Goal: Information Seeking & Learning: Learn about a topic

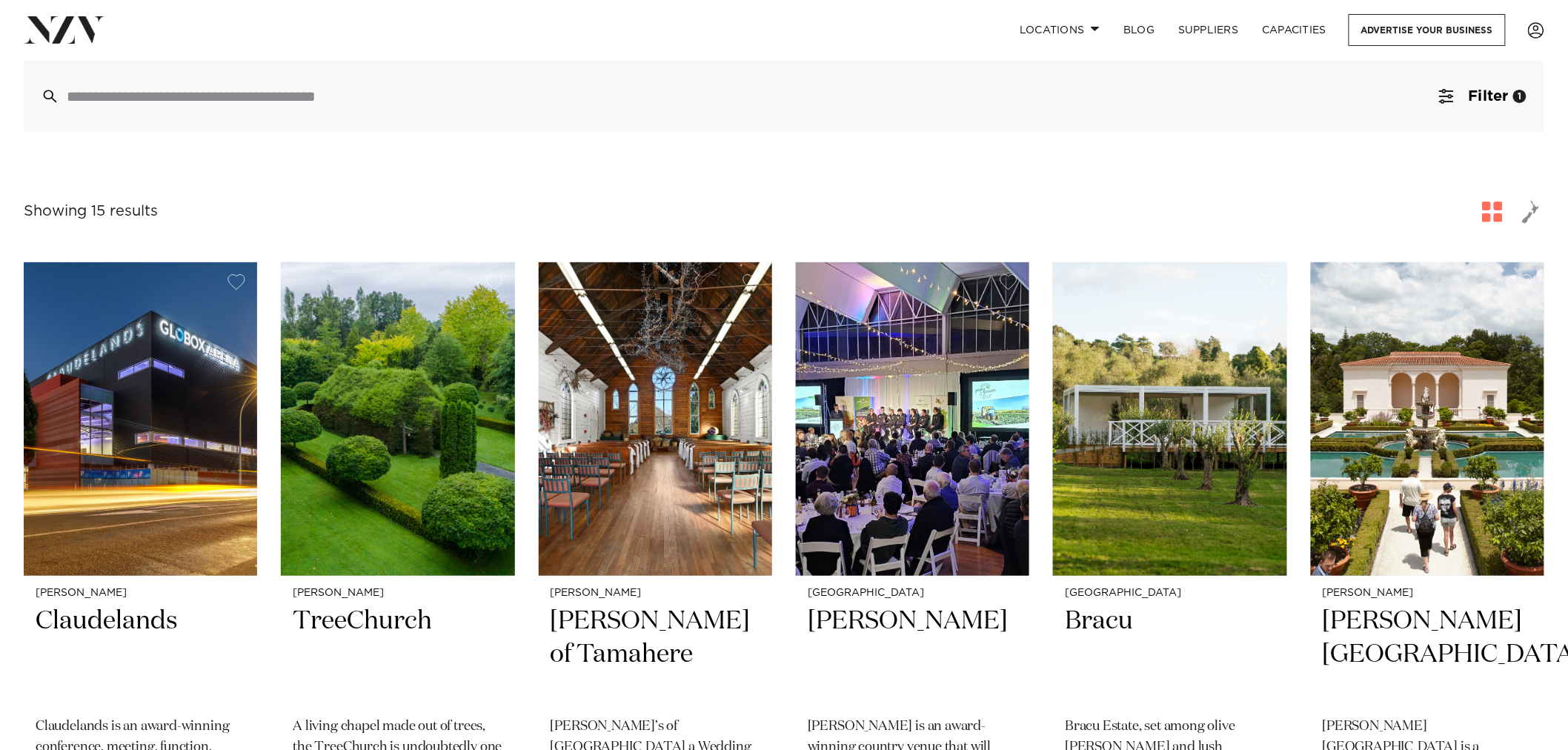
scroll to position [164, 0]
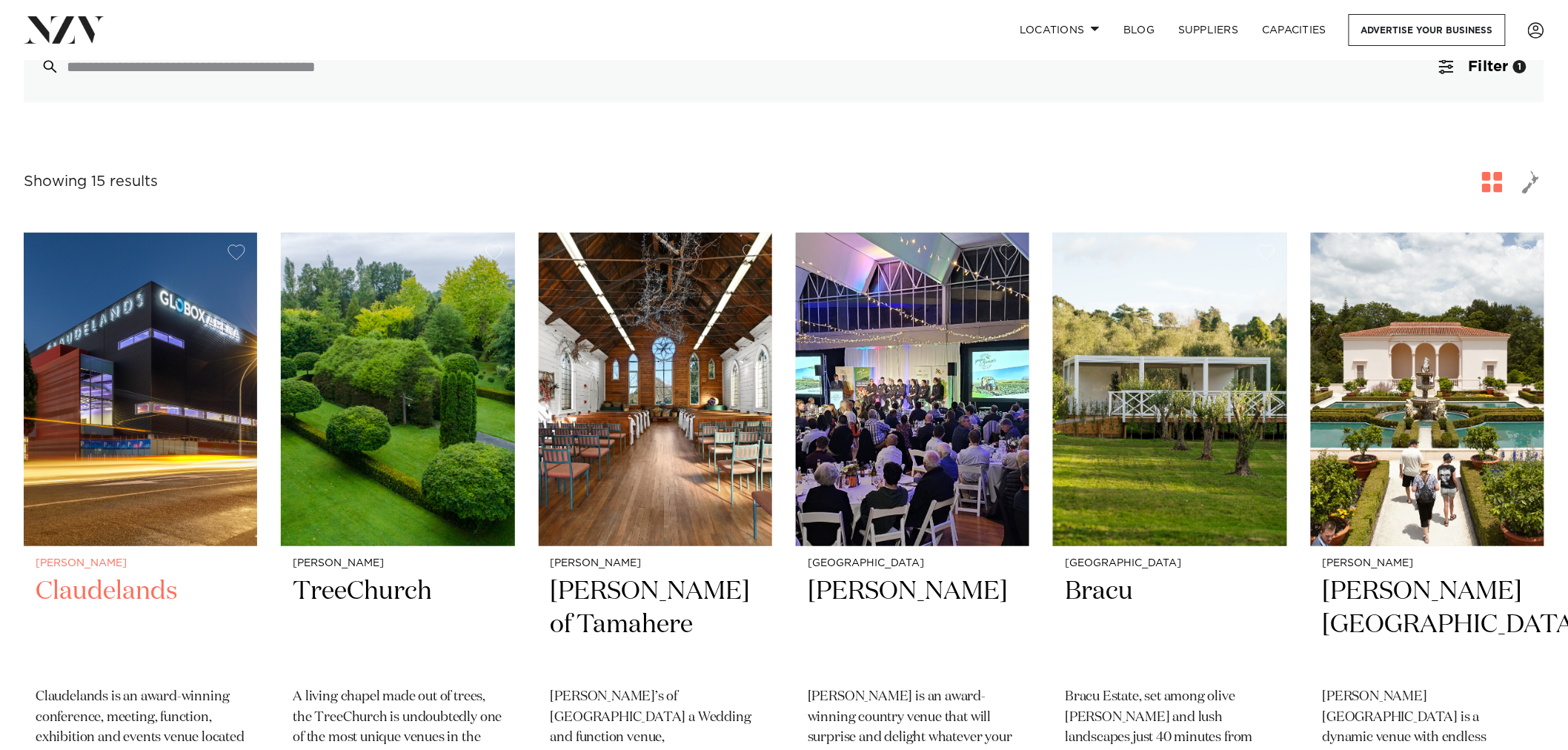
drag, startPoint x: 195, startPoint y: 418, endPoint x: 198, endPoint y: 406, distance: 12.4
click at [195, 418] on img at bounding box center [140, 389] width 233 height 313
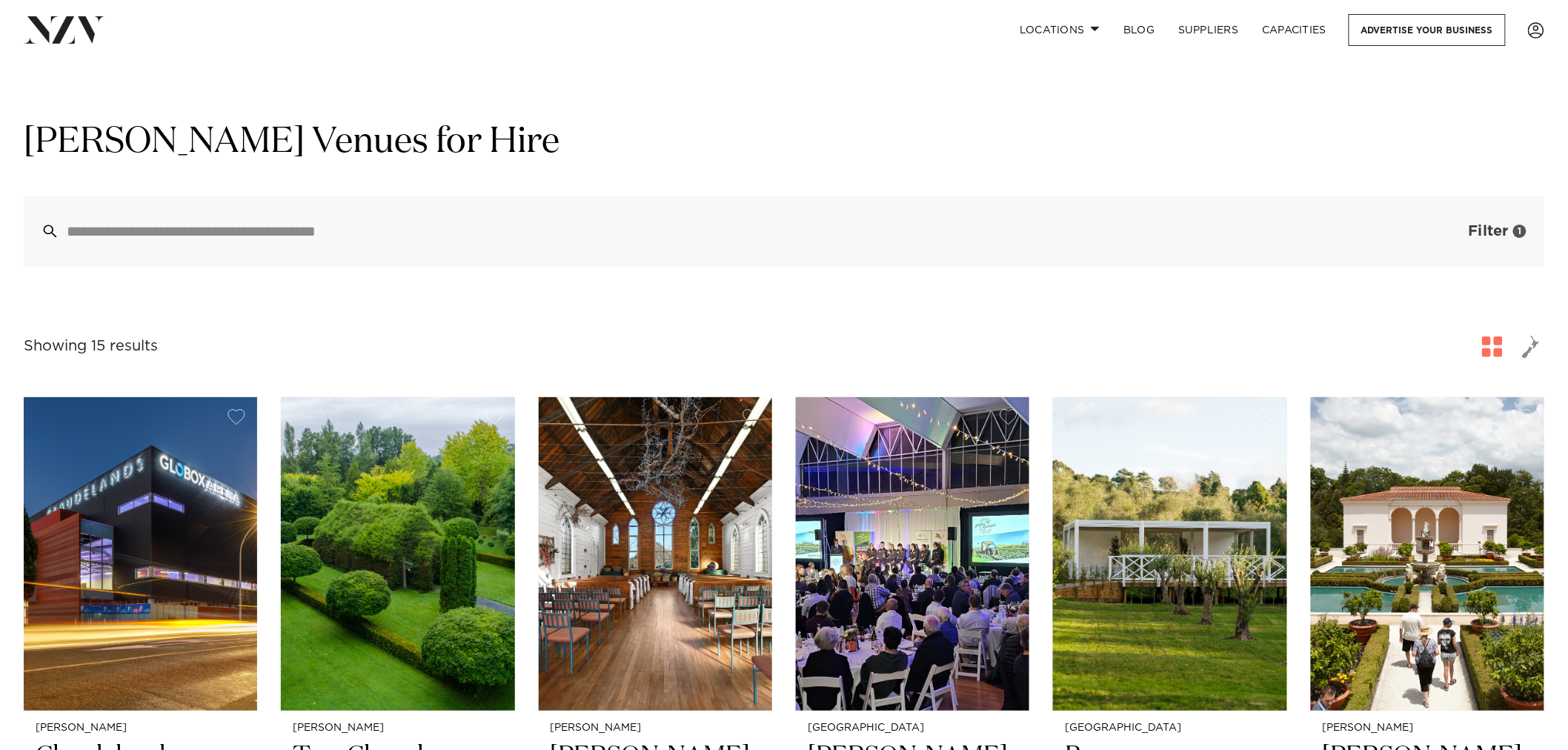
click at [1502, 226] on span "Filter" at bounding box center [1489, 232] width 40 height 15
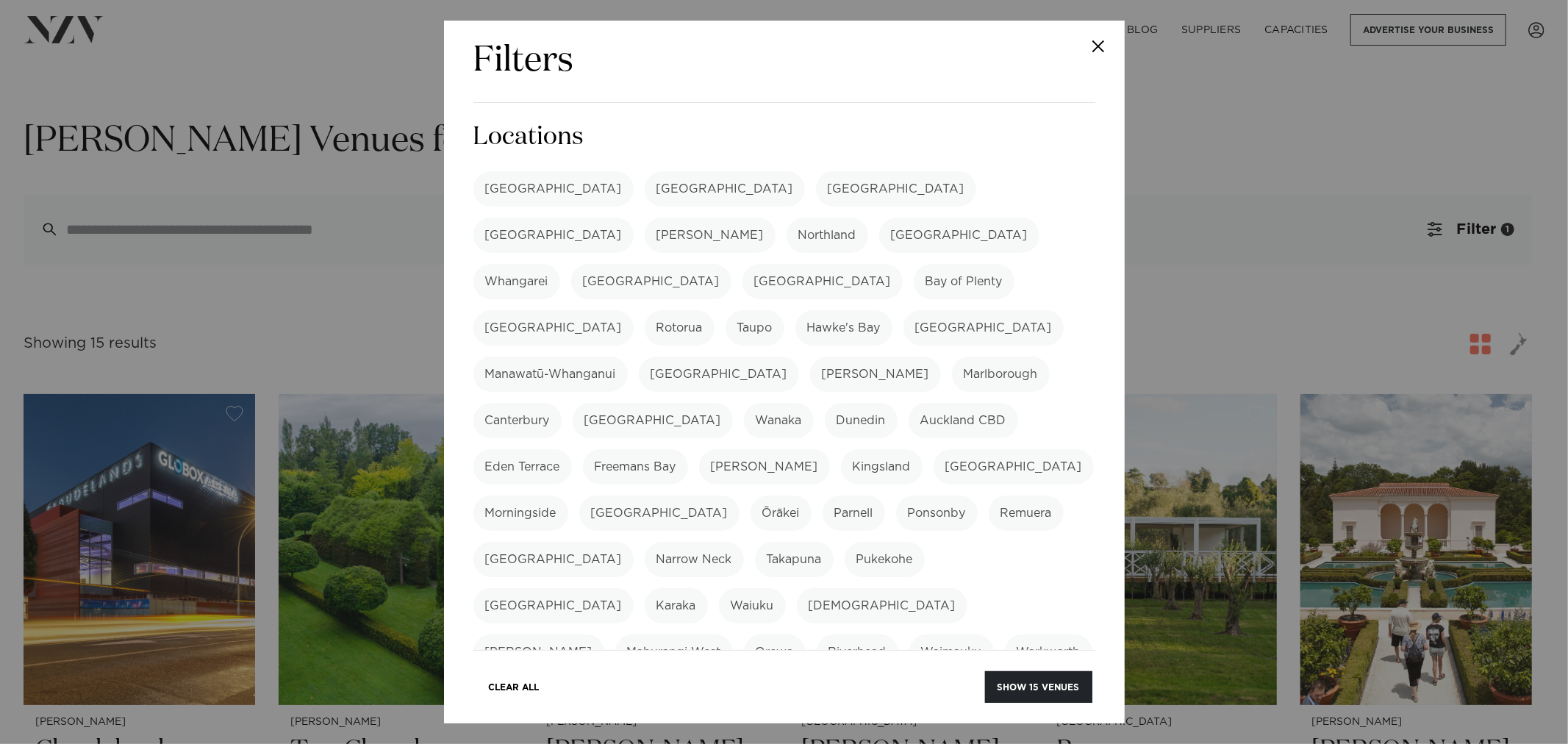
click at [1100, 41] on button "Close" at bounding box center [1099, 46] width 52 height 52
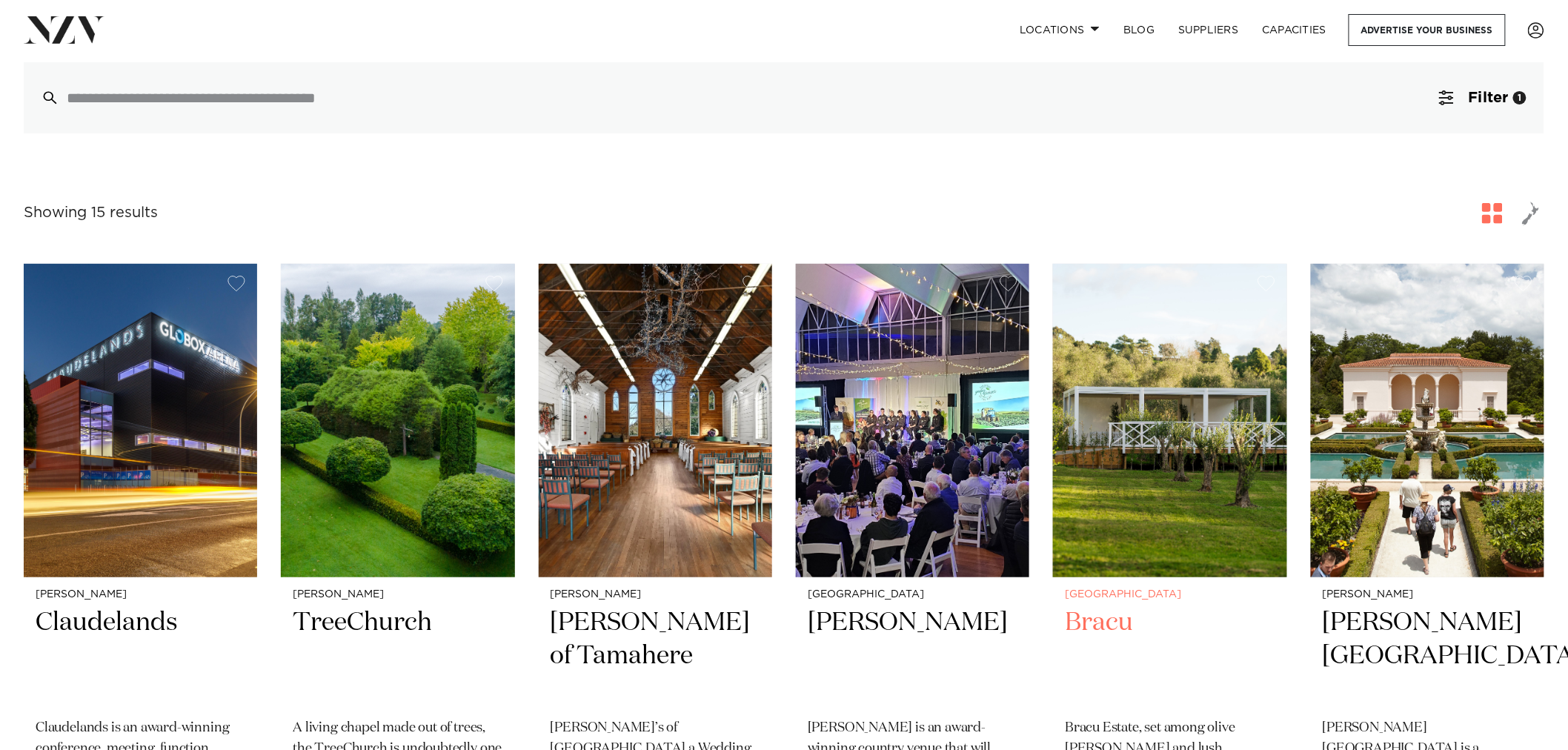
scroll to position [164, 0]
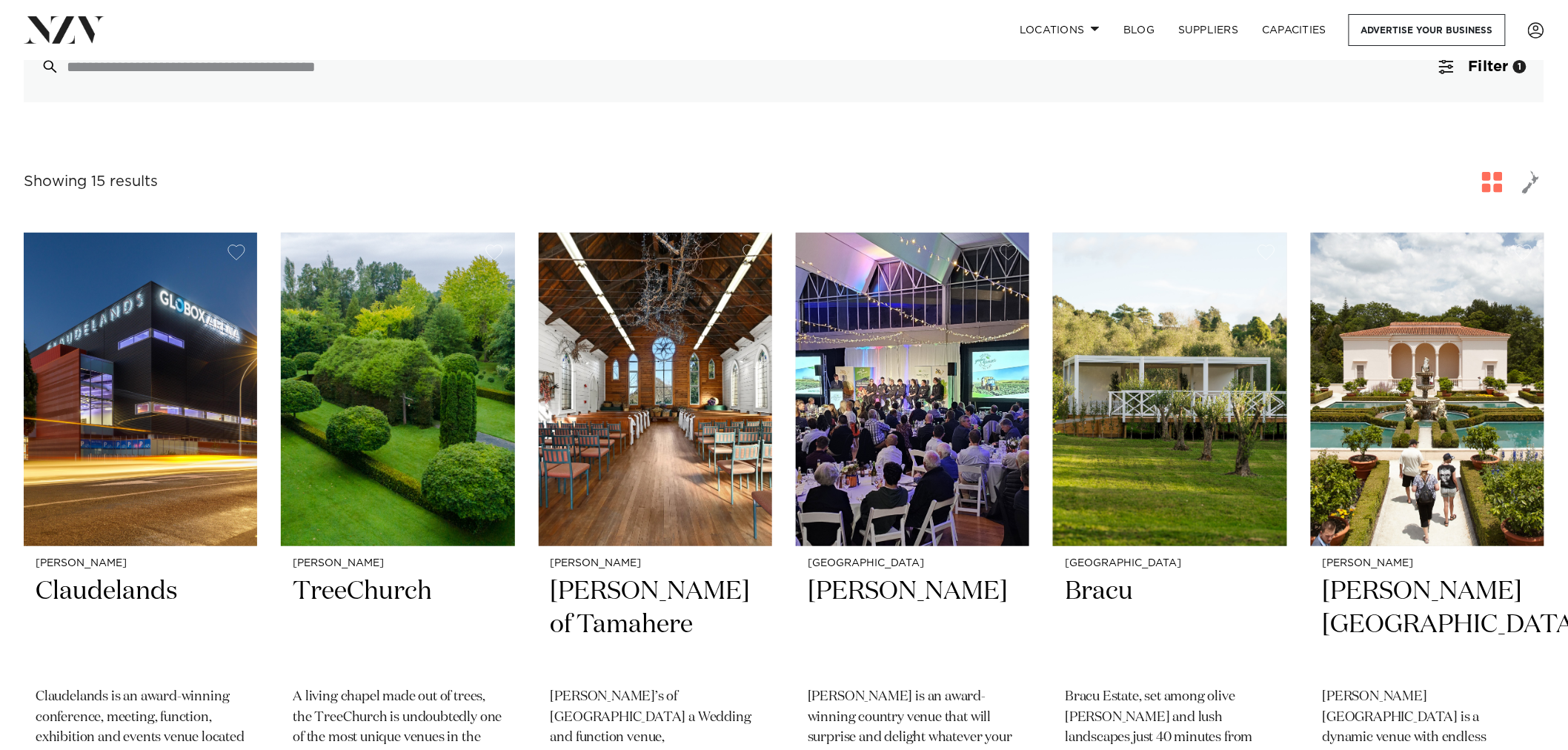
drag, startPoint x: 198, startPoint y: 398, endPoint x: 585, endPoint y: 166, distance: 451.2
click at [600, 179] on div "Showing 15 results for Hamilton Venues for Hire" at bounding box center [784, 182] width 1520 height 26
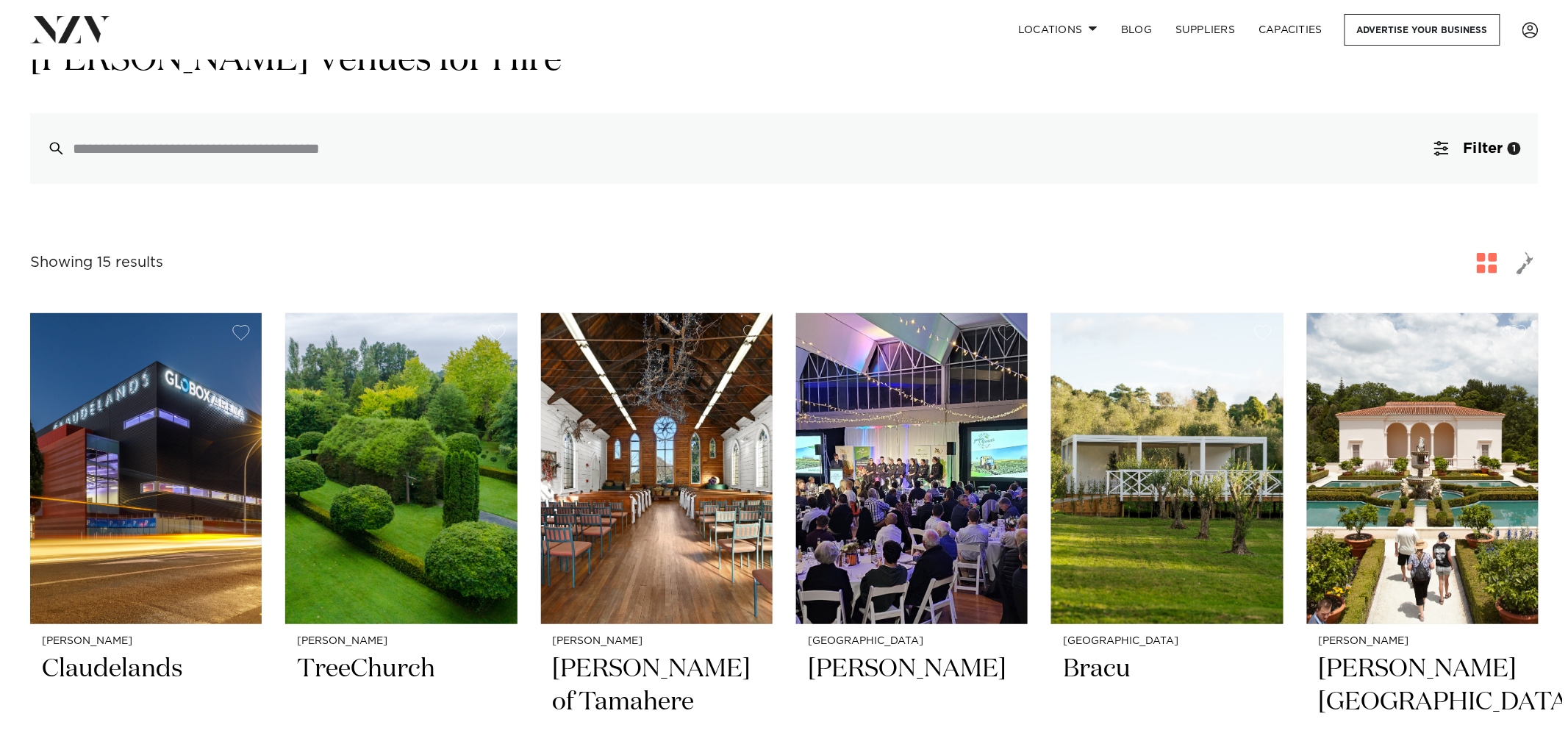
scroll to position [0, 0]
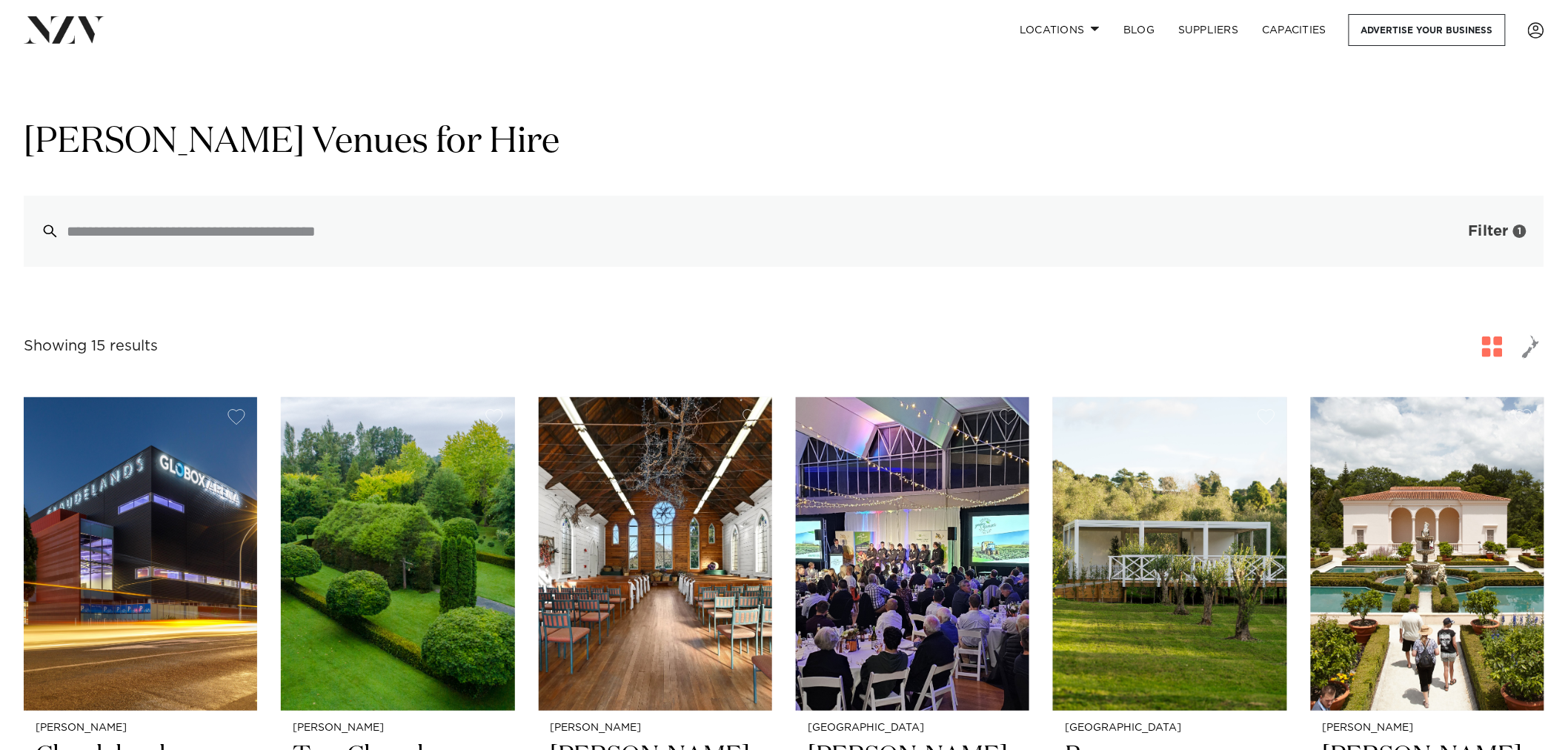
click at [1487, 244] on button "Filter 1" at bounding box center [1482, 231] width 123 height 71
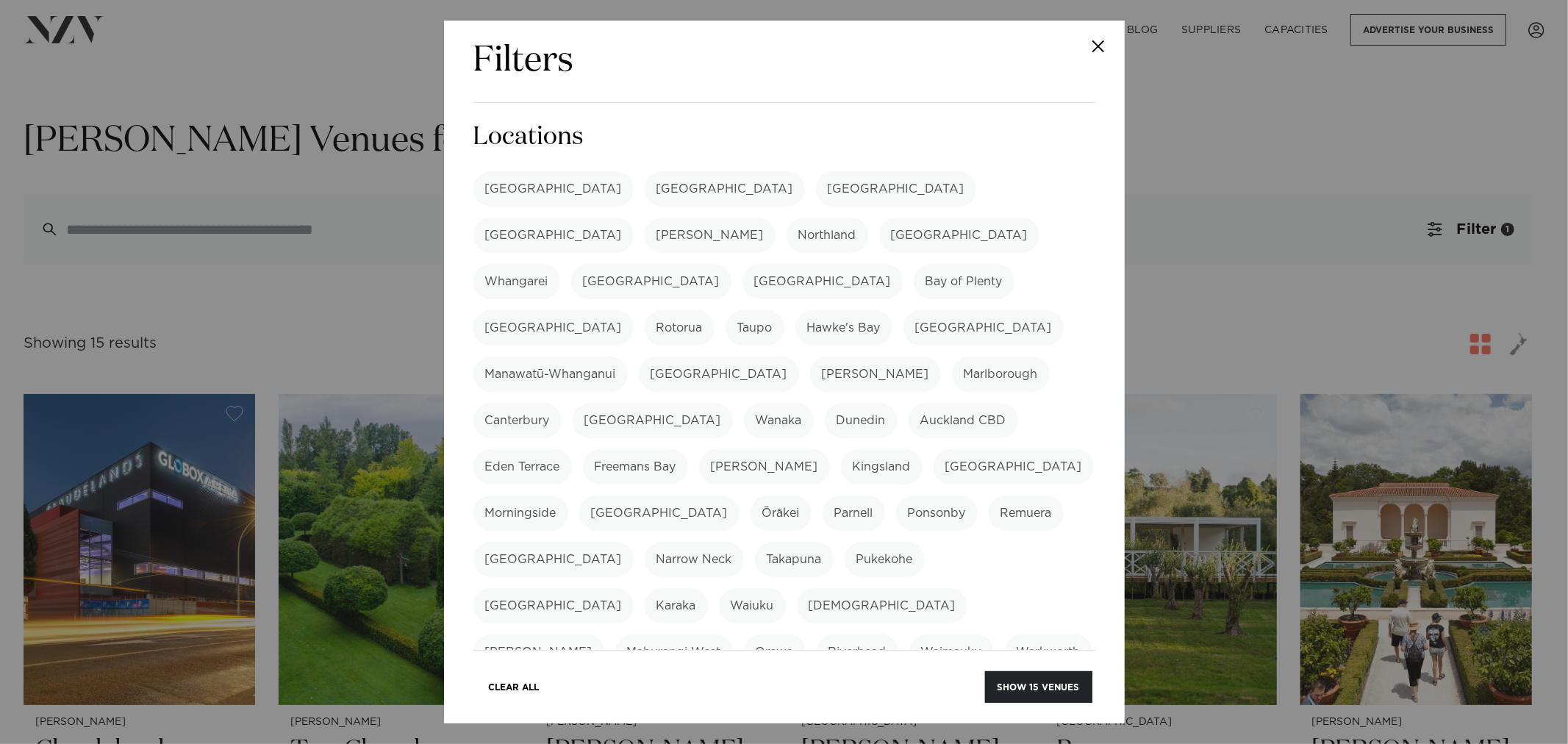
click at [776, 218] on label "[PERSON_NAME]" at bounding box center [710, 235] width 131 height 35
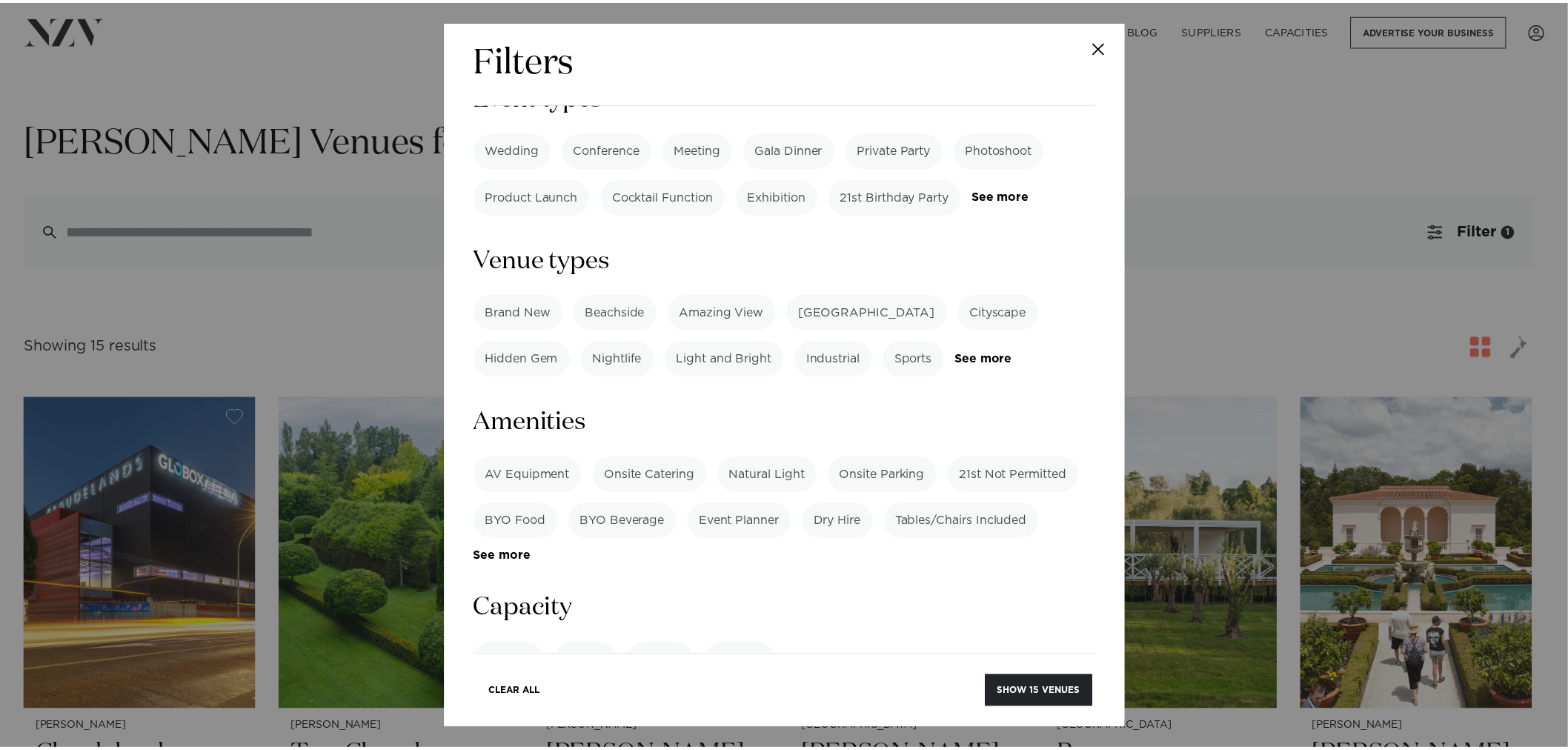
scroll to position [1128, 0]
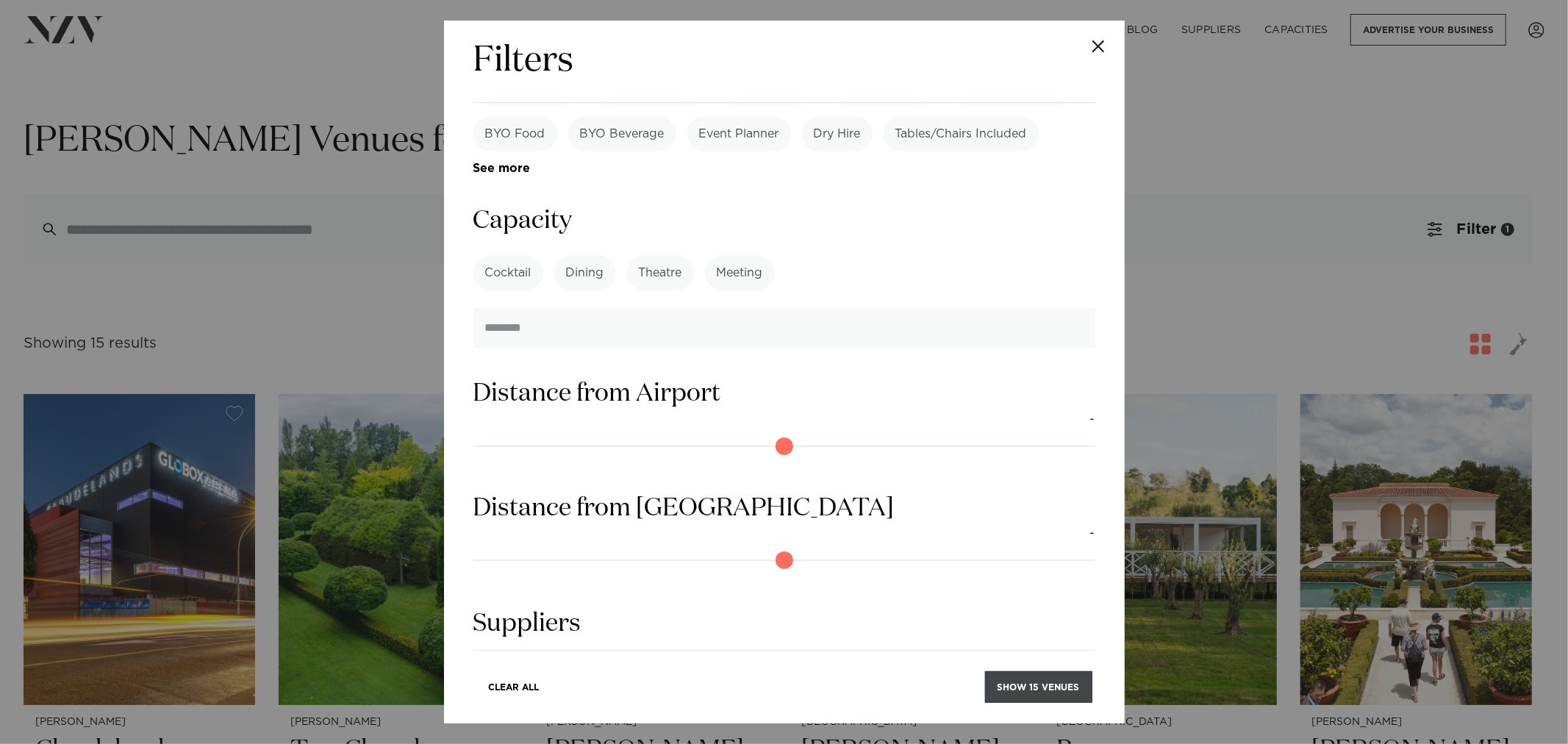
click at [1067, 689] on button "Show 15 venues" at bounding box center [1039, 687] width 107 height 32
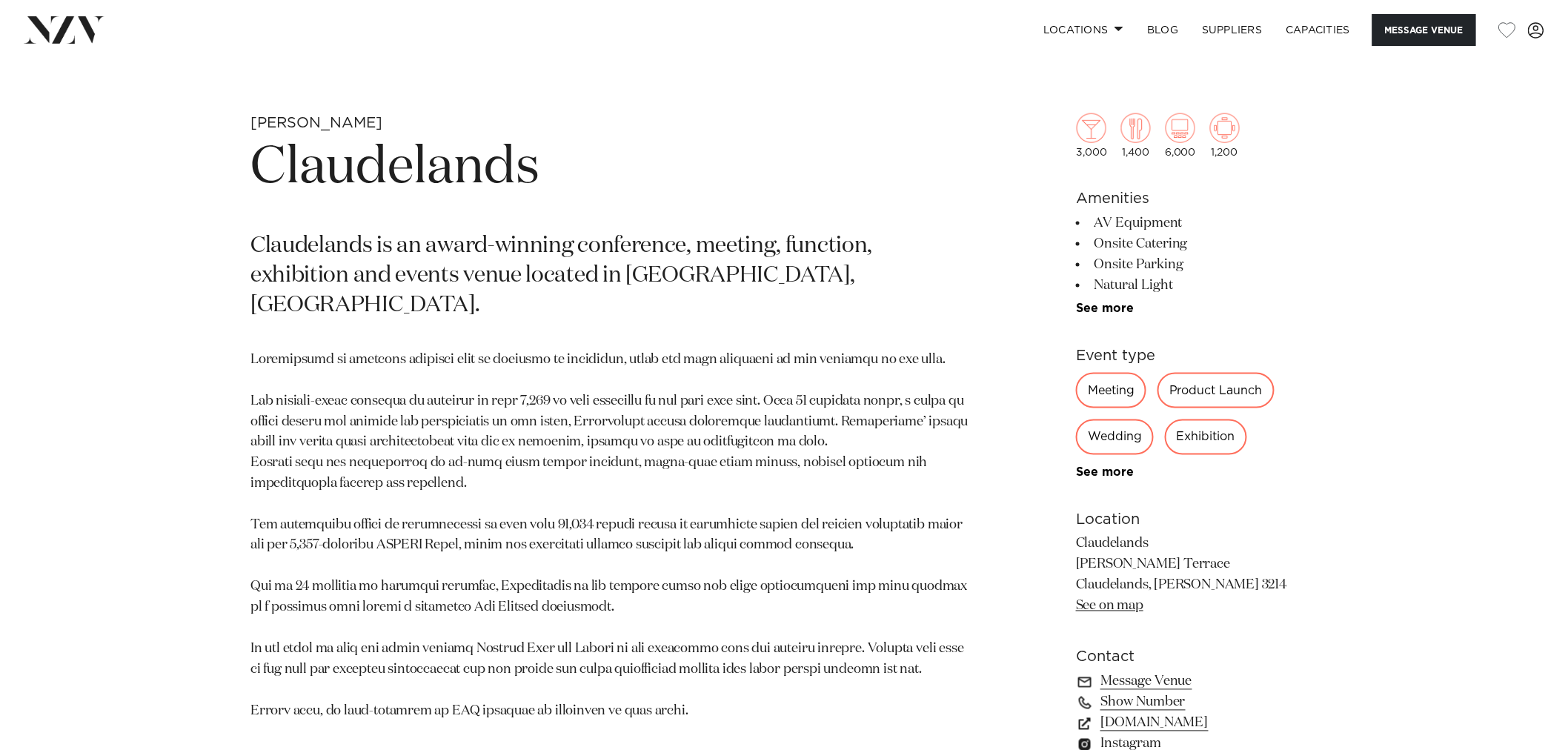
scroll to position [1482, 0]
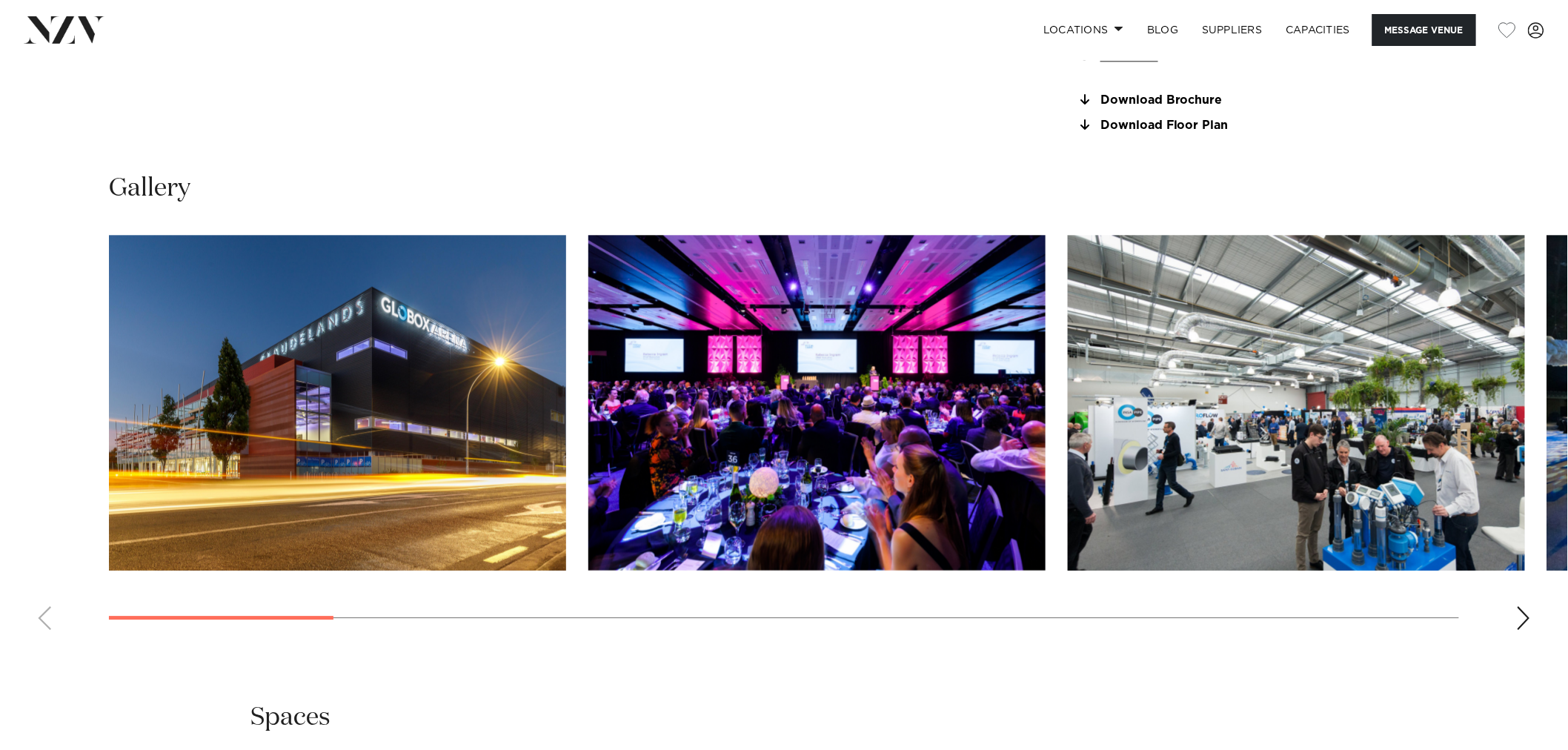
click at [1522, 611] on div "Next slide" at bounding box center [1524, 618] width 15 height 23
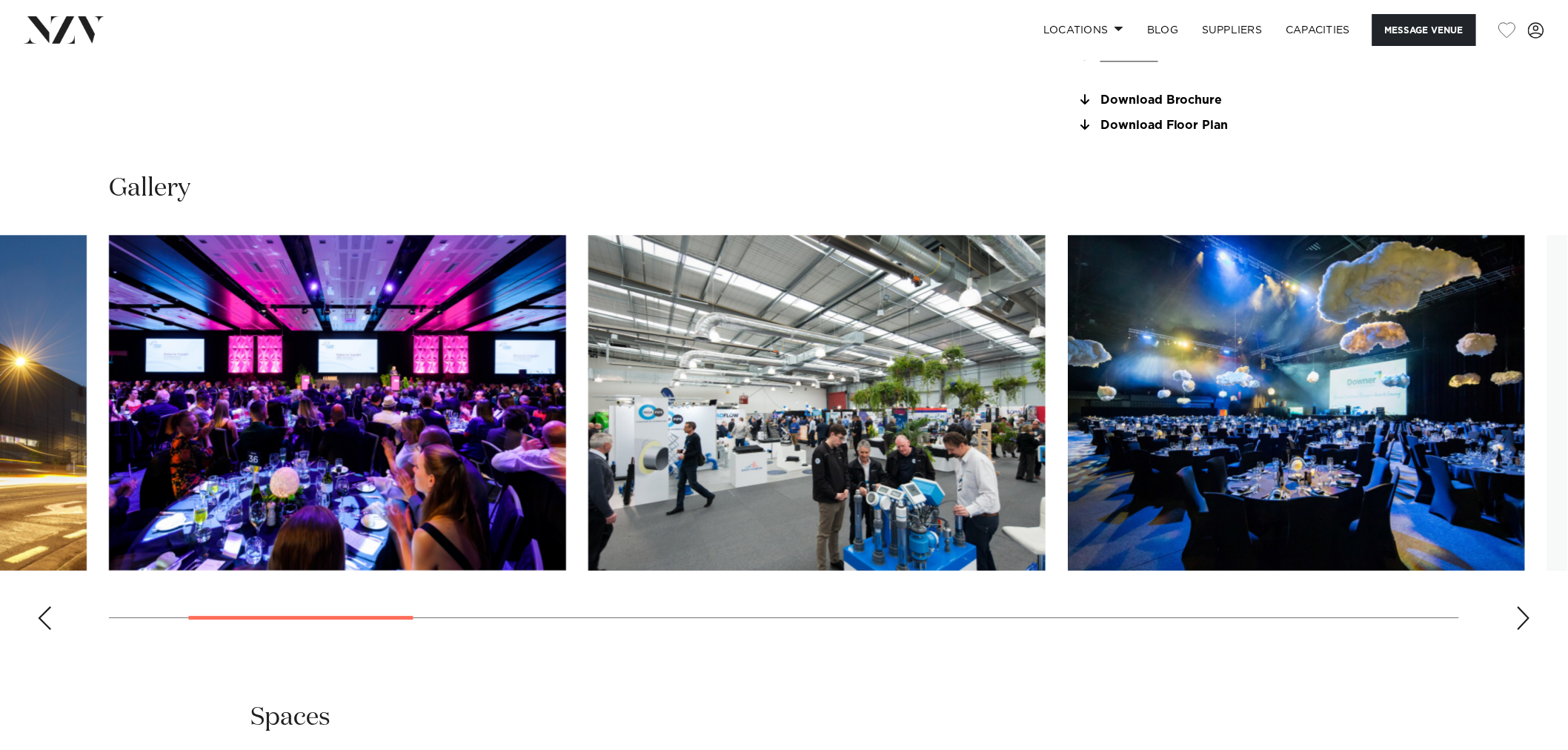
click at [1522, 612] on div "Next slide" at bounding box center [1524, 618] width 15 height 23
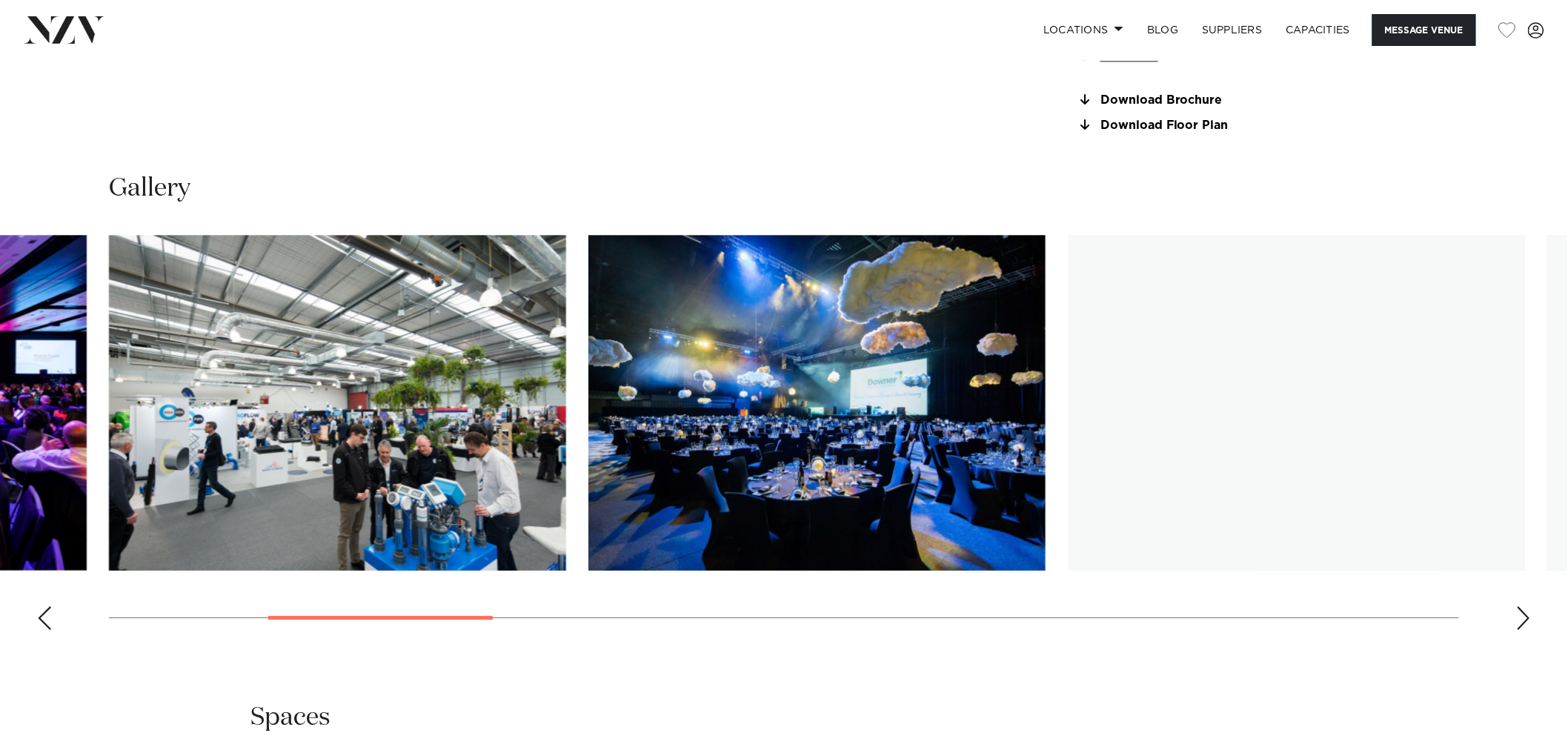
click at [1521, 612] on div "Next slide" at bounding box center [1524, 618] width 15 height 23
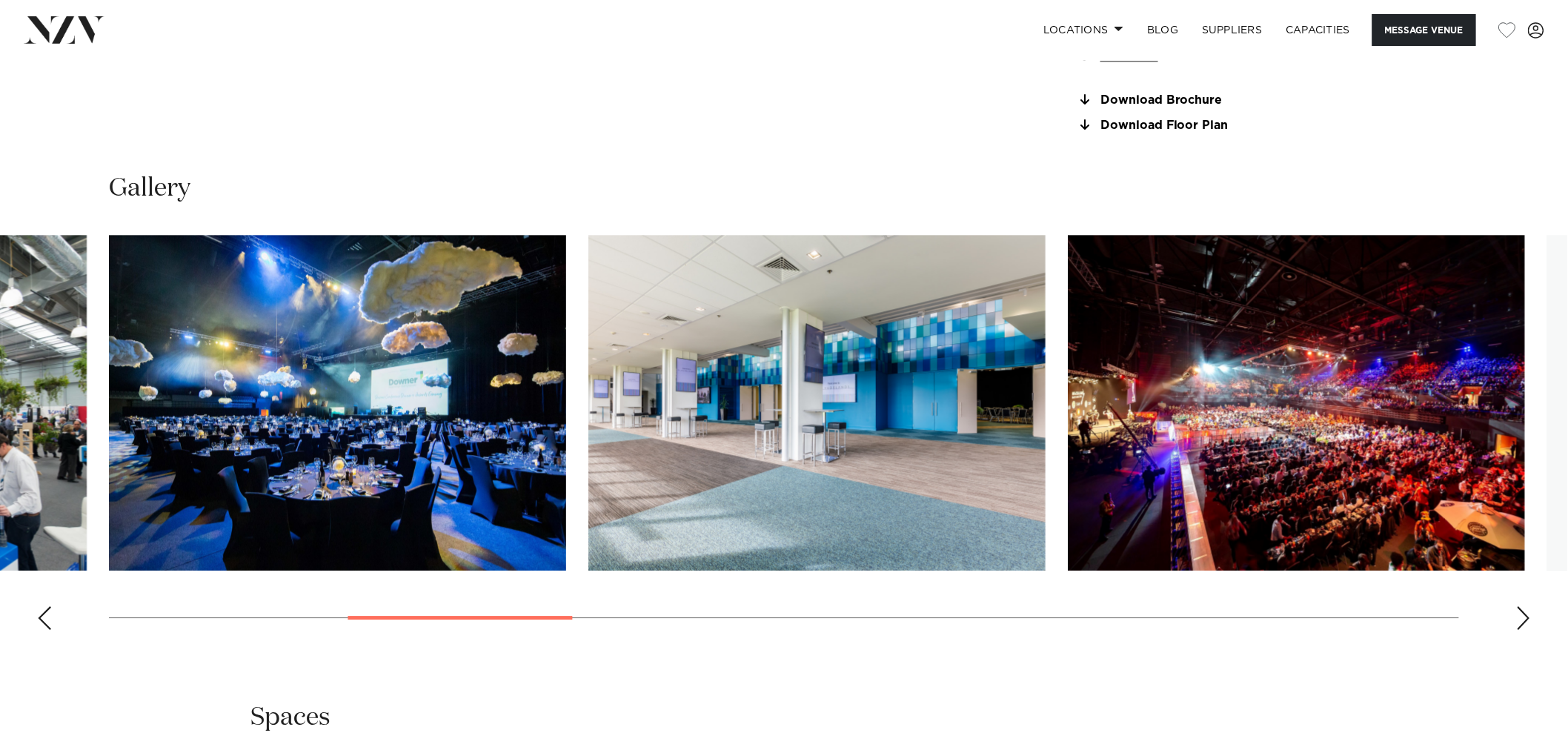
click at [1524, 610] on div "Next slide" at bounding box center [1524, 618] width 15 height 23
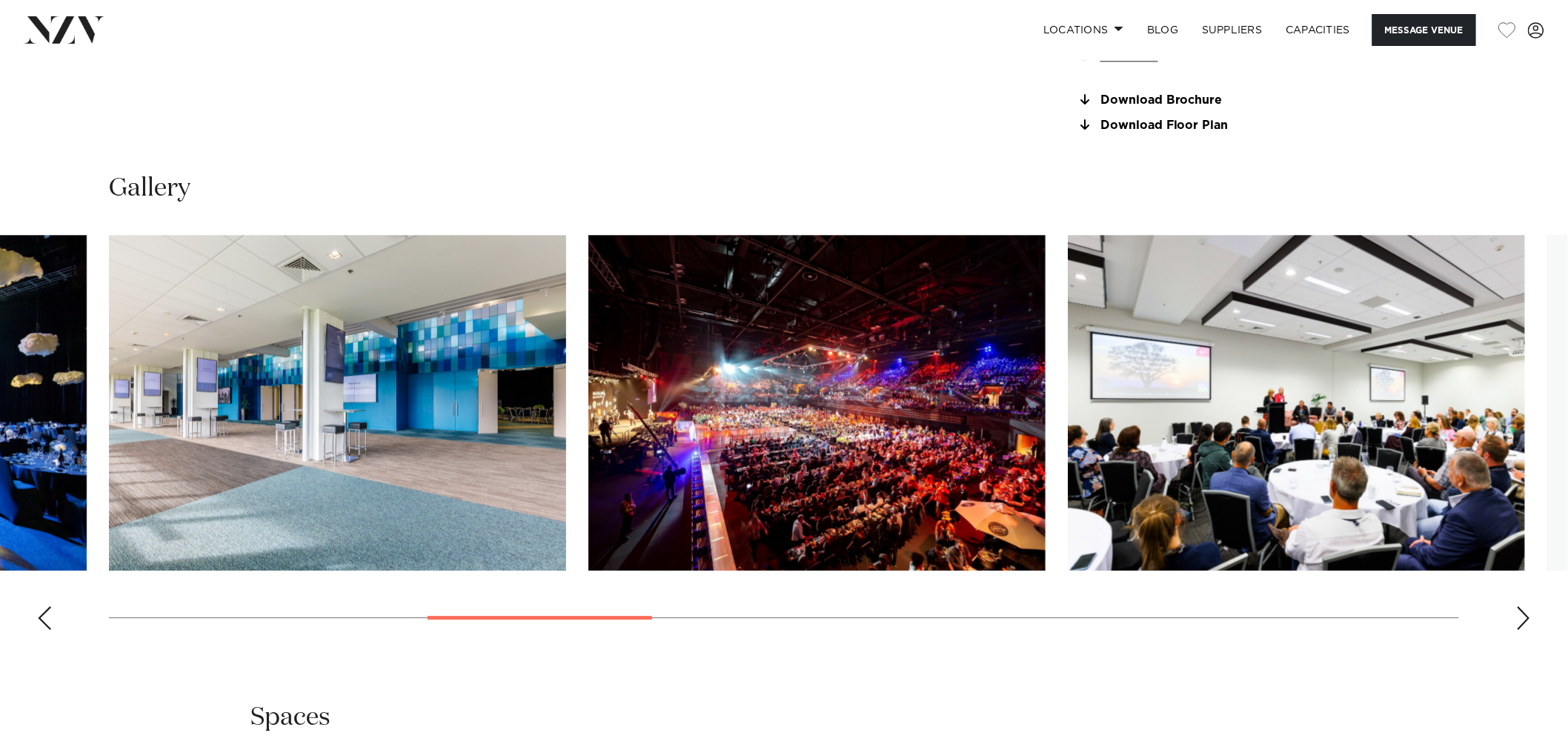
click at [1524, 610] on div "Next slide" at bounding box center [1524, 618] width 15 height 23
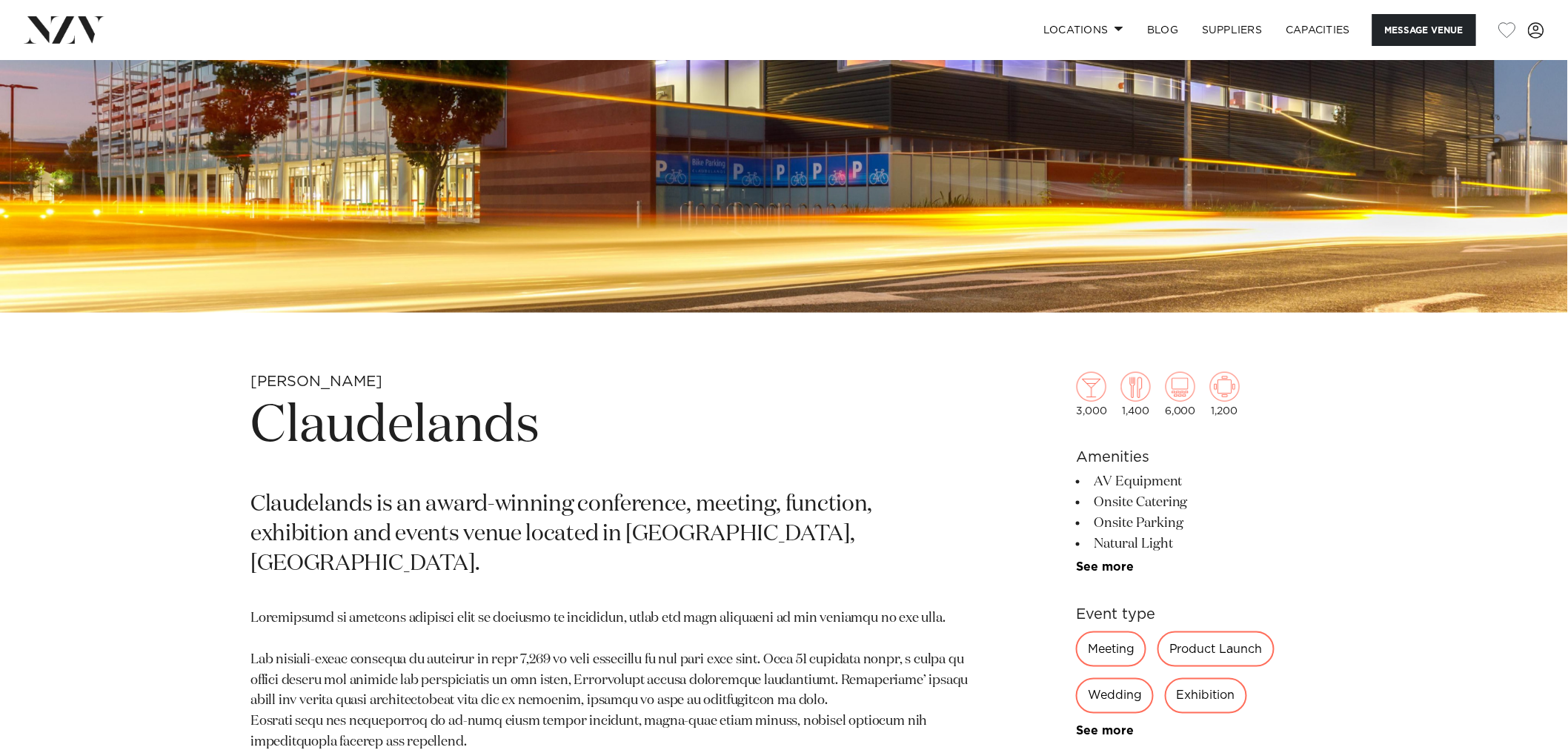
scroll to position [493, 0]
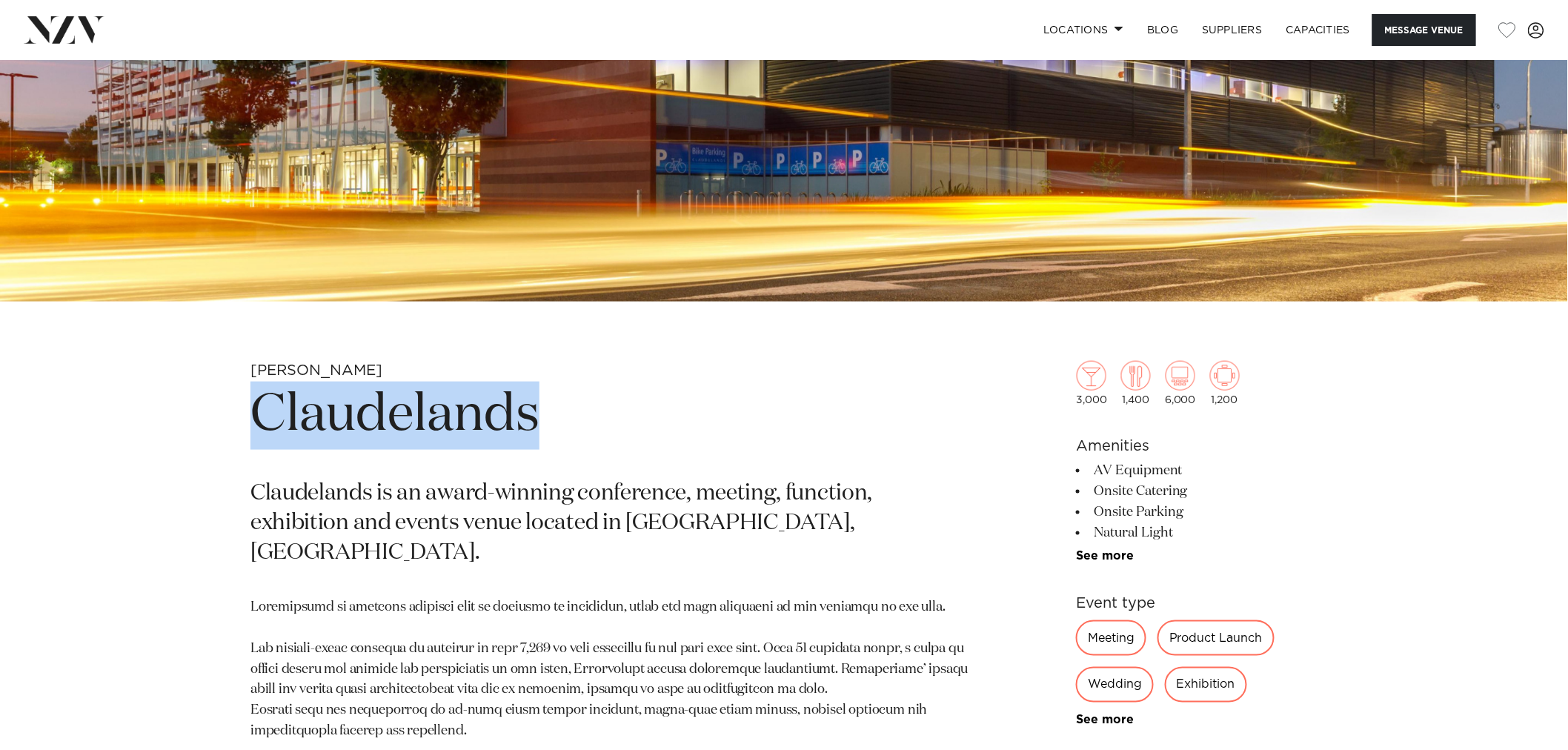
drag, startPoint x: 571, startPoint y: 420, endPoint x: 218, endPoint y: 412, distance: 353.1
click at [218, 412] on div "Hamilton Claudelands Claudelands is an award-winning conference, meeting, funct…" at bounding box center [784, 749] width 1261 height 777
copy h1 "Claudelands"
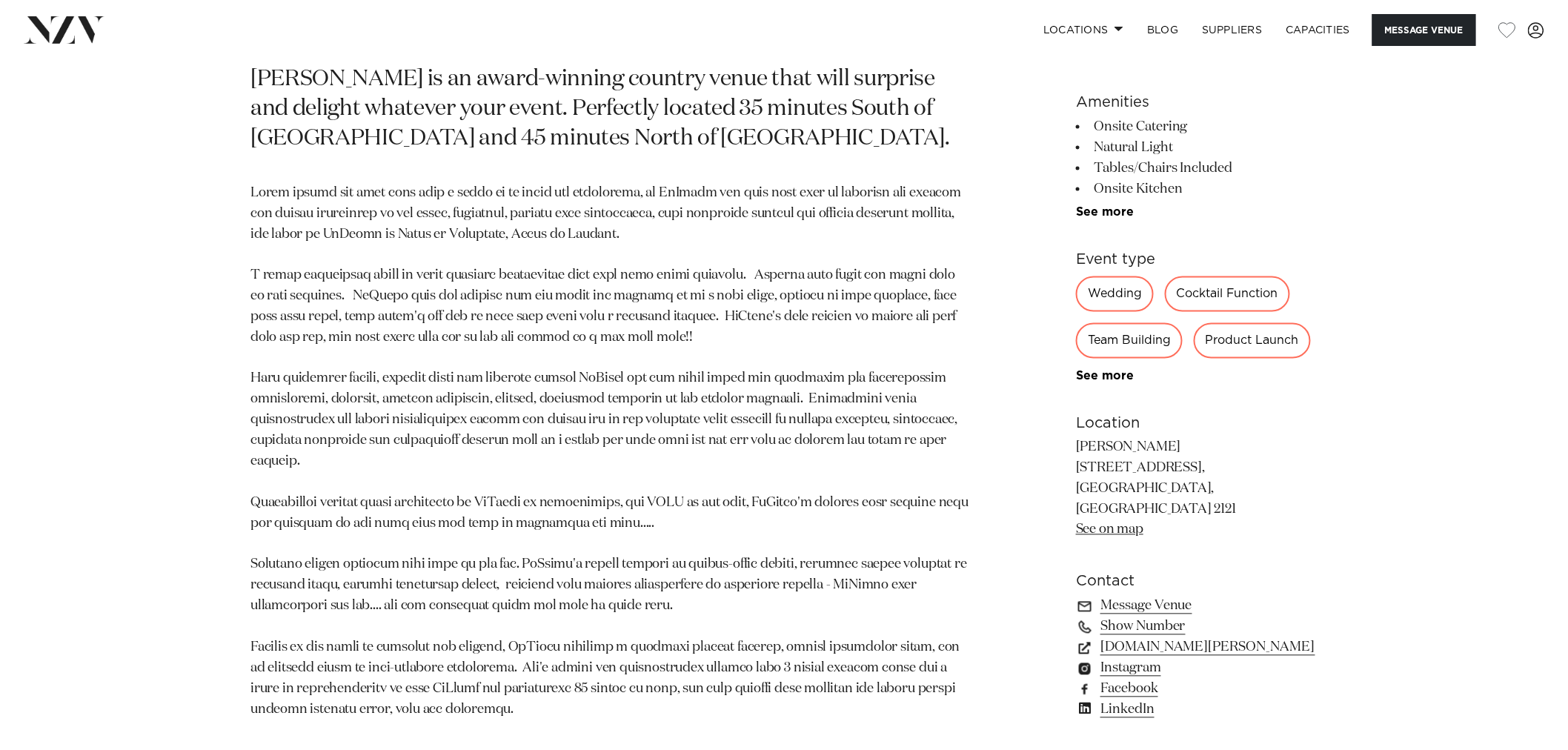
scroll to position [988, 0]
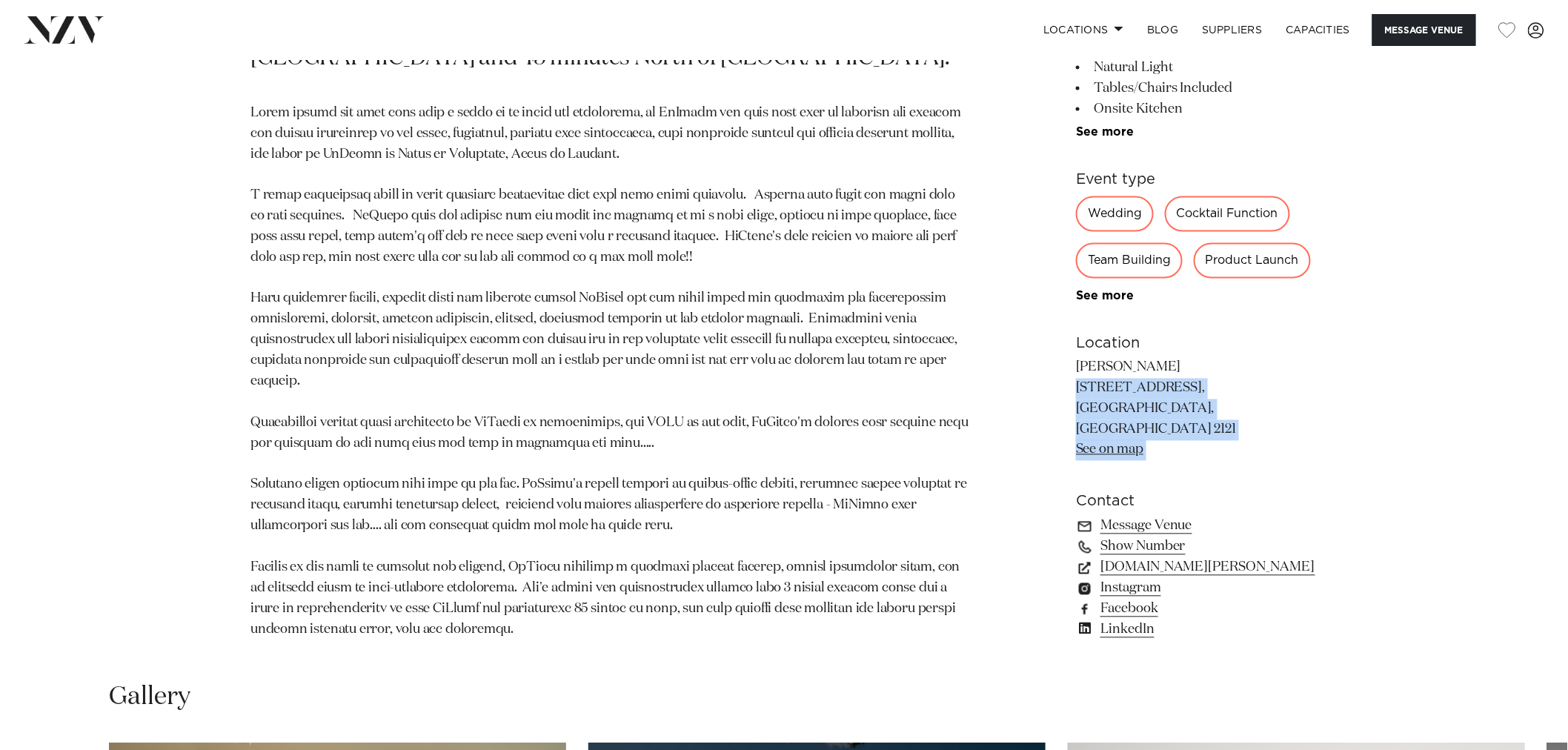
drag, startPoint x: 1074, startPoint y: 385, endPoint x: 1214, endPoint y: 421, distance: 144.6
click at [1215, 419] on div "Auckland [PERSON_NAME] is an award-winning country venue that will surprise and…" at bounding box center [784, 263] width 1261 height 792
click at [1214, 424] on p "[PERSON_NAME] [STREET_ADDRESS], [GEOGRAPHIC_DATA], [GEOGRAPHIC_DATA] 2121 See o…" at bounding box center [1196, 409] width 242 height 103
click at [1212, 431] on p "[PERSON_NAME] [STREET_ADDRESS], [GEOGRAPHIC_DATA], [GEOGRAPHIC_DATA] 2121 See o…" at bounding box center [1196, 409] width 242 height 103
drag, startPoint x: 1209, startPoint y: 430, endPoint x: 1083, endPoint y: 388, distance: 132.8
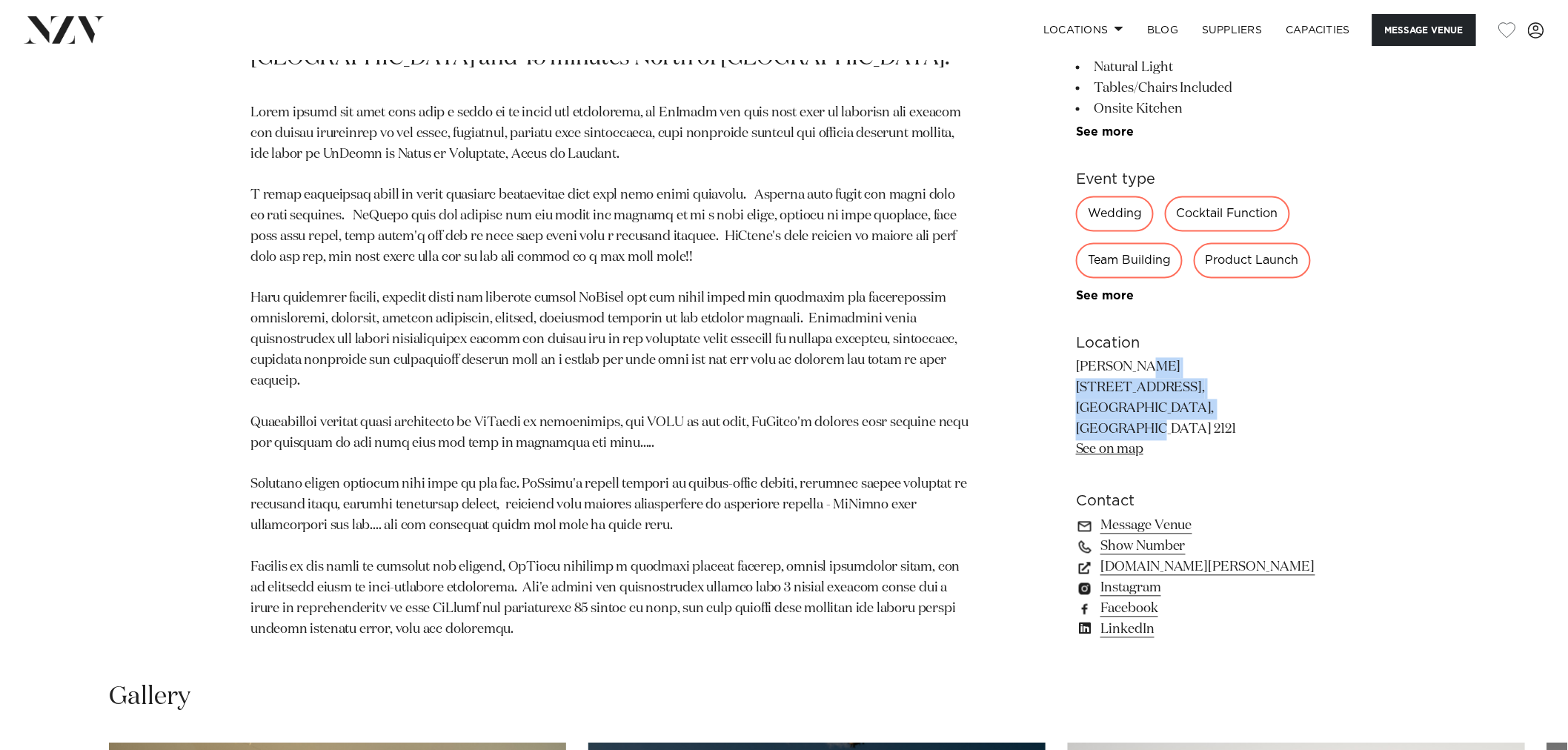
click at [1083, 388] on p "LaValla 131 Dominion Road, Tuakau, Auckland 2121 See on map" at bounding box center [1196, 409] width 242 height 103
click at [1077, 388] on p "LaValla 131 Dominion Road, Tuakau, Auckland 2121 See on map" at bounding box center [1196, 409] width 242 height 103
drag, startPoint x: 1073, startPoint y: 388, endPoint x: 1208, endPoint y: 422, distance: 139.2
click at [1194, 415] on div "Auckland LaValla LaValla is an award-winning country venue that will surprise a…" at bounding box center [784, 263] width 1261 height 792
click at [1211, 425] on p "LaValla 131 Dominion Road, Tuakau, Auckland 2121 See on map" at bounding box center [1196, 409] width 242 height 103
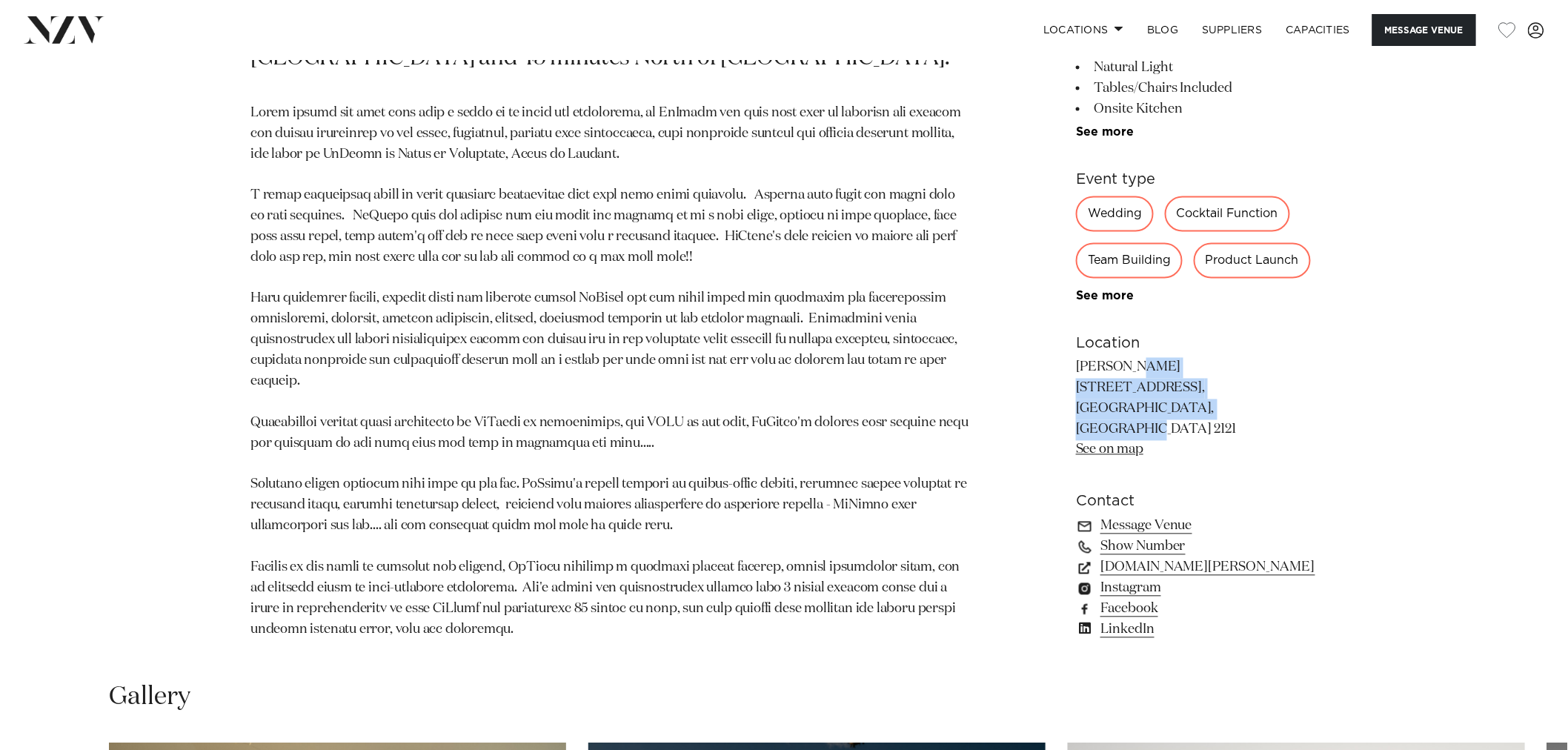
drag, startPoint x: 1182, startPoint y: 425, endPoint x: 1077, endPoint y: 386, distance: 112.0
click at [1077, 386] on p "LaValla 131 Dominion Road, Tuakau, Auckland 2121 See on map" at bounding box center [1196, 409] width 242 height 103
click at [1092, 447] on link "See on map" at bounding box center [1109, 450] width 67 height 14
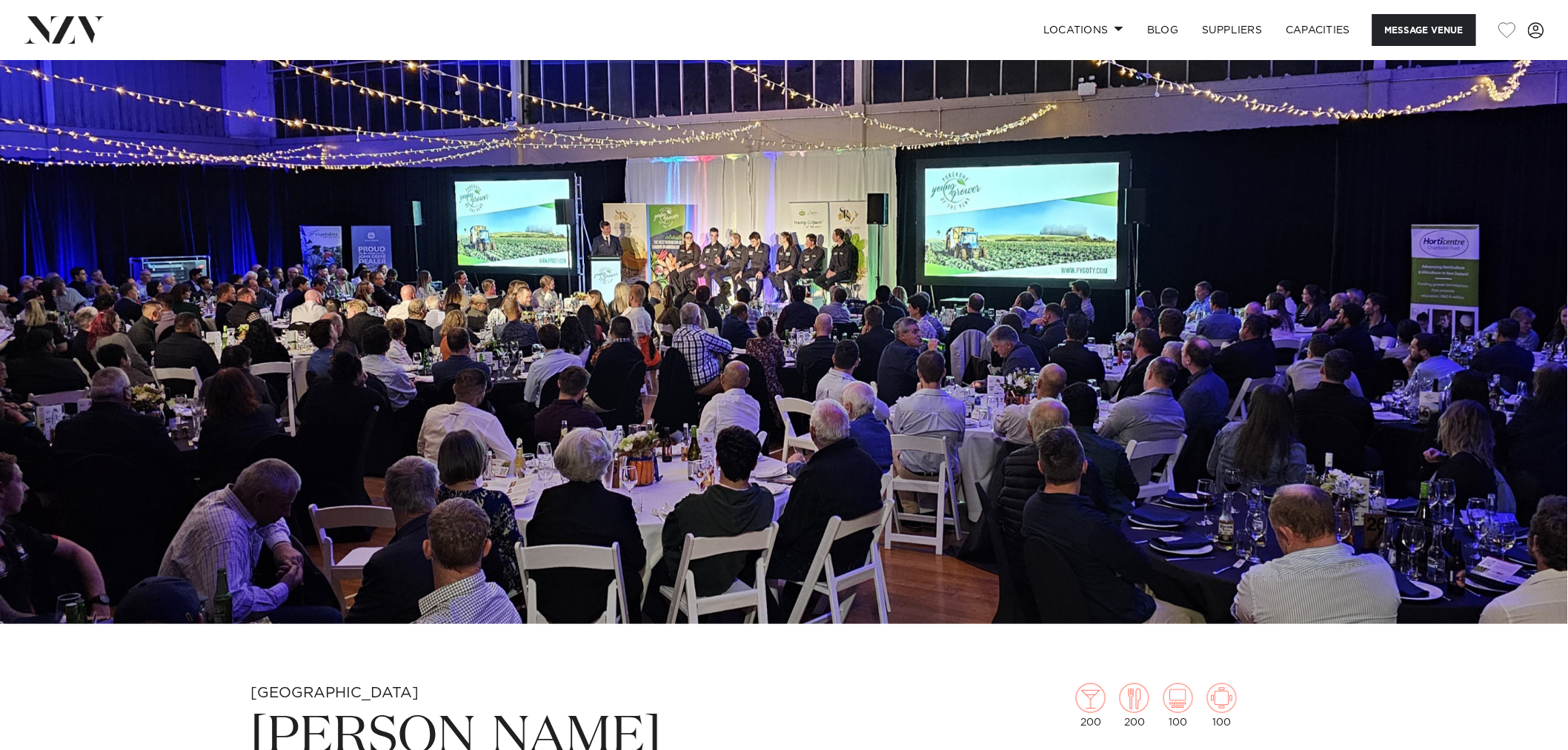
scroll to position [0, 0]
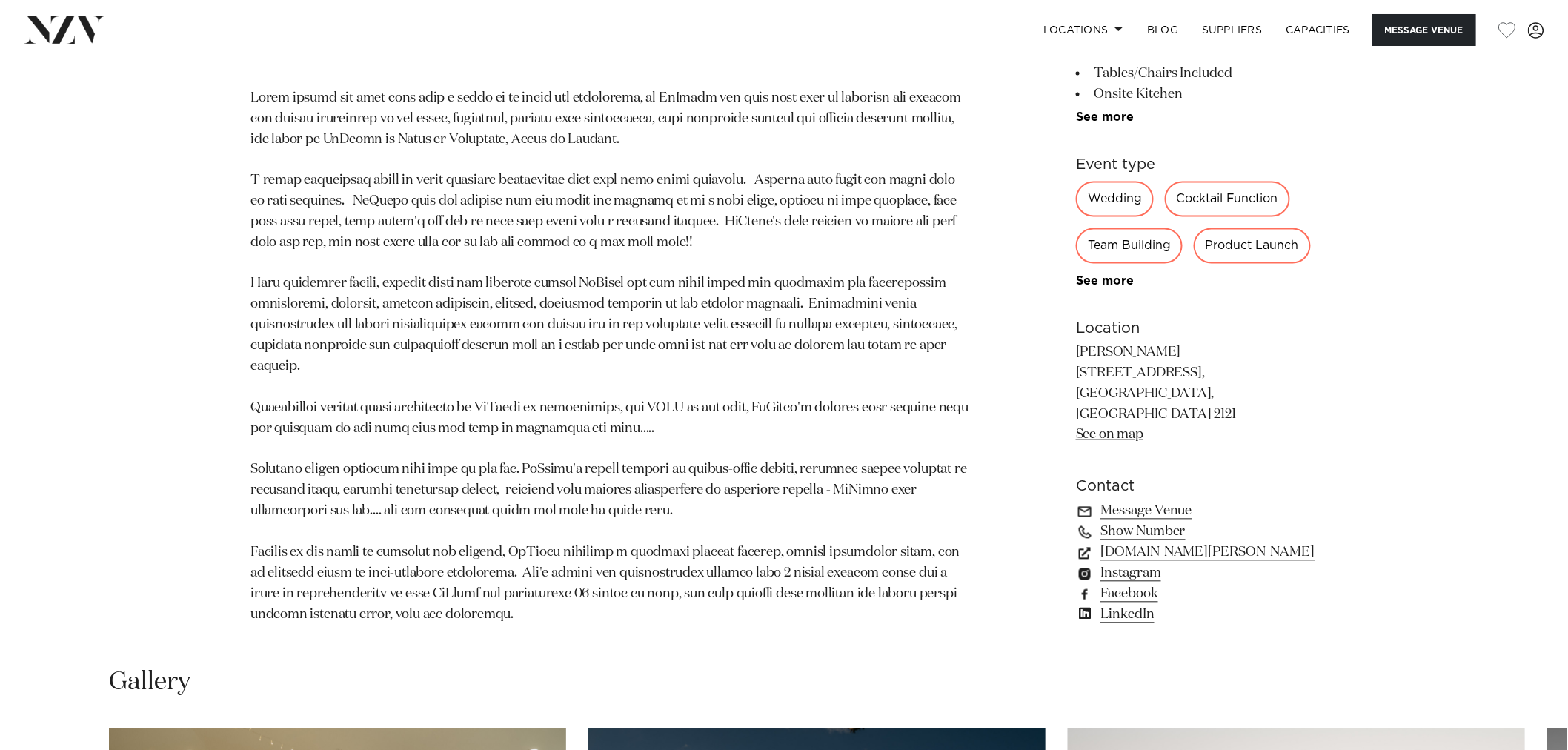
scroll to position [988, 0]
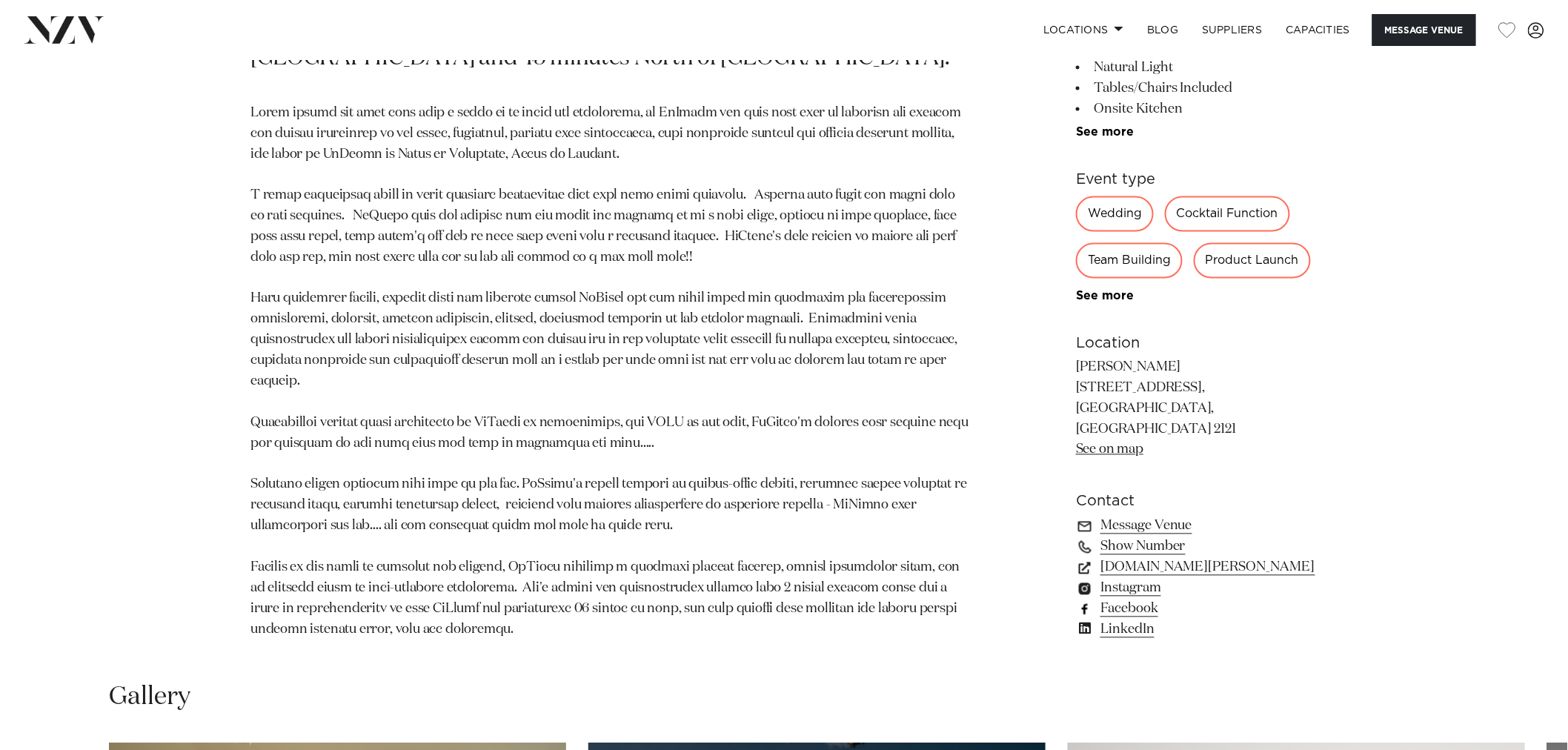
click at [1134, 605] on link "Facebook" at bounding box center [1196, 609] width 242 height 20
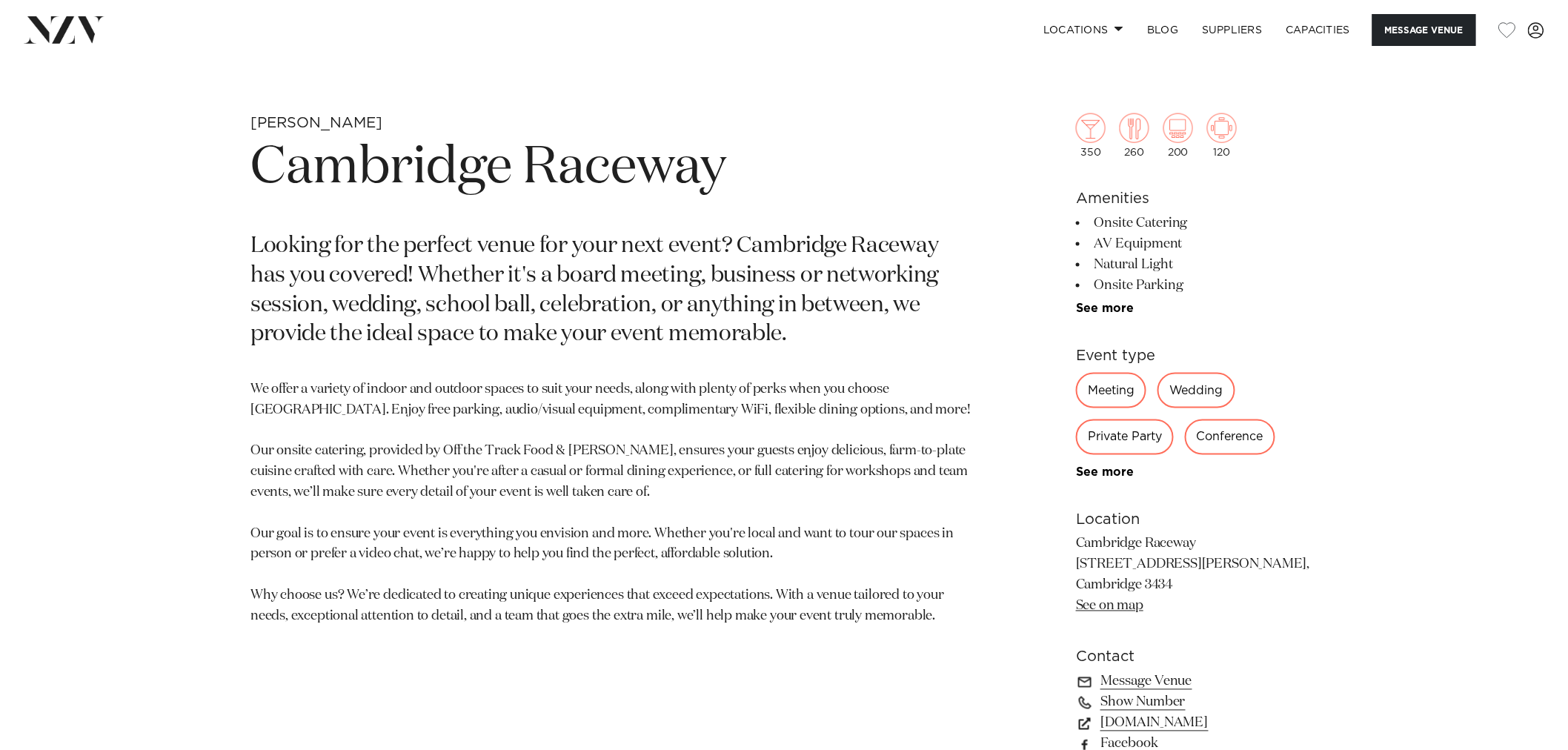
scroll to position [823, 0]
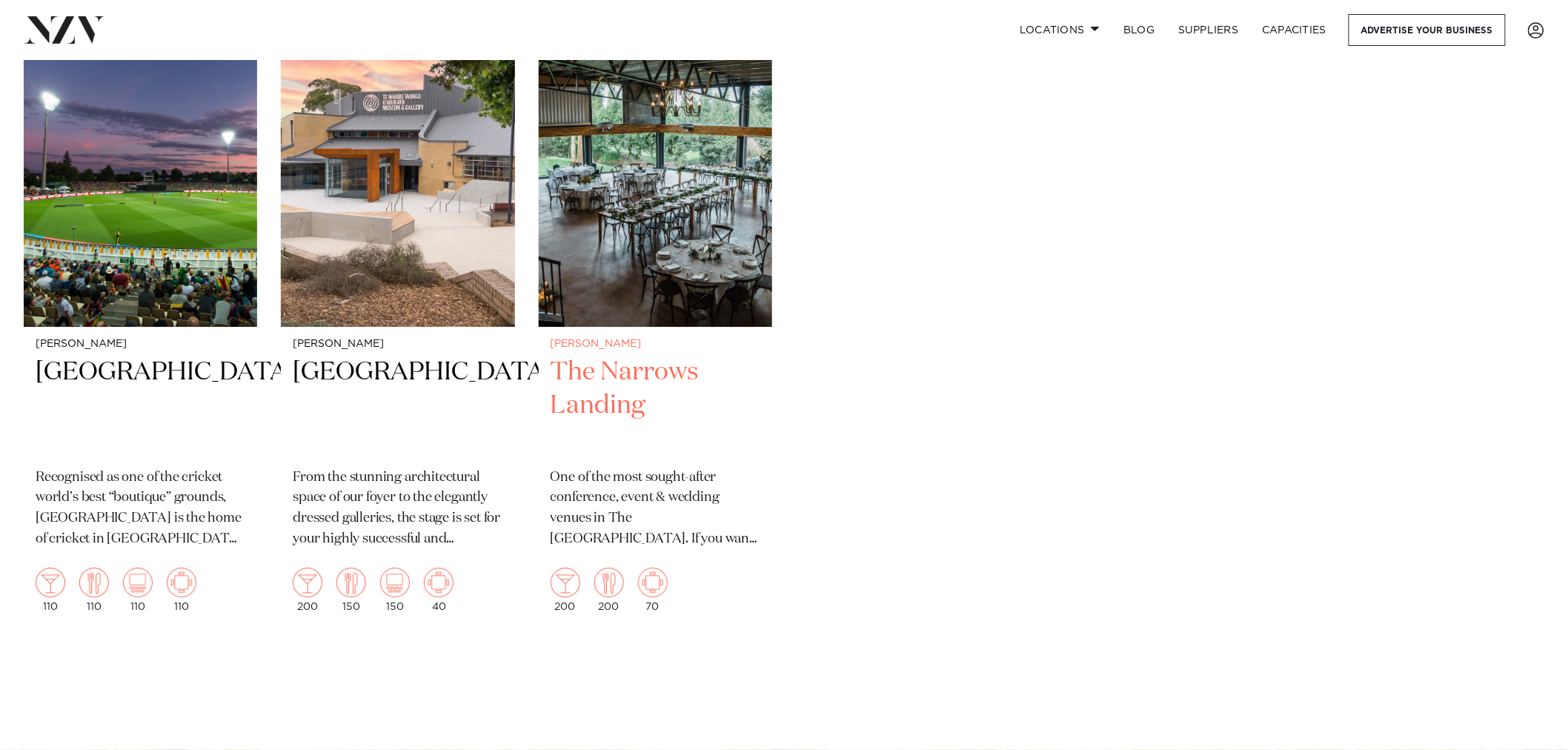
scroll to position [1893, 0]
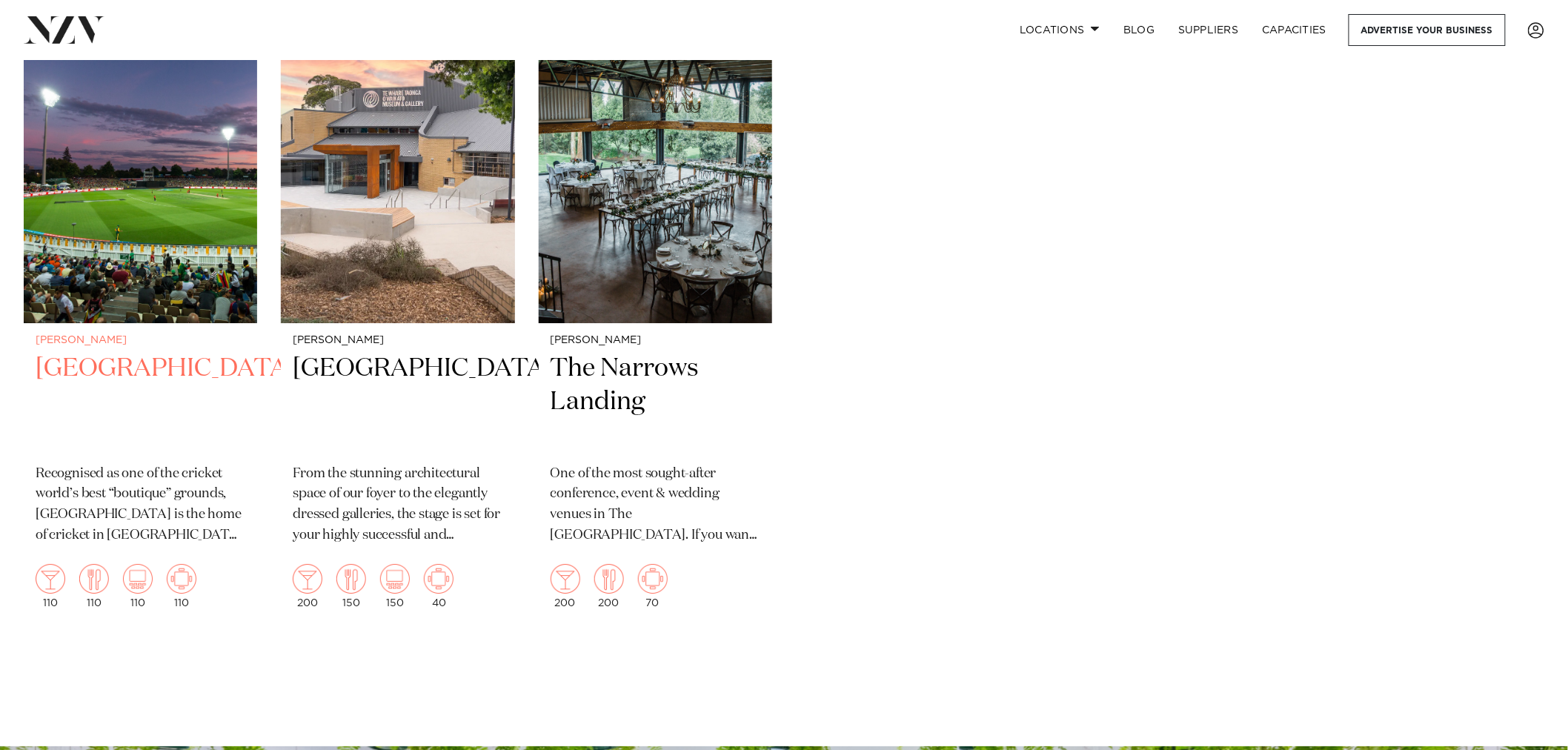
click at [139, 163] on img at bounding box center [140, 166] width 233 height 313
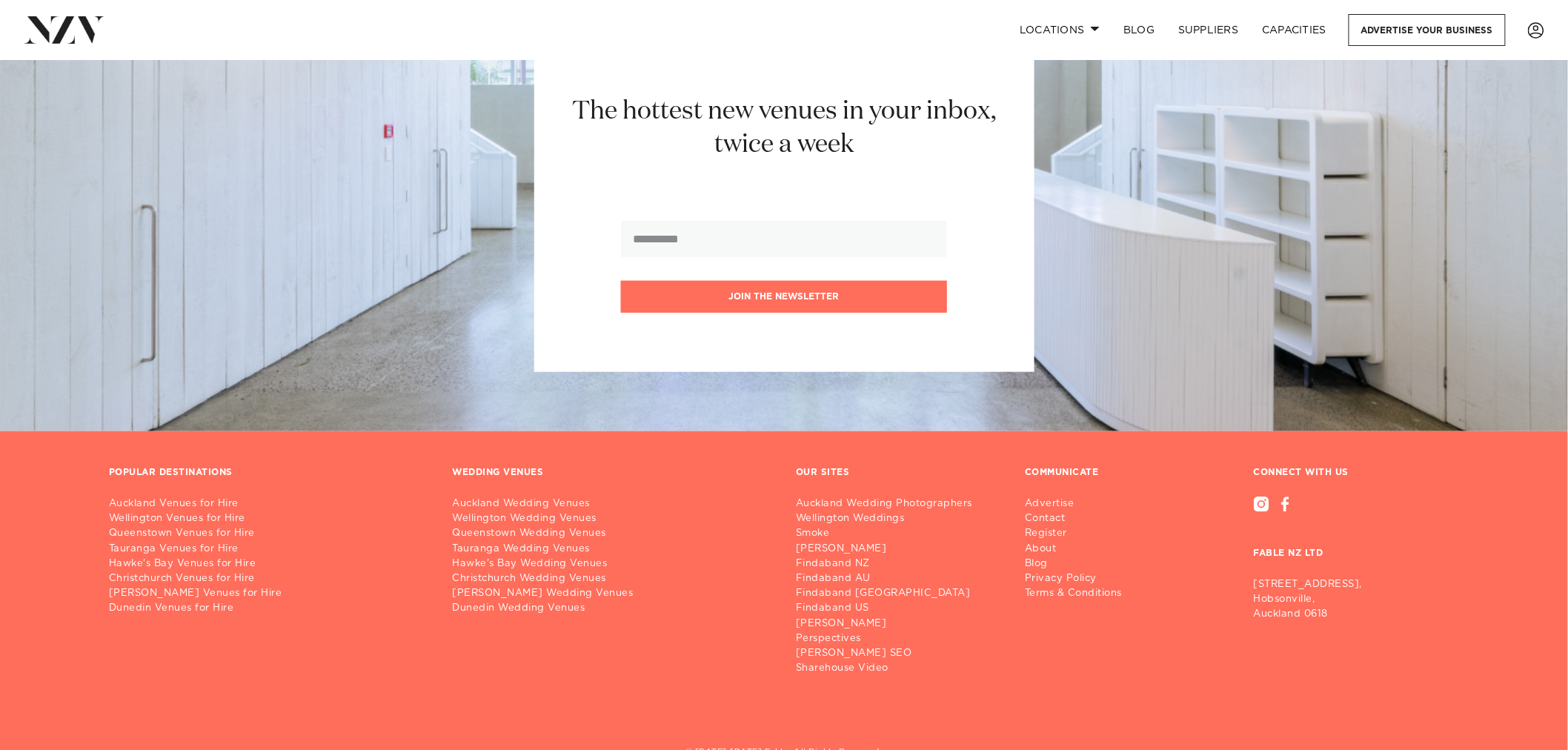
scroll to position [2675, 0]
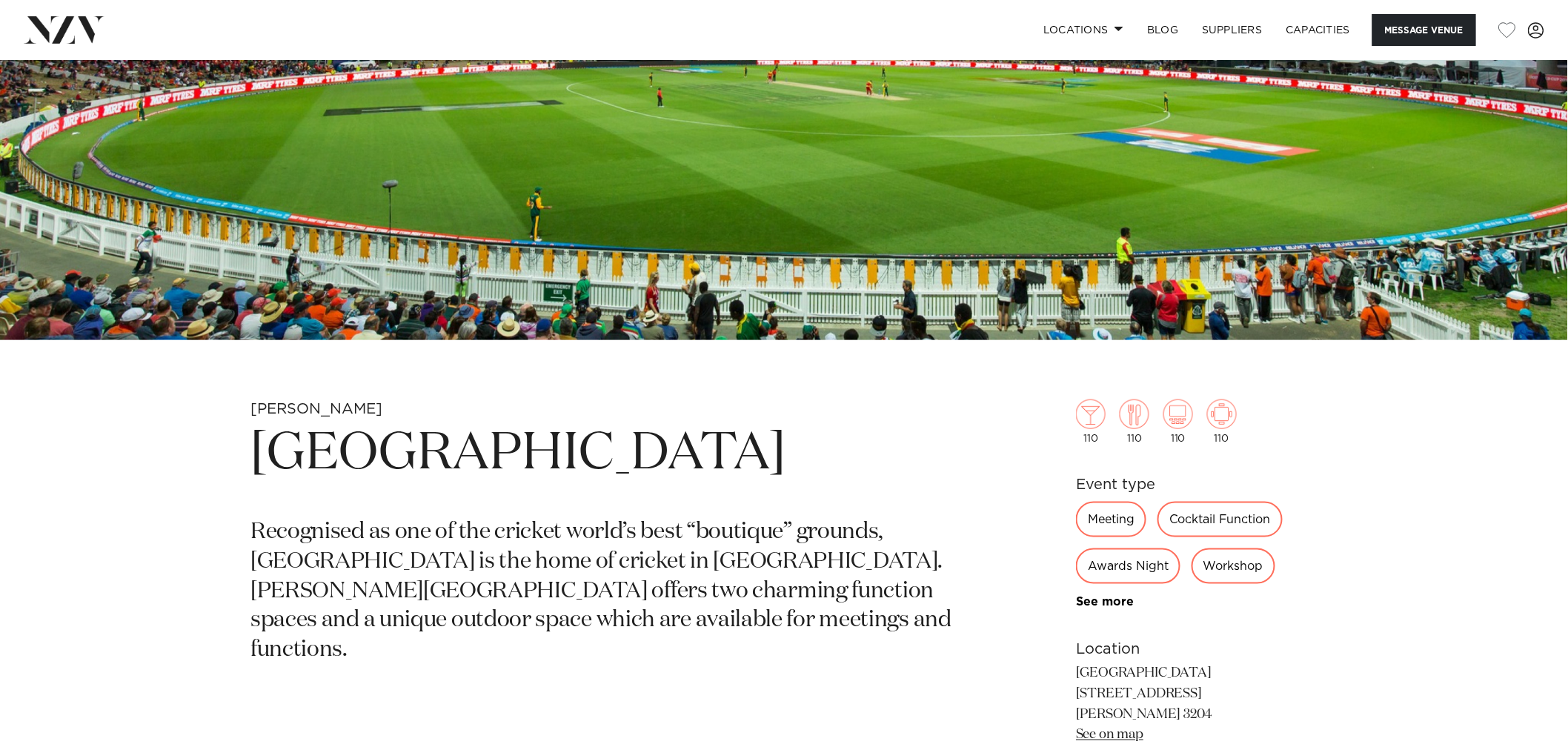
scroll to position [658, 0]
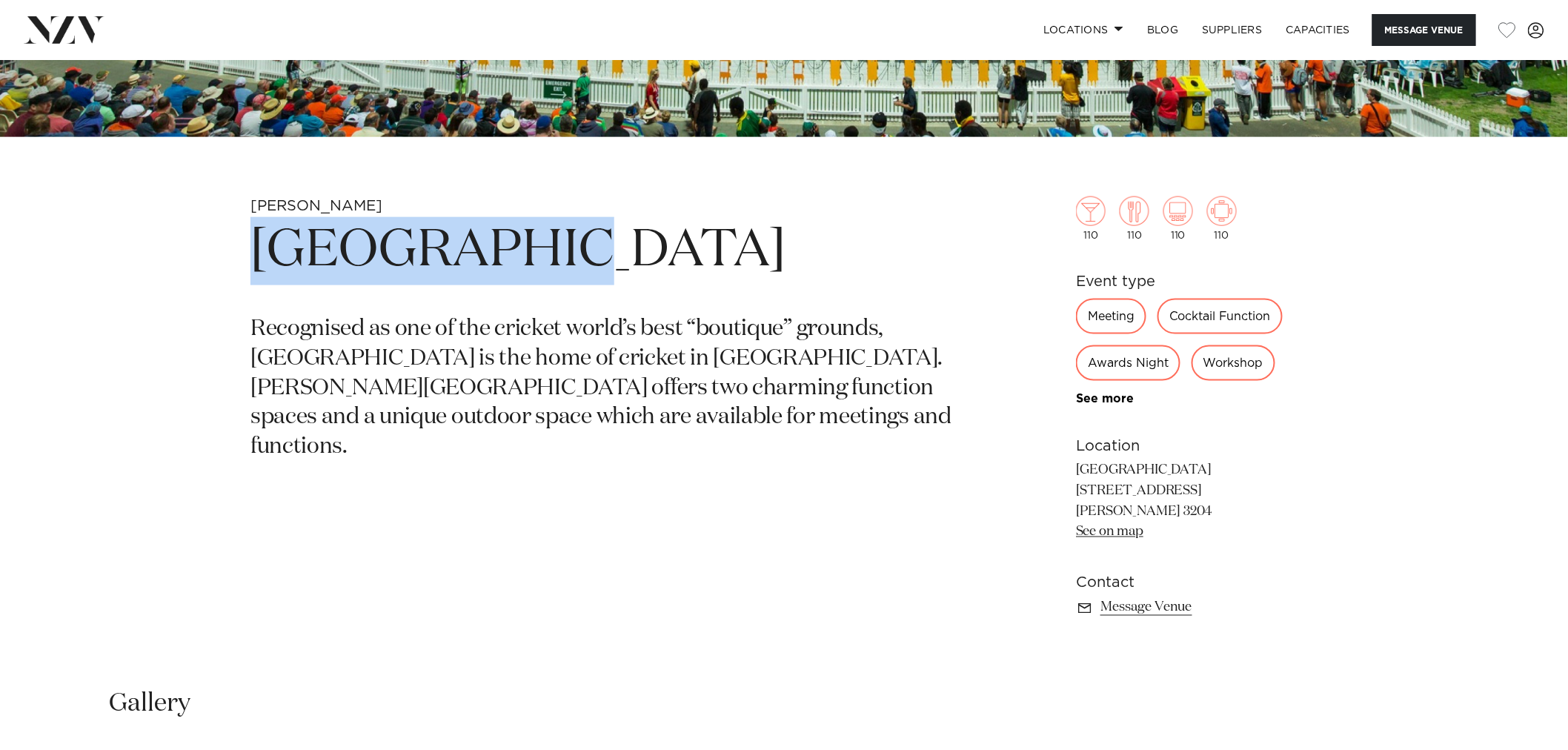
drag, startPoint x: 242, startPoint y: 243, endPoint x: 558, endPoint y: 241, distance: 316.0
click at [558, 241] on div "Hamilton Seddon Park Recognised as one of the cricket world’s best “boutique” g…" at bounding box center [784, 431] width 1261 height 470
copy h1 "Seddon Park"
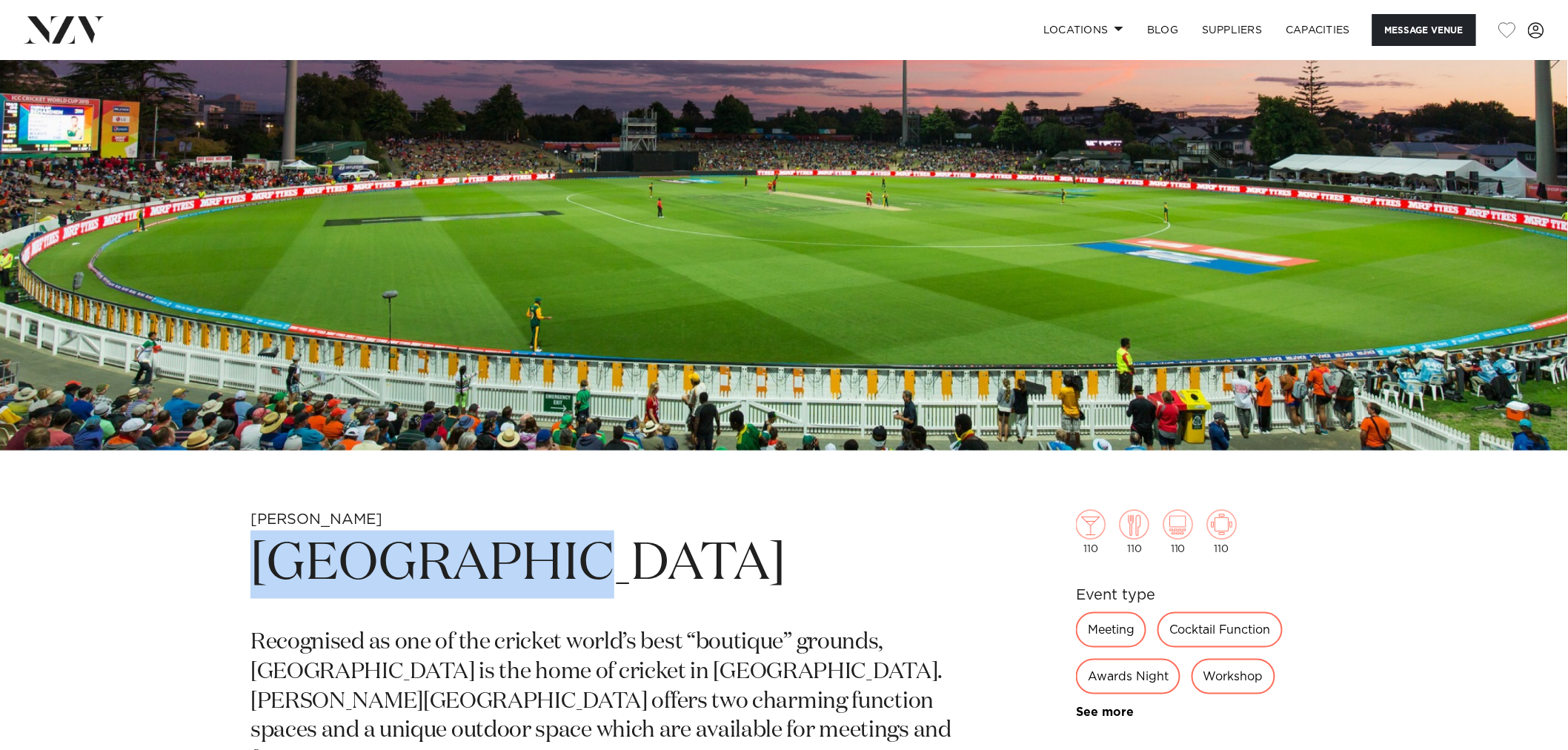
scroll to position [329, 0]
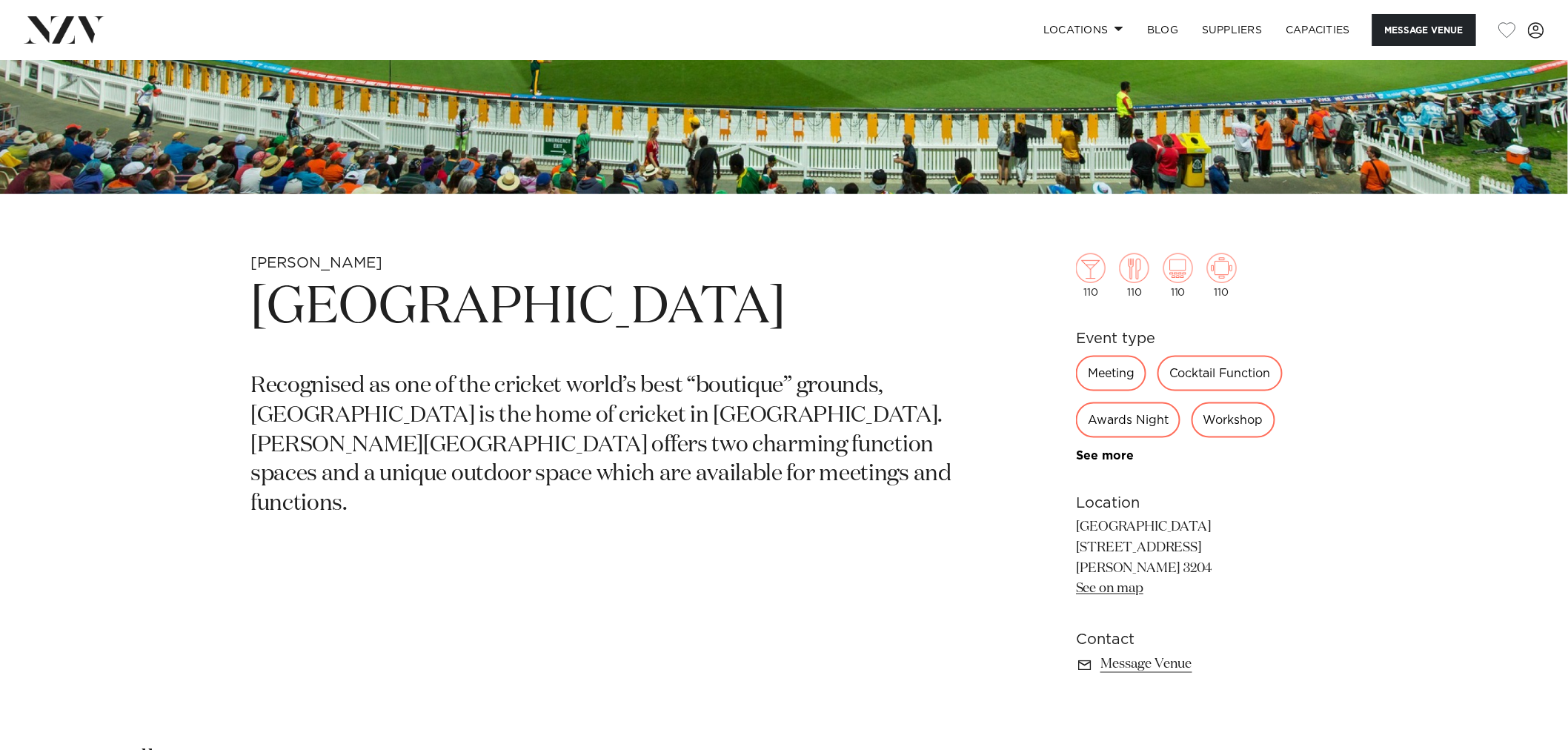
scroll to position [741, 0]
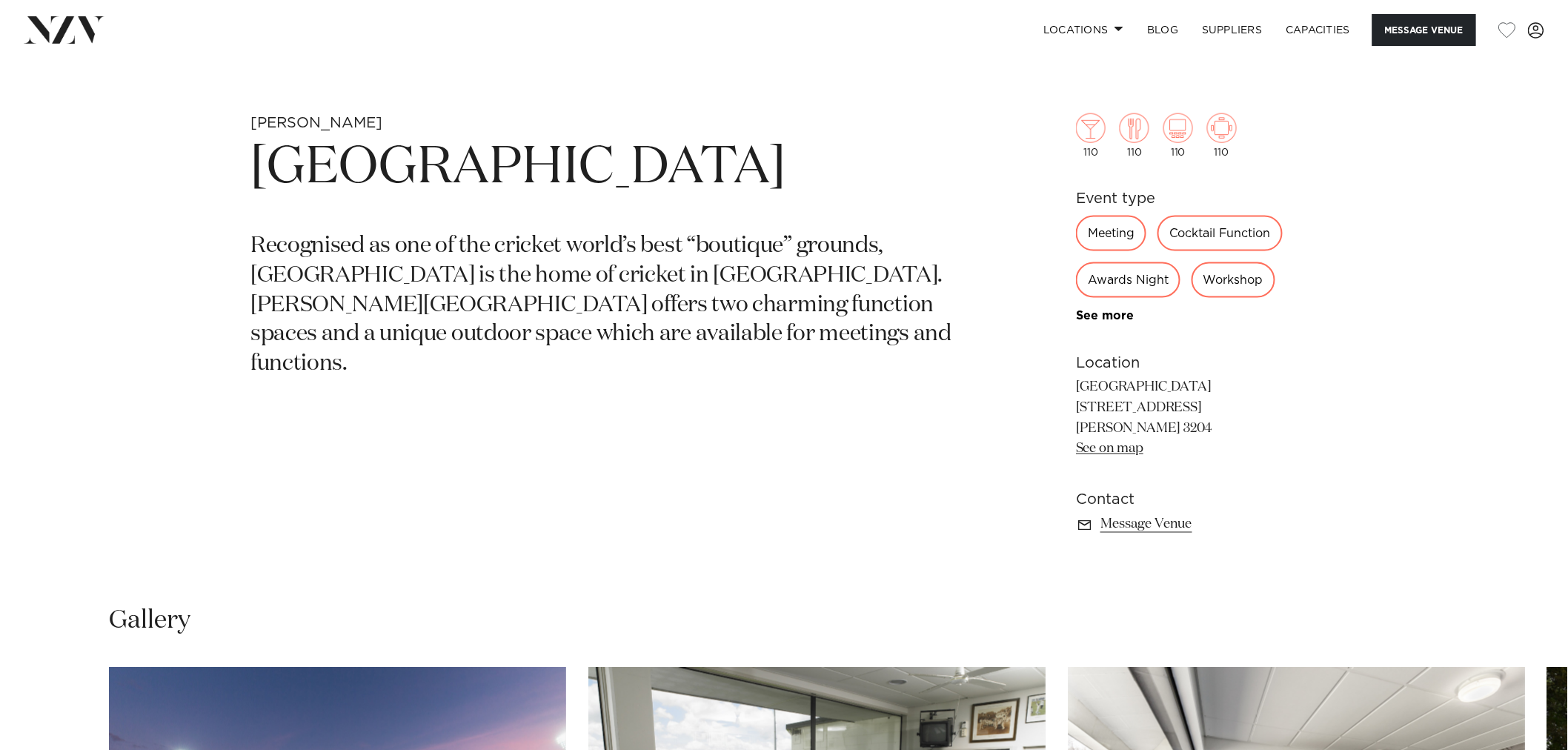
click at [1080, 403] on p "[GEOGRAPHIC_DATA] [STREET_ADDRESS] [PERSON_NAME] 3204 See on map" at bounding box center [1196, 419] width 242 height 83
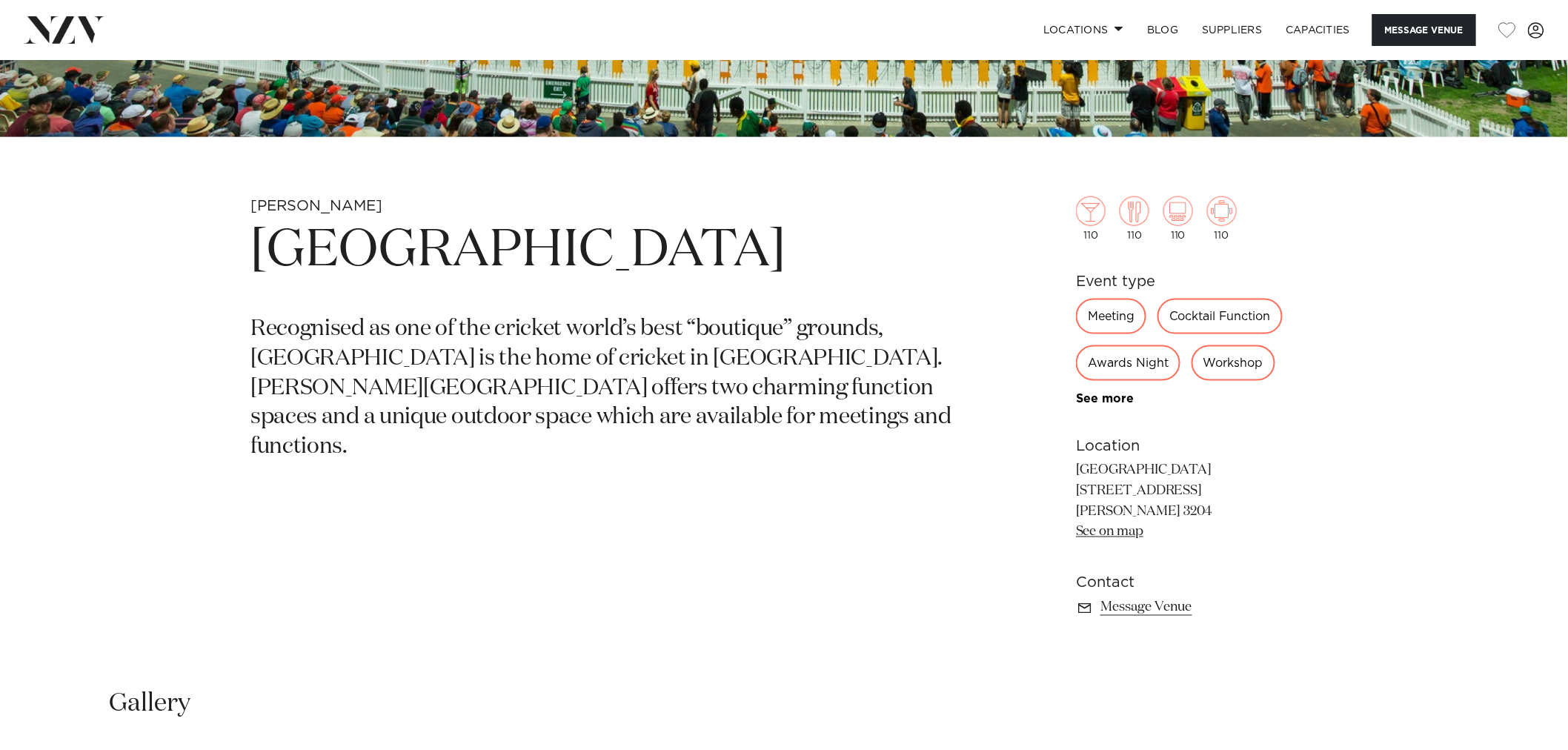
click at [1136, 525] on link "See on map" at bounding box center [1109, 532] width 67 height 14
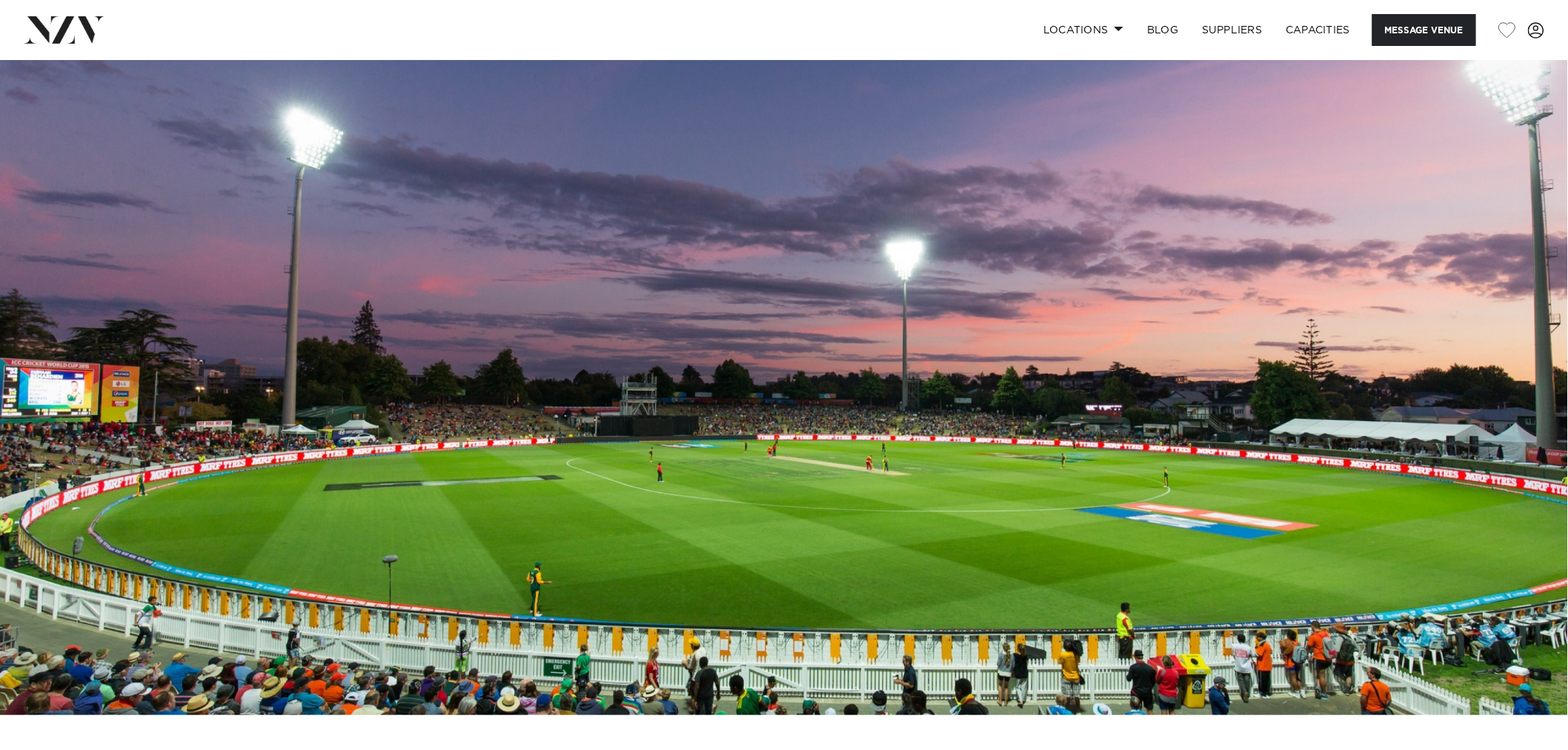
scroll to position [0, 0]
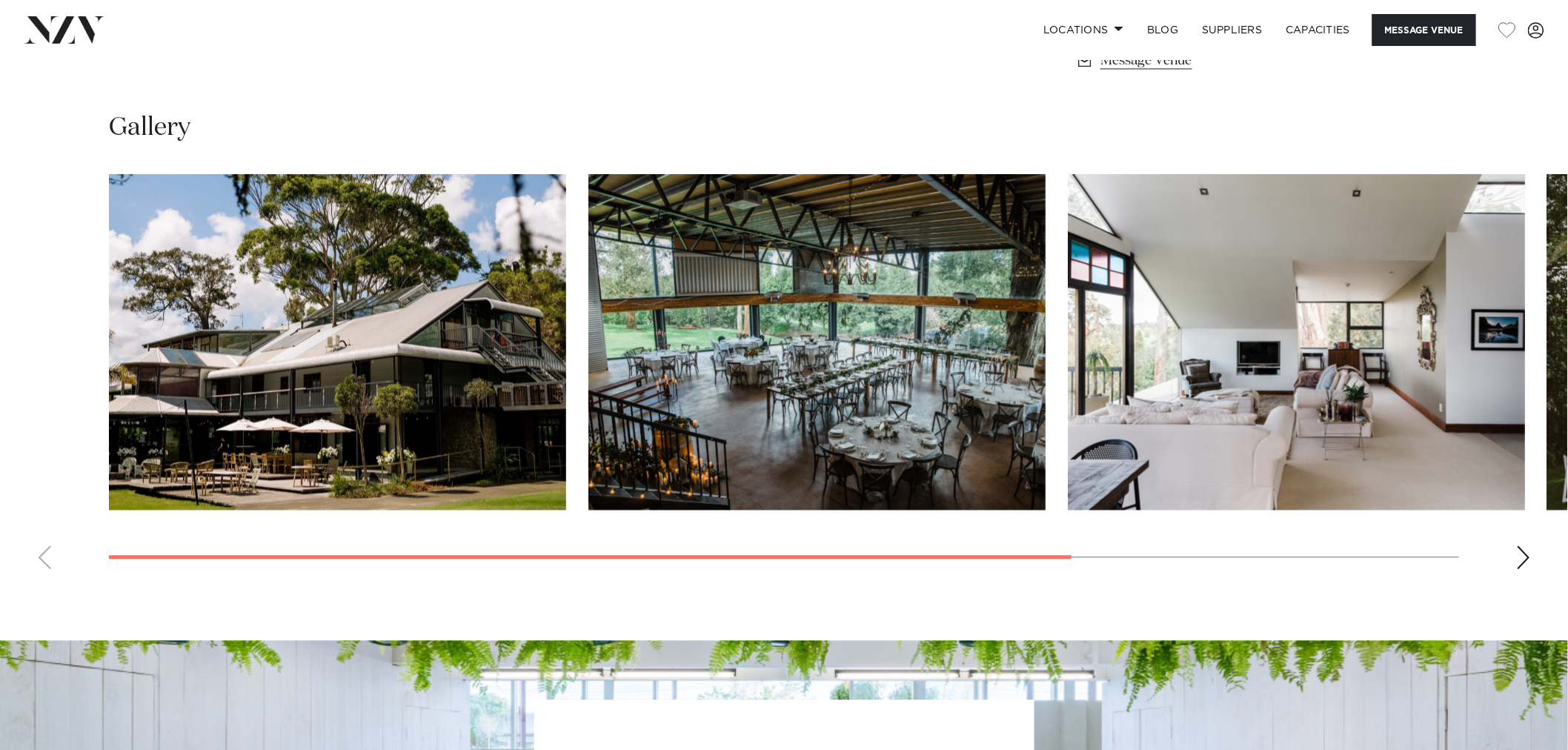
scroll to position [1152, 0]
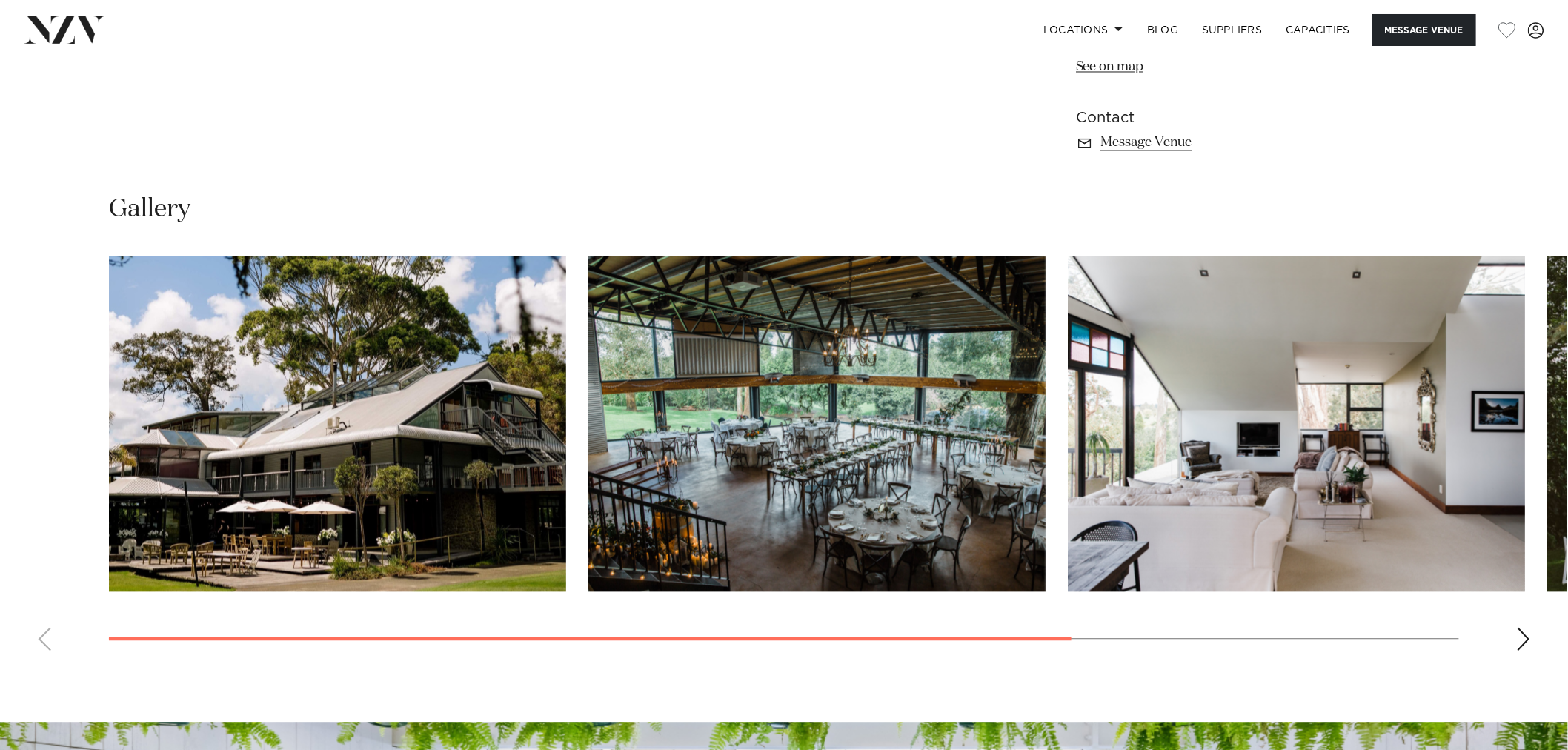
click at [1523, 632] on div "Next slide" at bounding box center [1524, 639] width 15 height 23
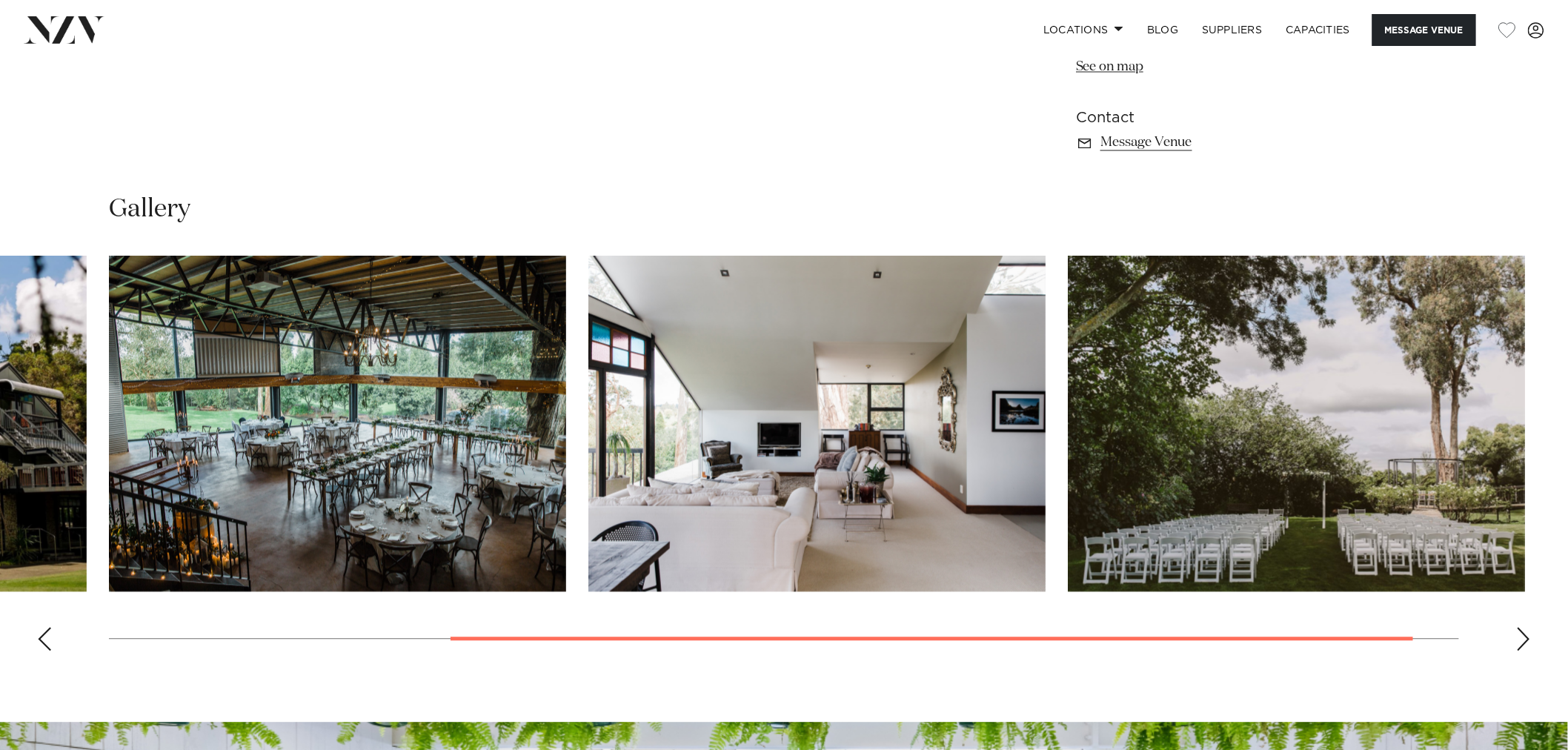
click at [1523, 632] on div "Next slide" at bounding box center [1524, 639] width 15 height 23
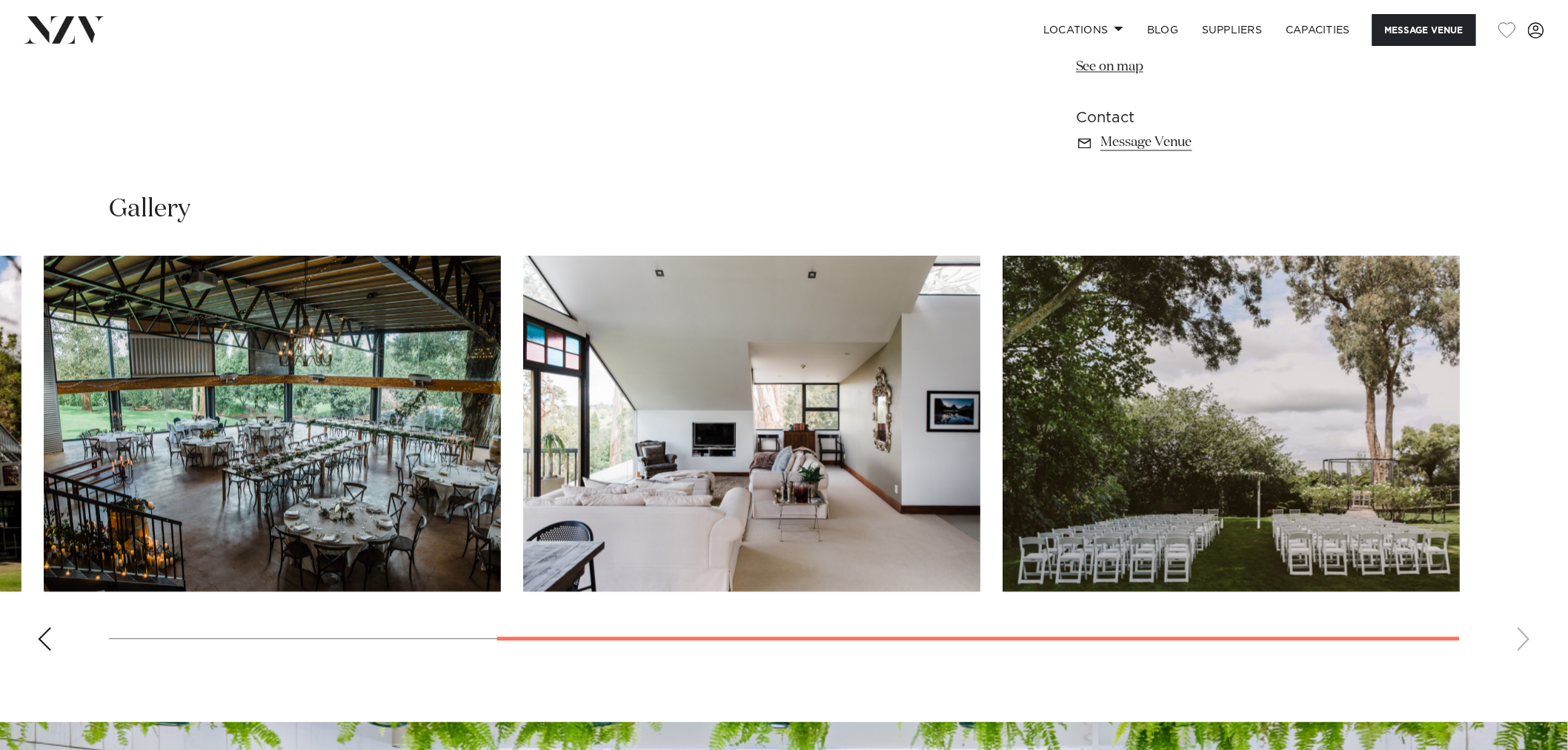
click at [32, 643] on swiper-container at bounding box center [784, 459] width 1568 height 406
click at [47, 637] on div "Previous slide" at bounding box center [45, 639] width 15 height 23
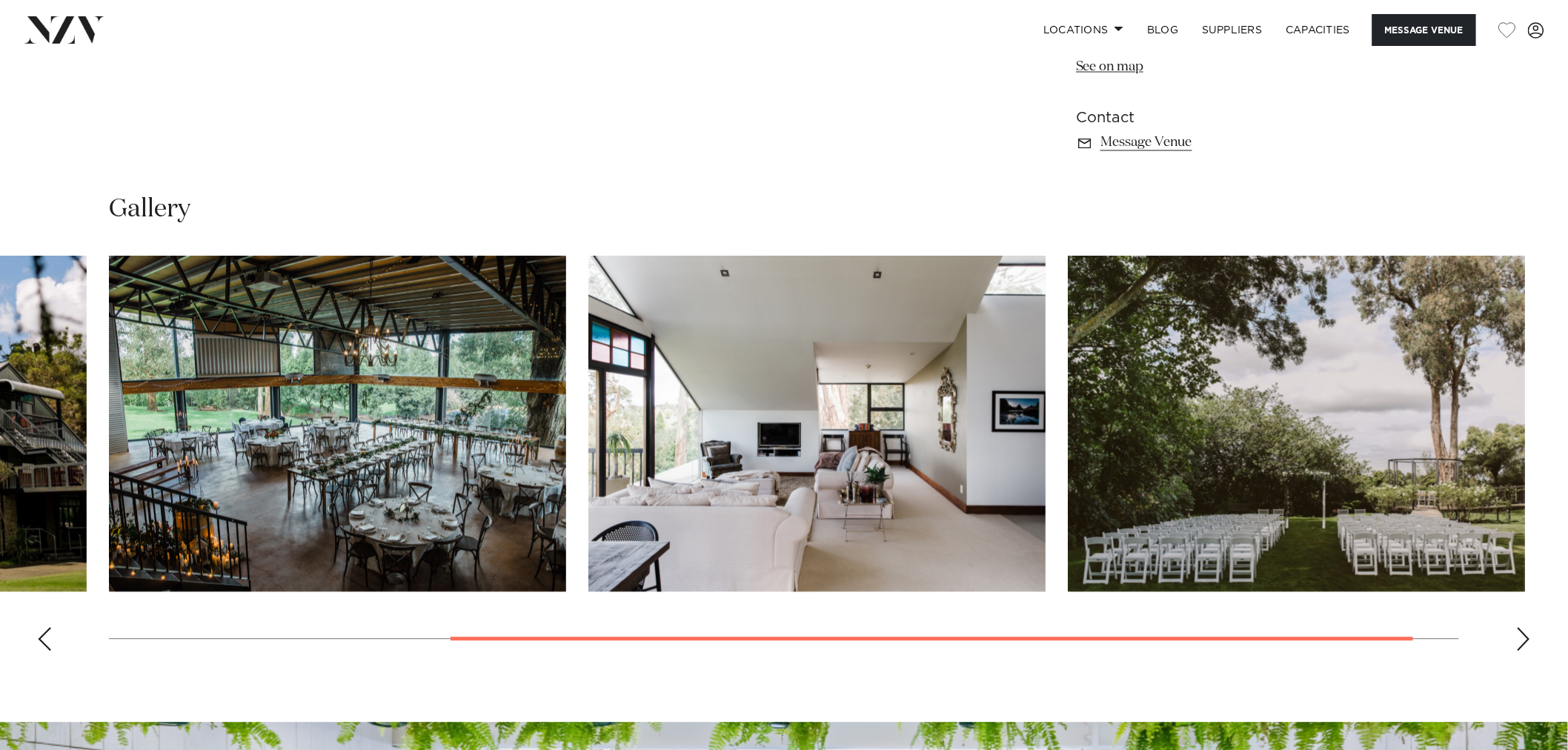
click at [47, 637] on div "Previous slide" at bounding box center [45, 639] width 15 height 23
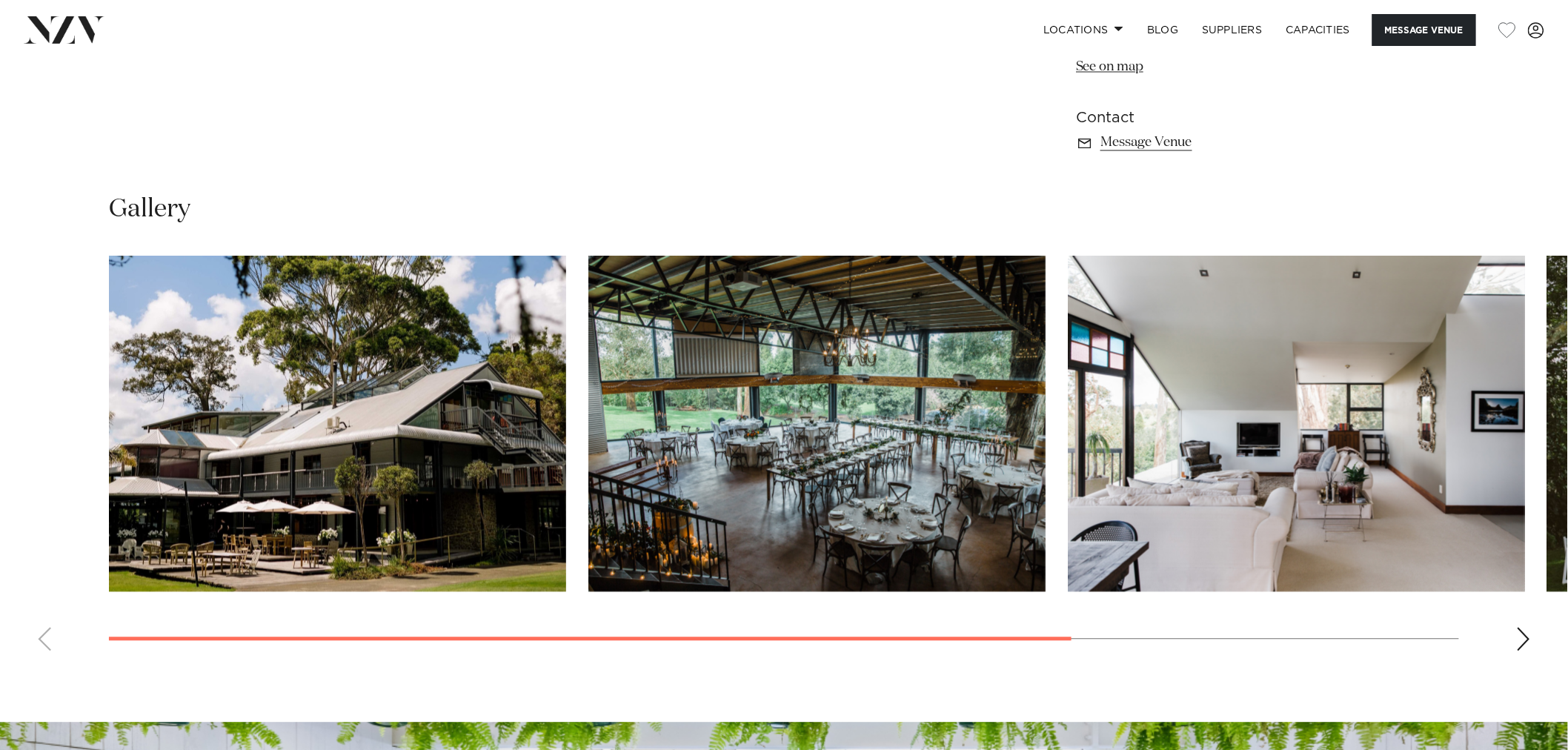
click at [47, 637] on swiper-container at bounding box center [784, 459] width 1568 height 406
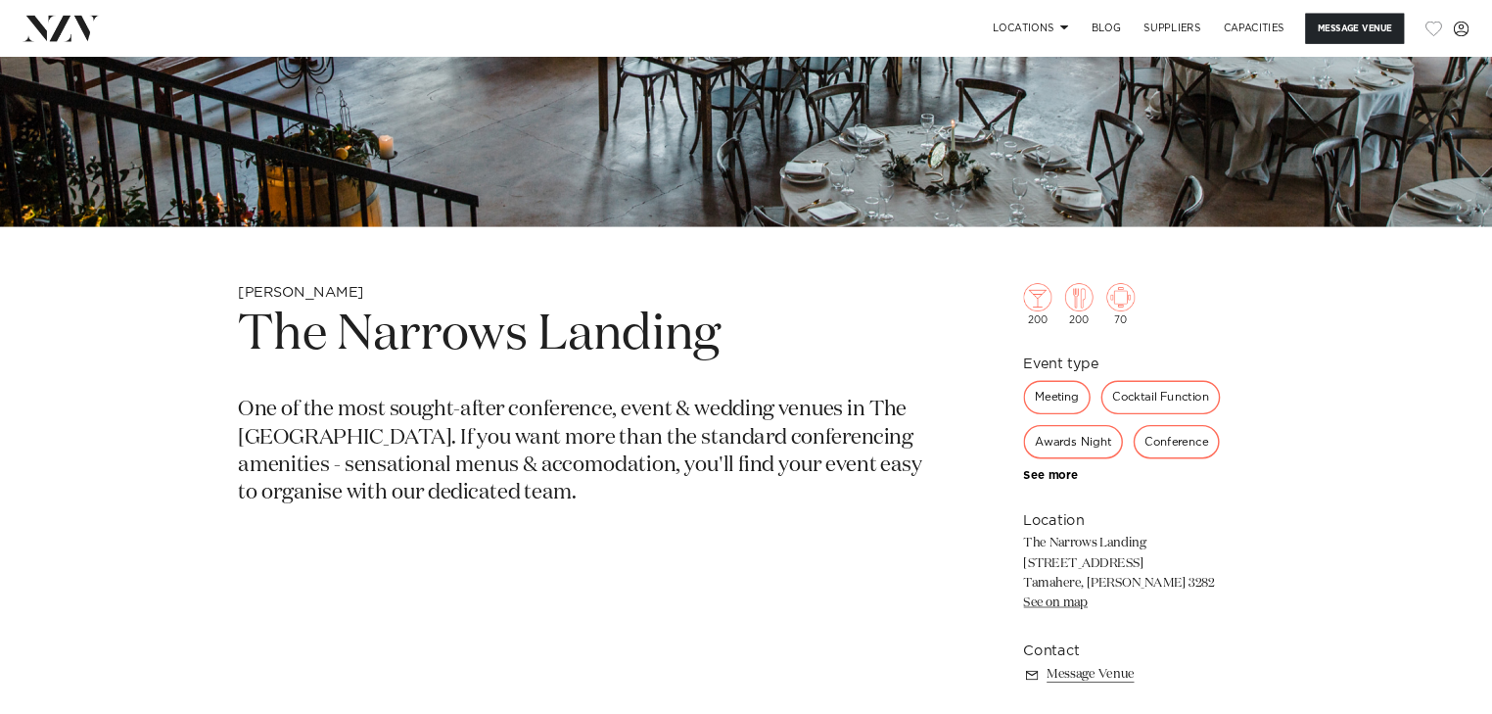
scroll to position [0, 0]
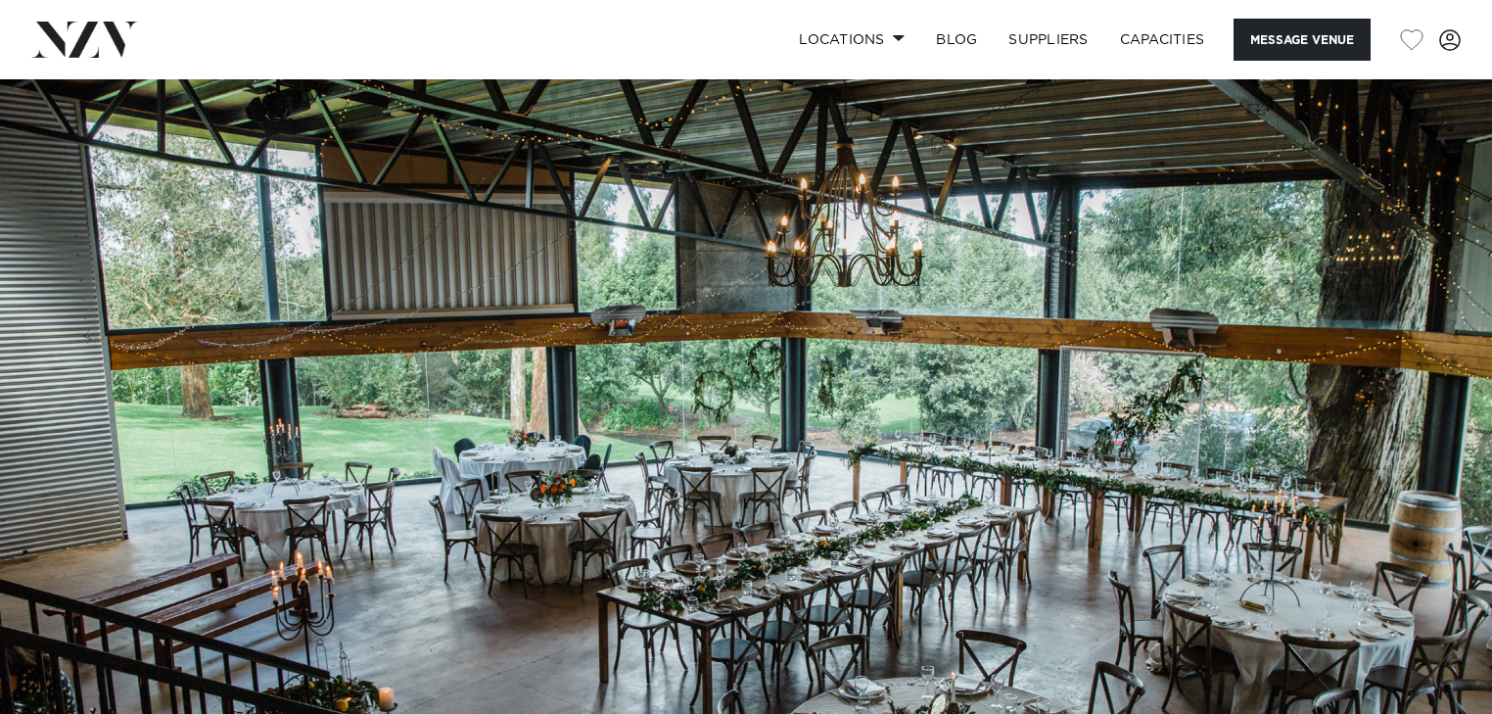
click at [554, 35] on div "Locations Auckland Wellington Christchurch Queenstown Hamilton Northland Bay of…" at bounding box center [960, 40] width 999 height 42
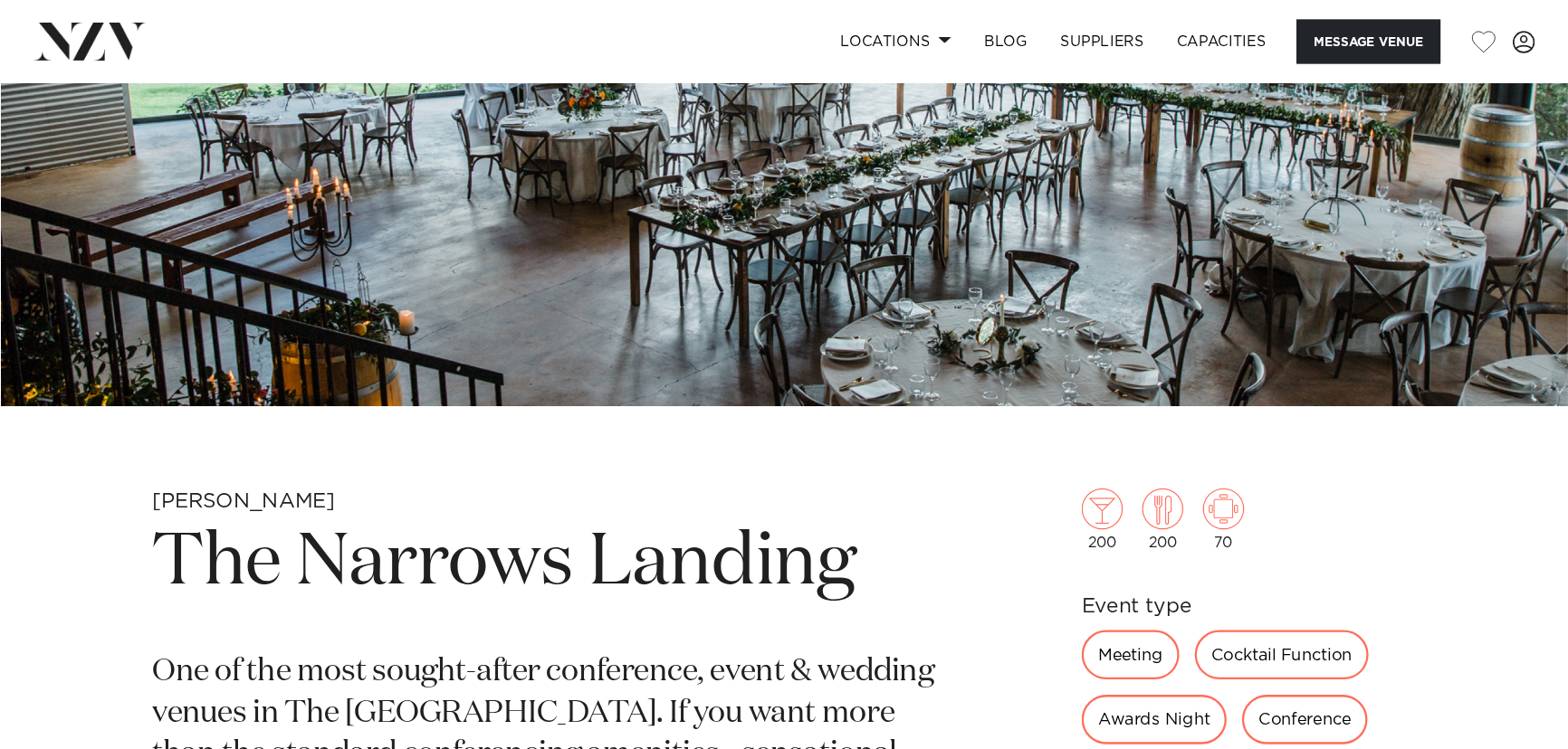
scroll to position [652, 0]
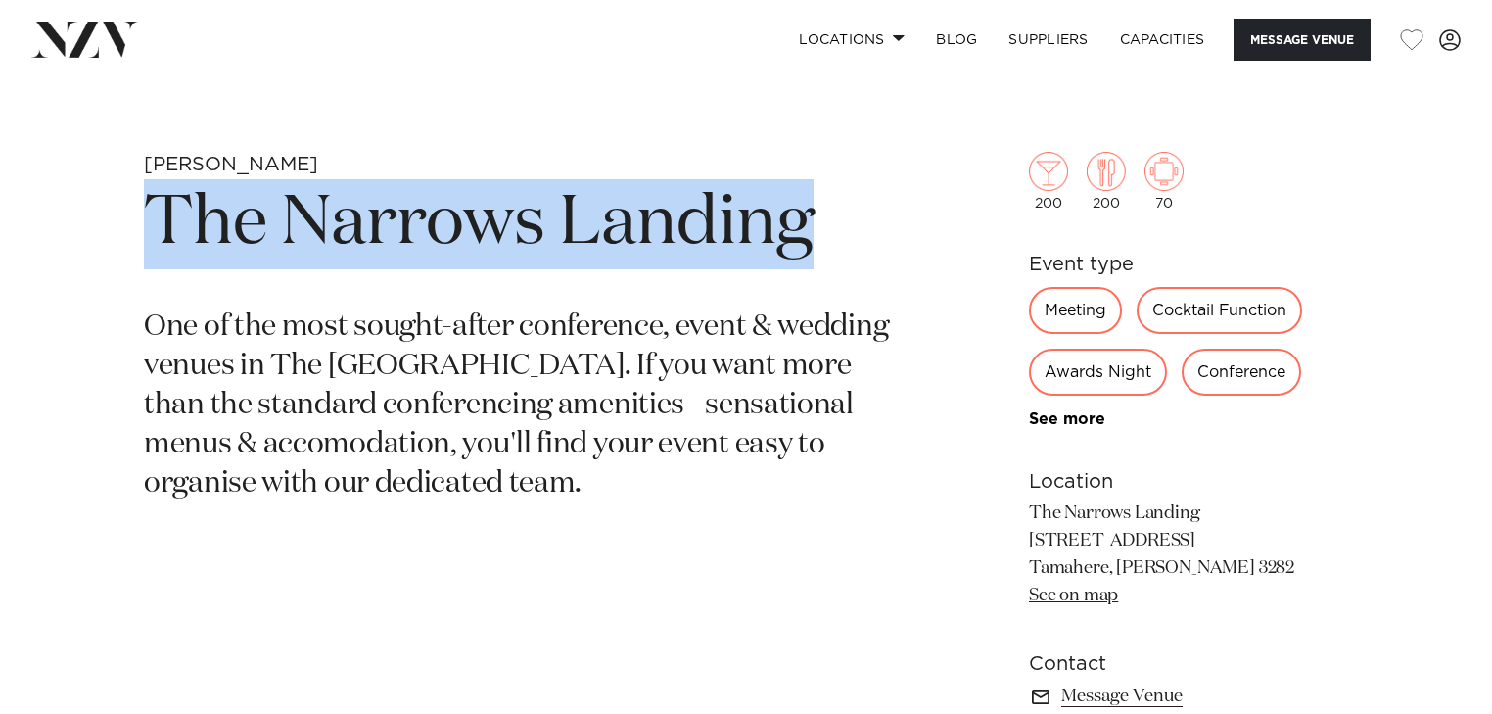
drag, startPoint x: 154, startPoint y: 211, endPoint x: 814, endPoint y: 222, distance: 660.8
click at [814, 222] on h1 "The Narrows Landing" at bounding box center [517, 224] width 746 height 90
copy h1 "The Narrows Landing"
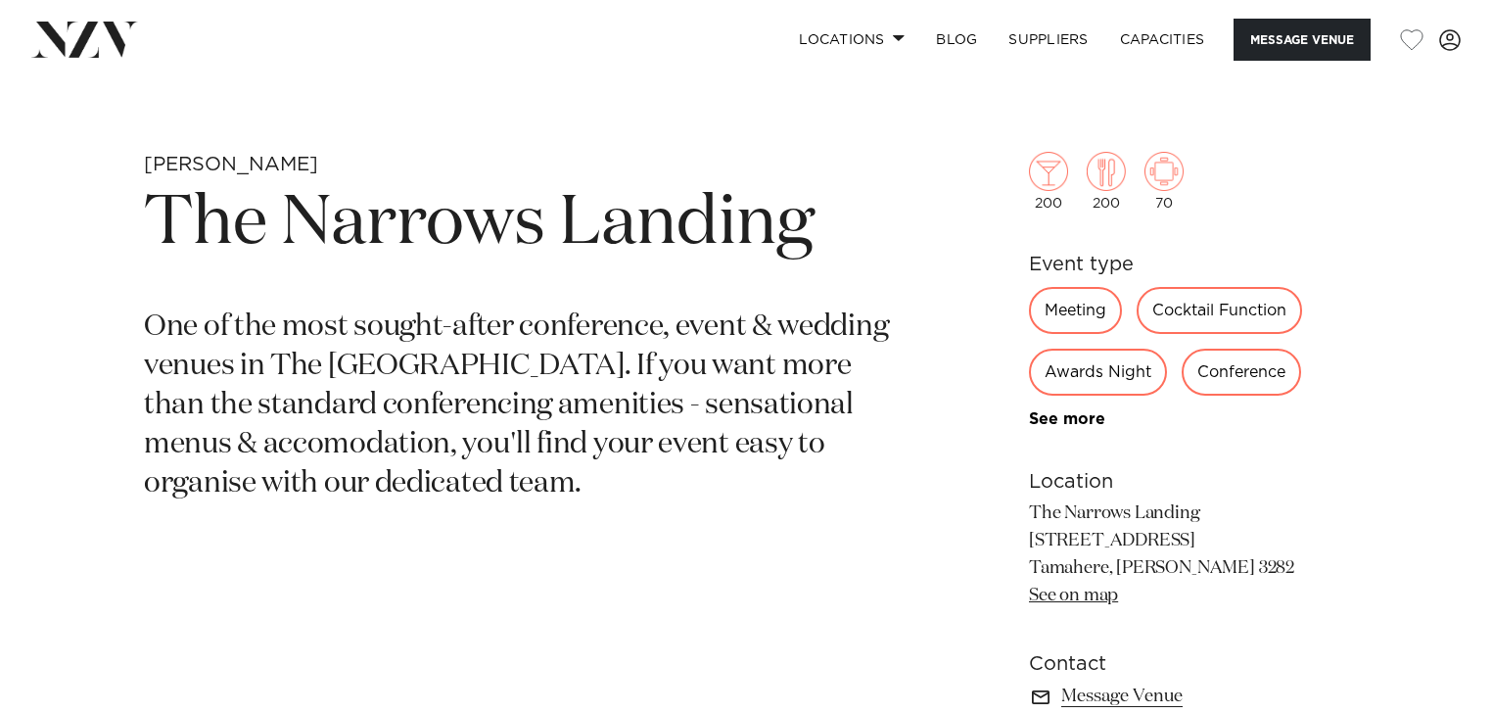
click at [487, 403] on p "One of the most sought-after conference, event & wedding venues in The Waikato.…" at bounding box center [517, 405] width 746 height 195
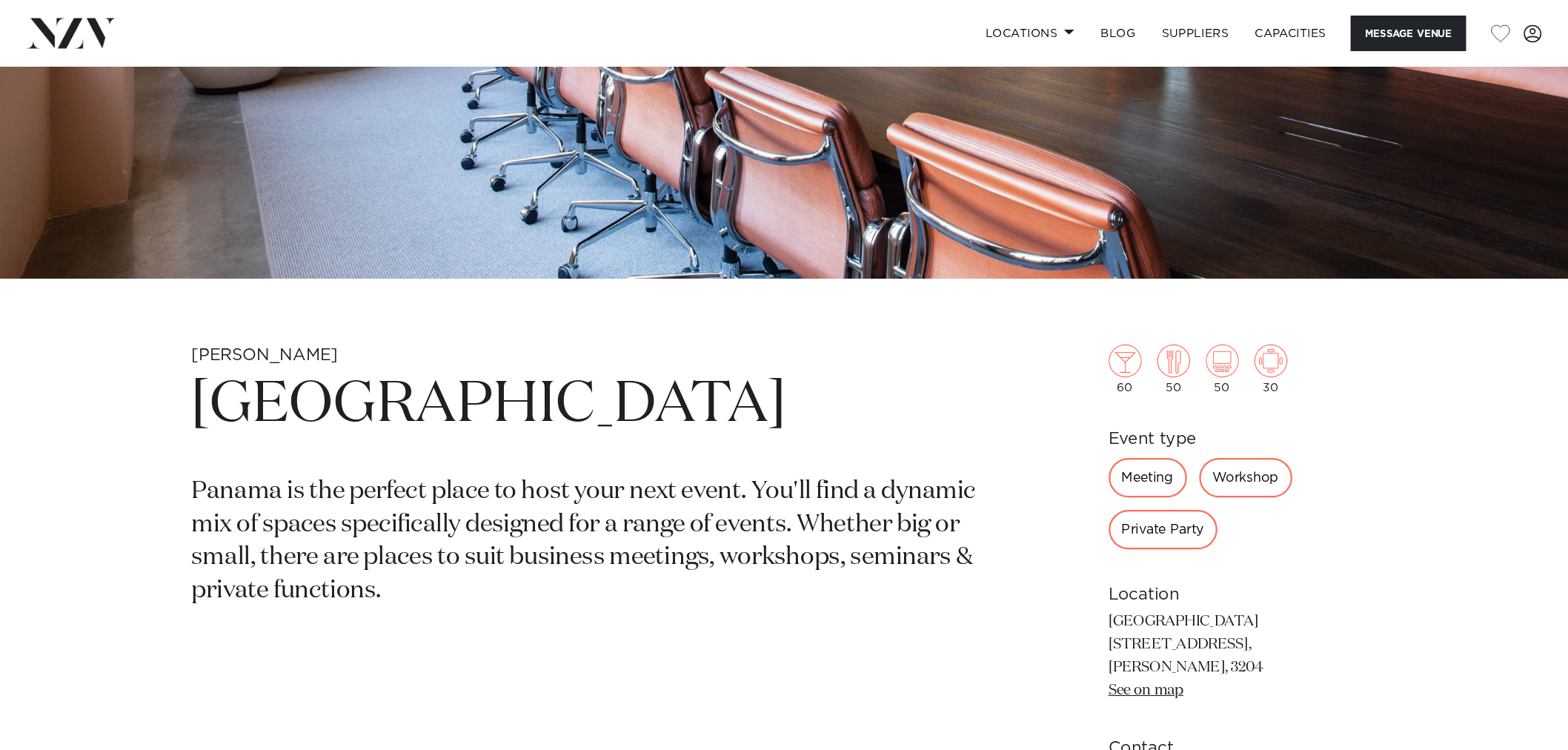
scroll to position [471, 0]
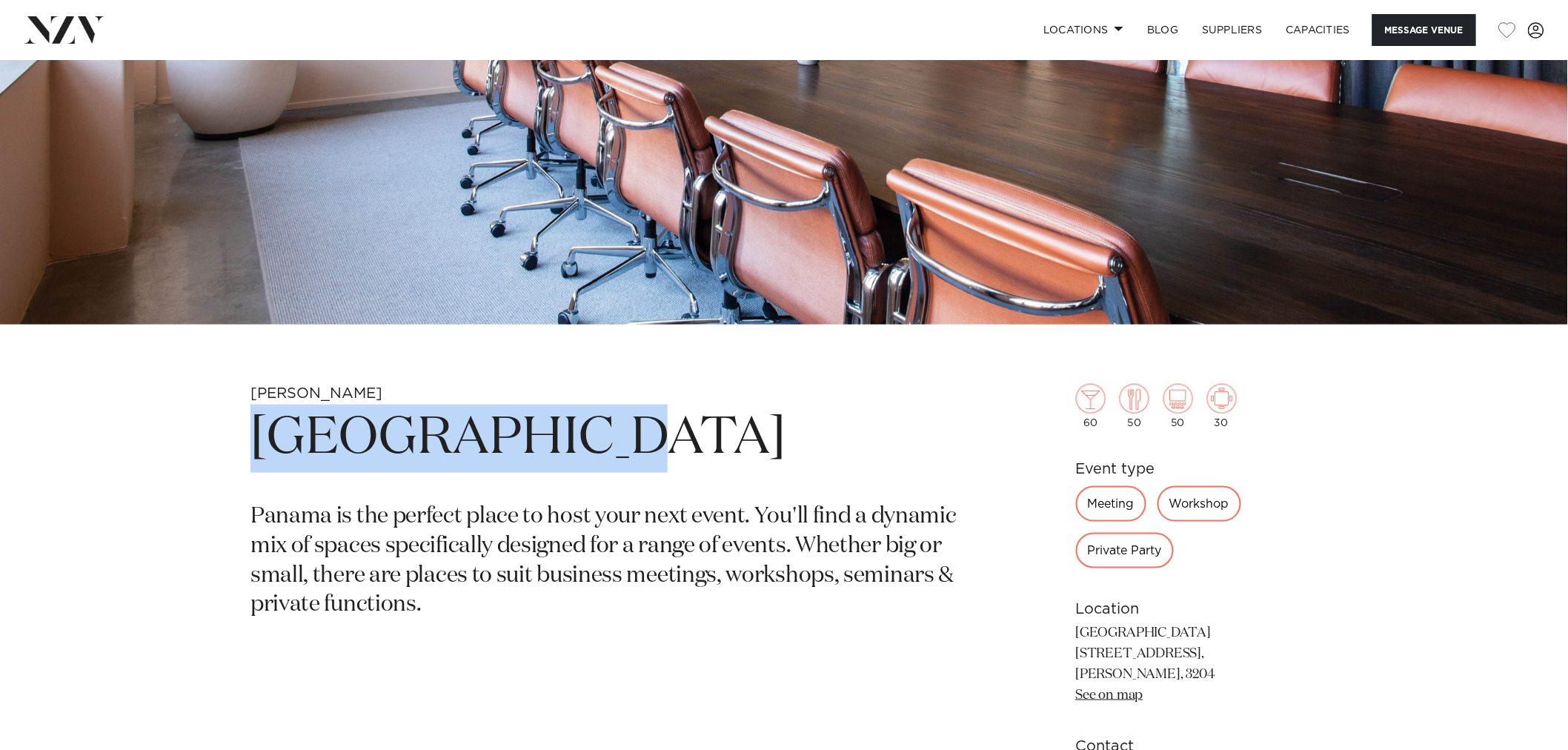
drag, startPoint x: 239, startPoint y: 446, endPoint x: 649, endPoint y: 446, distance: 410.0
click at [649, 446] on div "[PERSON_NAME][GEOGRAPHIC_DATA] [GEOGRAPHIC_DATA] is the perfect place to host y…" at bounding box center [784, 606] width 1261 height 445
copy h1 "[GEOGRAPHIC_DATA]"
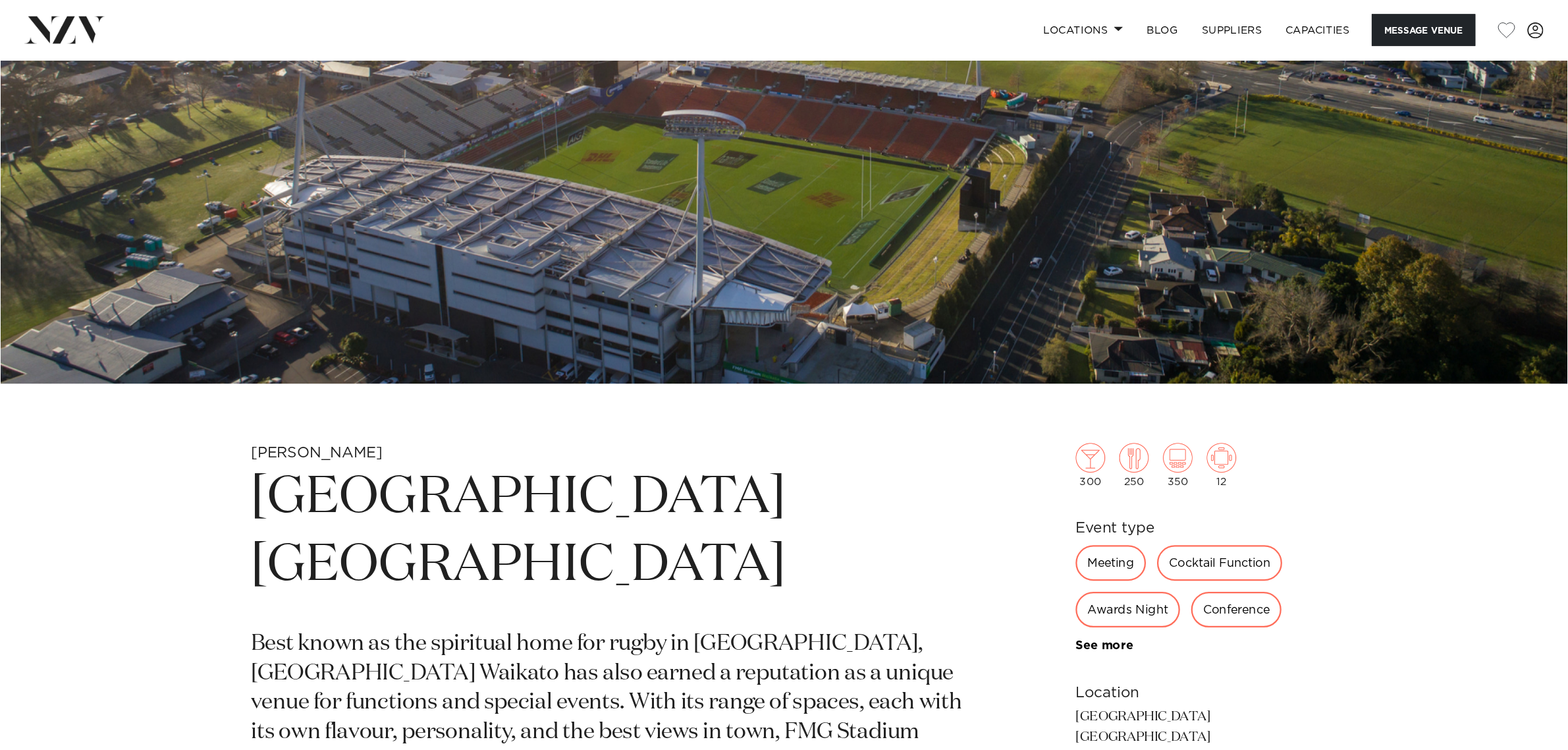
scroll to position [366, 0]
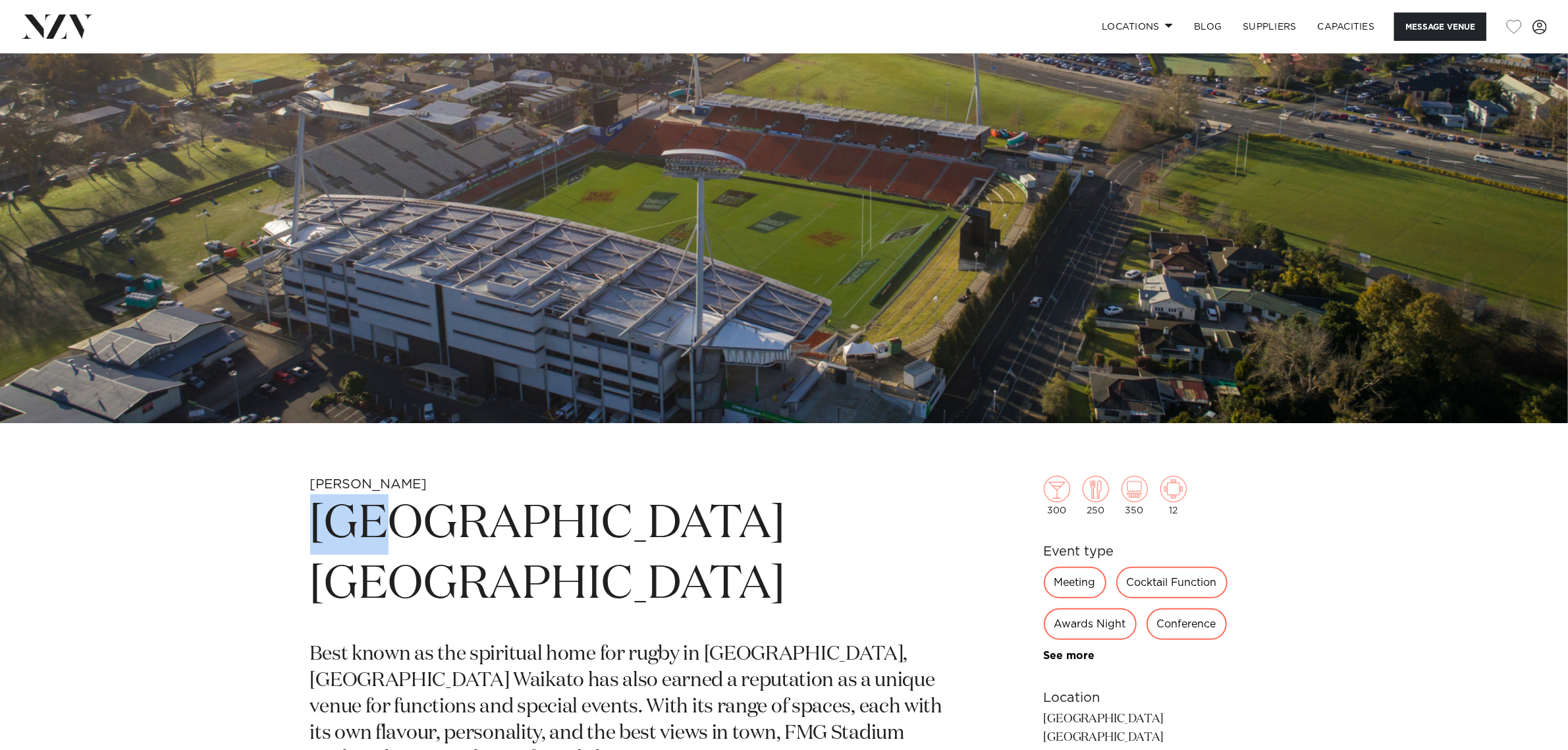
drag, startPoint x: 303, startPoint y: 521, endPoint x: 415, endPoint y: 524, distance: 112.0
click at [415, 524] on div "Hamilton FMG Stadium Waikato Best known as the spiritual home for rugby in Hami…" at bounding box center [785, 693] width 1121 height 436
click at [483, 536] on h1 "FMG Stadium Waikato" at bounding box center [630, 555] width 640 height 121
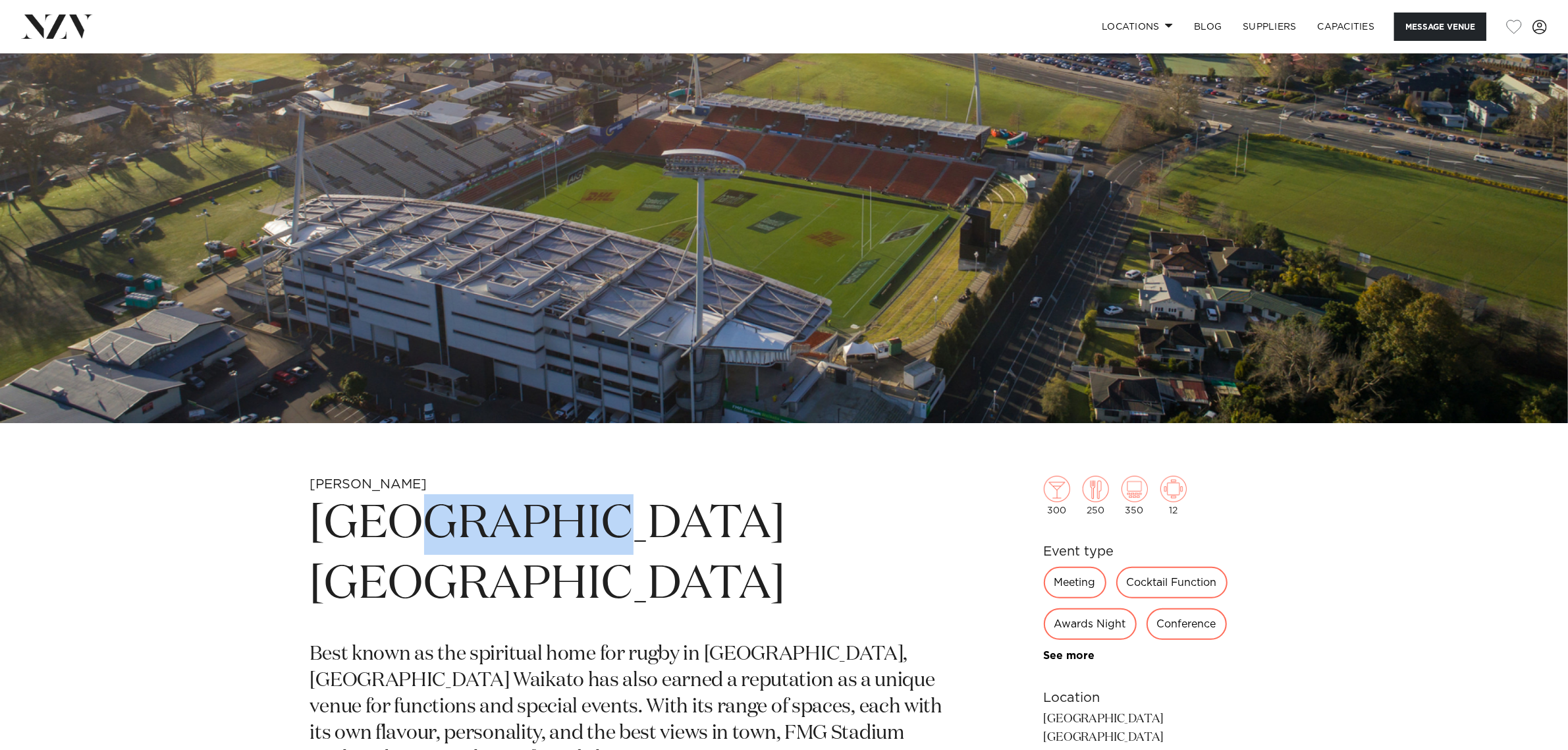
drag, startPoint x: 428, startPoint y: 529, endPoint x: 579, endPoint y: 529, distance: 151.0
click at [580, 529] on h1 "FMG Stadium Waikato" at bounding box center [630, 555] width 640 height 121
copy h1 "Stadium"
click at [313, 532] on h1 "FMG Stadium Waikato" at bounding box center [630, 555] width 640 height 121
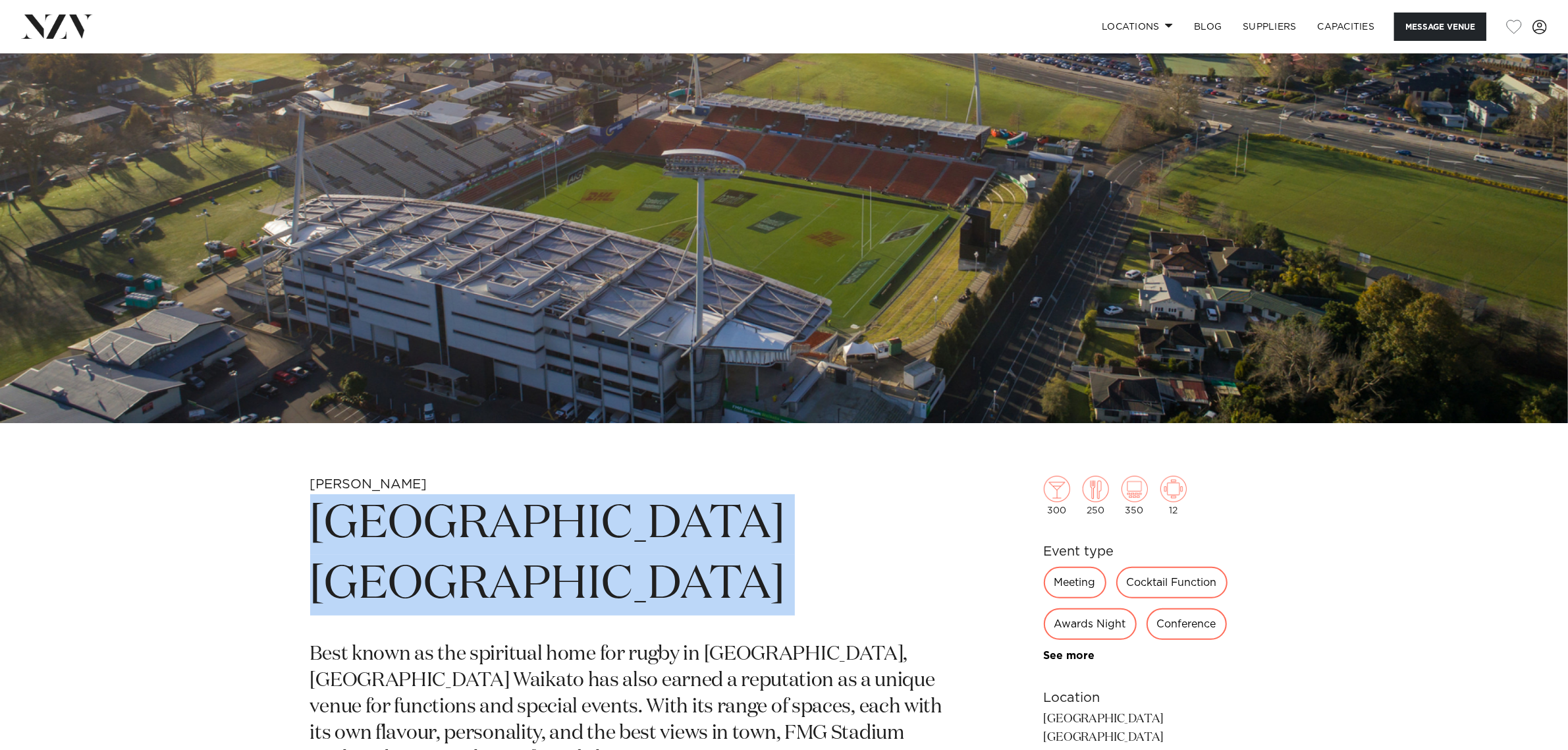
drag, startPoint x: 313, startPoint y: 532, endPoint x: 792, endPoint y: 527, distance: 479.0
click at [792, 527] on h1 "FMG Stadium Waikato" at bounding box center [630, 555] width 640 height 121
copy section "FMG Stadium Waikato"
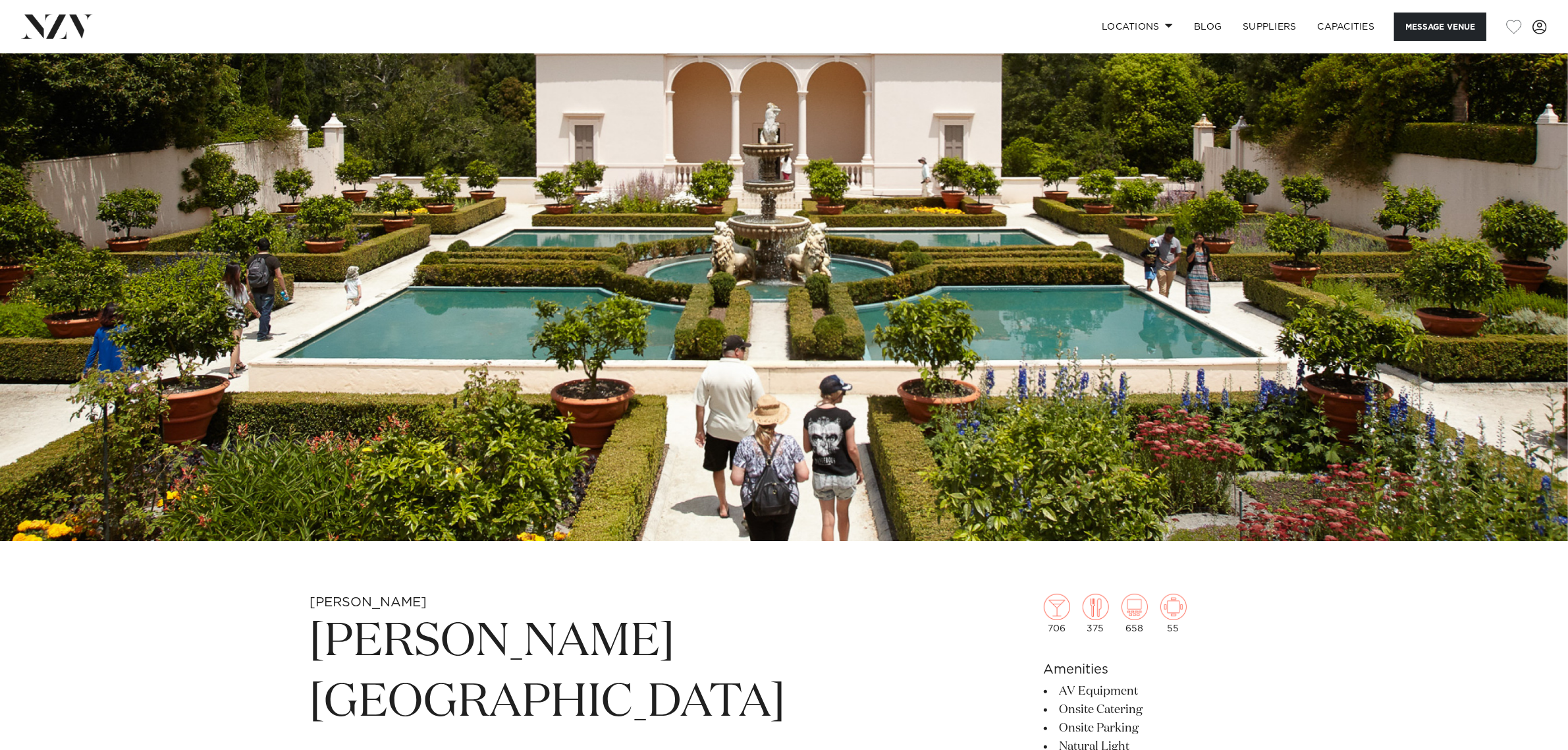
scroll to position [576, 0]
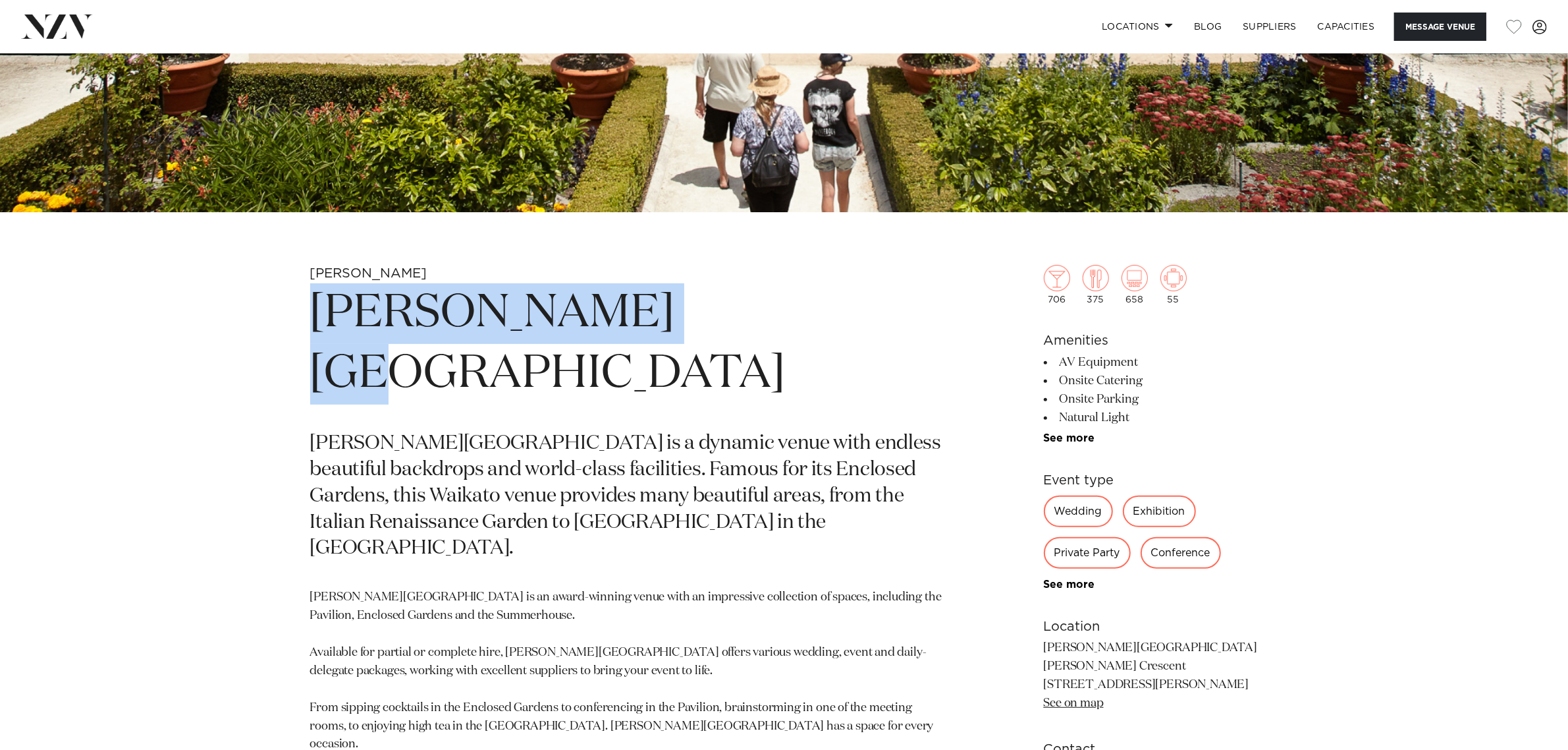
drag, startPoint x: 308, startPoint y: 307, endPoint x: 725, endPoint y: 308, distance: 417.0
click at [725, 308] on div "Hamilton Hamilton Gardens Hamilton Gardens is a dynamic venue with endless beau…" at bounding box center [785, 599] width 1121 height 668
copy h1 "[PERSON_NAME][GEOGRAPHIC_DATA]"
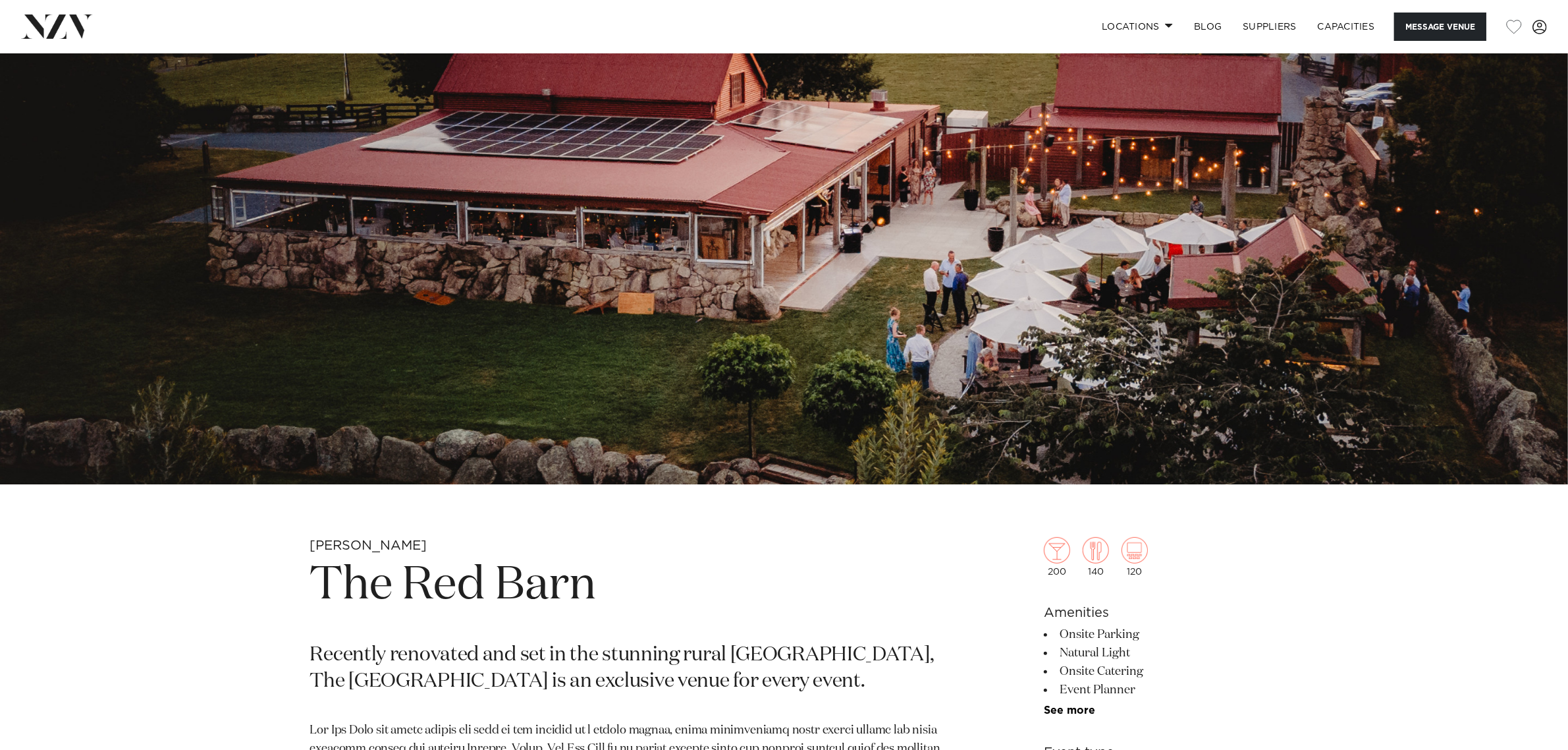
scroll to position [576, 0]
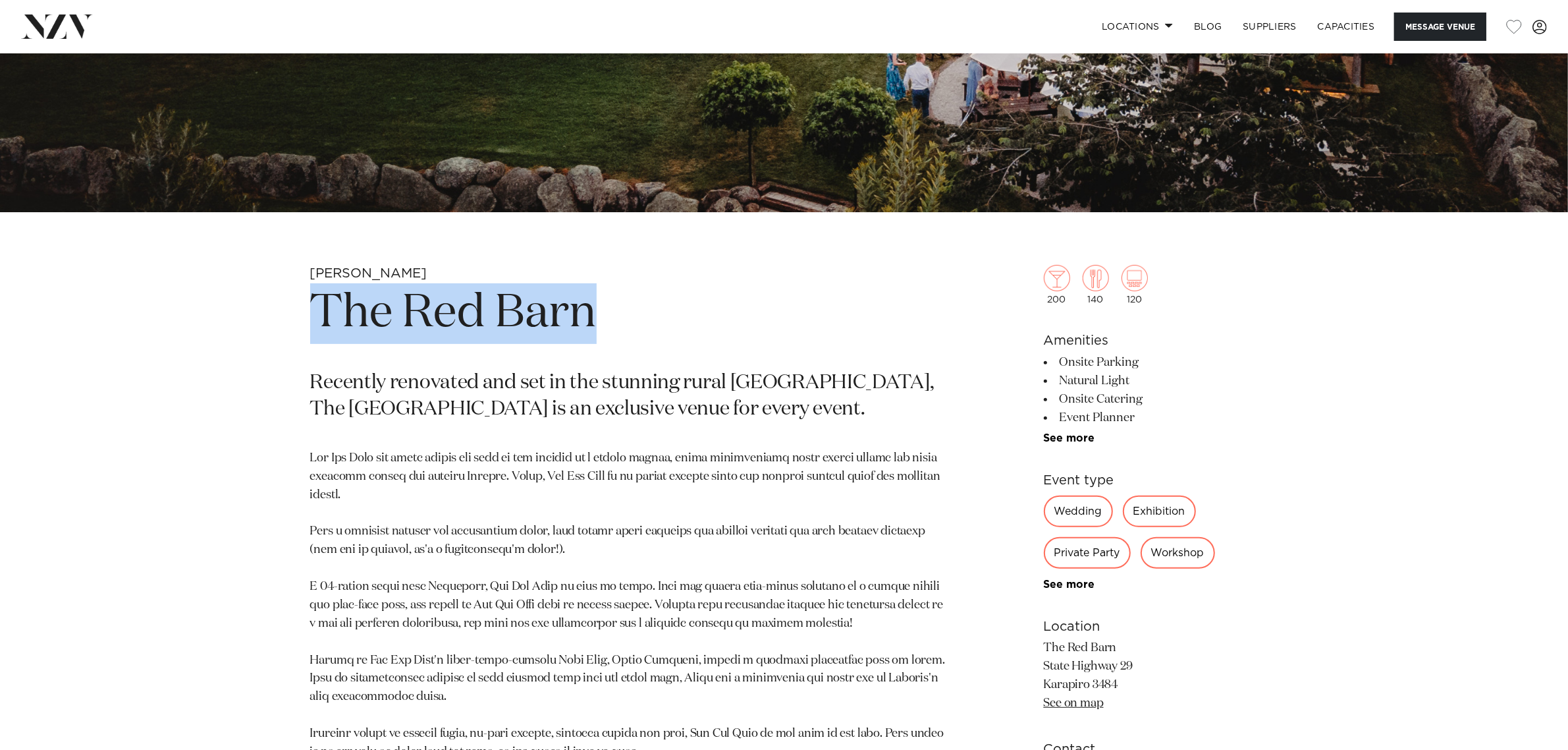
drag, startPoint x: 314, startPoint y: 311, endPoint x: 657, endPoint y: 310, distance: 343.0
click at [657, 310] on h1 "The Red Barn" at bounding box center [630, 314] width 640 height 61
copy h1 "The Red Barn"
click at [655, 320] on h1 "The Red Barn" at bounding box center [630, 314] width 640 height 61
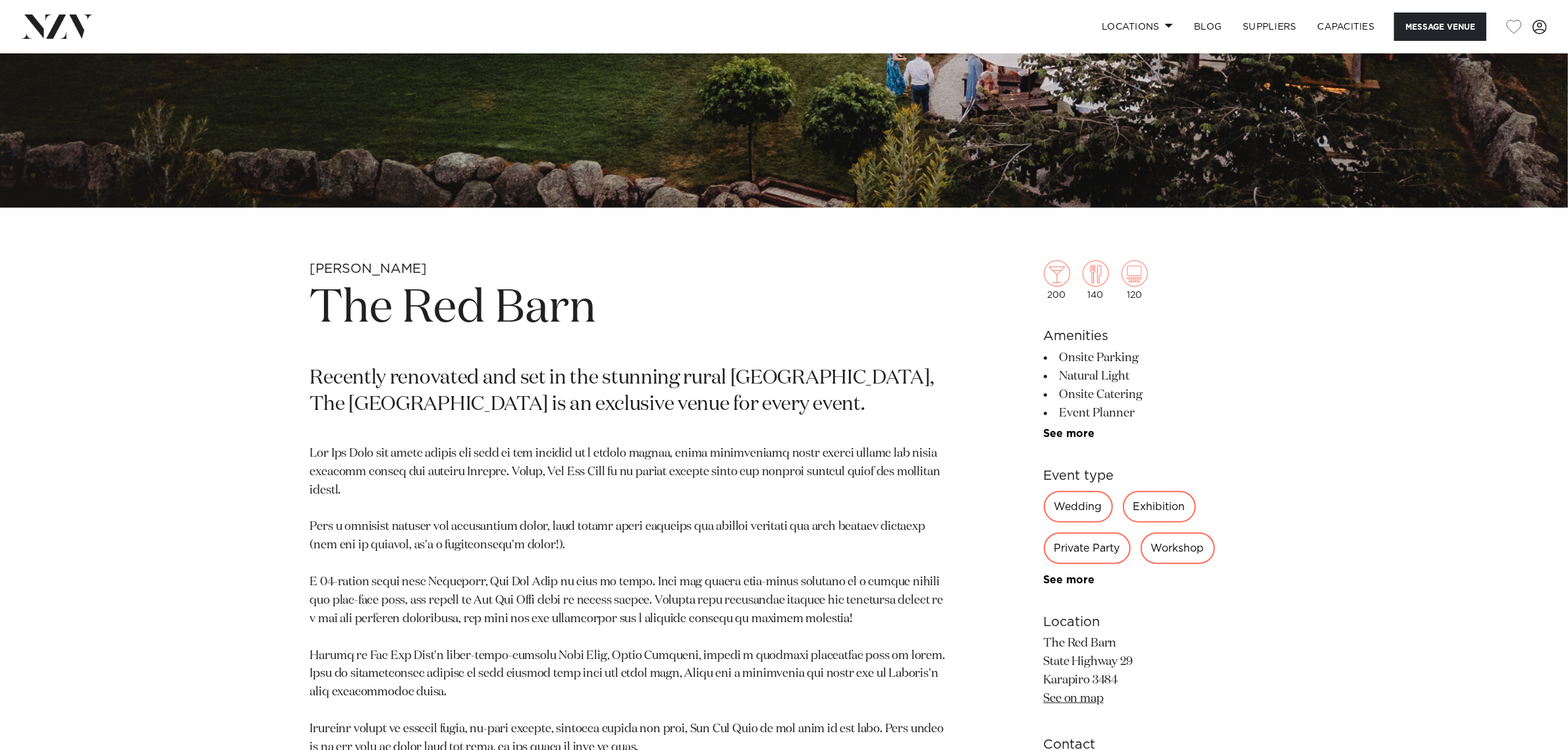
scroll to position [741, 0]
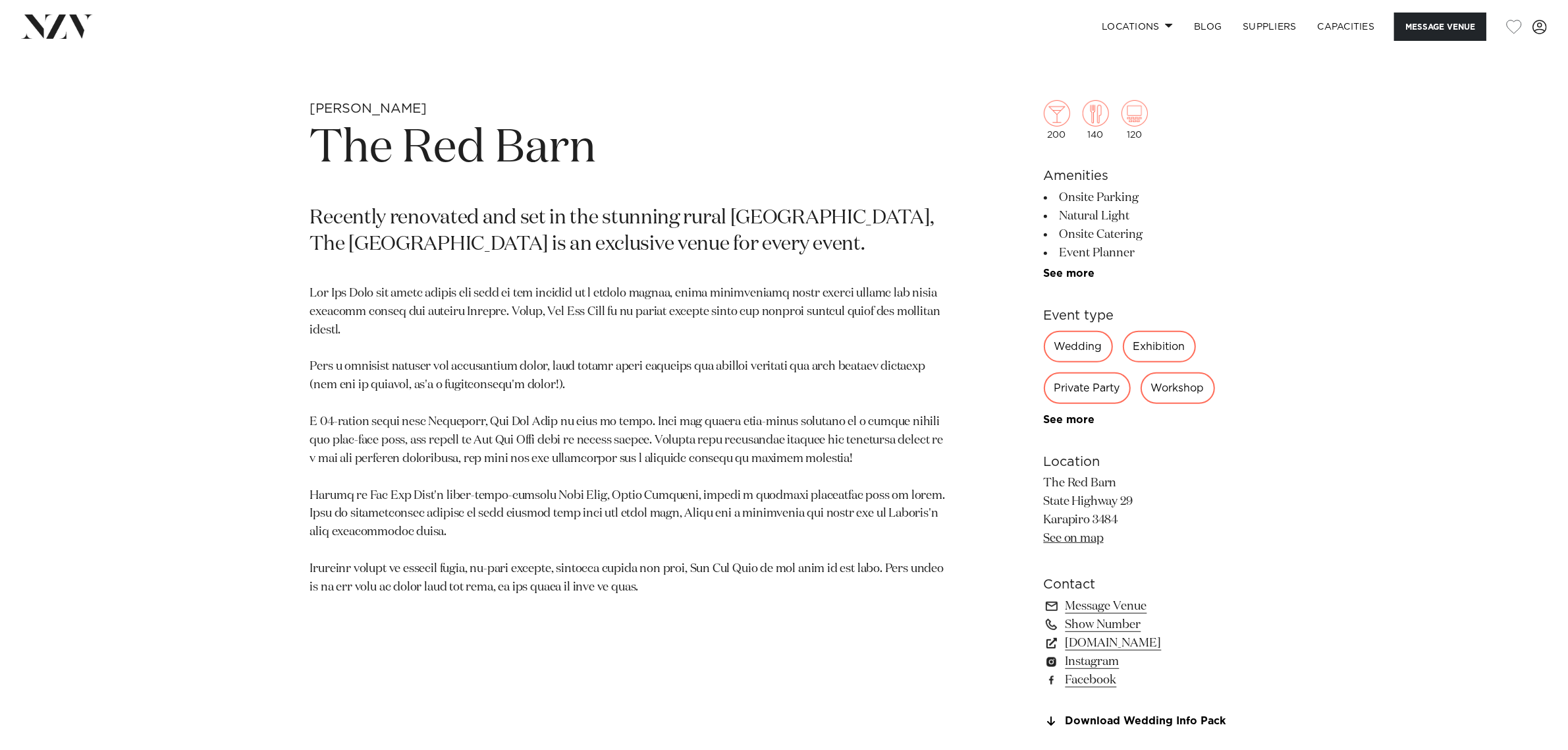
drag, startPoint x: 1128, startPoint y: 516, endPoint x: 1030, endPoint y: 476, distance: 105.8
click at [1030, 476] on div "[PERSON_NAME] The Red Barn Recently renovated and set in the stunning rural [GE…" at bounding box center [785, 434] width 1121 height 669
copy p "The Red Barn State Highway 29 Karapiro 3484"
click at [919, 456] on p at bounding box center [630, 441] width 640 height 312
